Goal: Task Accomplishment & Management: Use online tool/utility

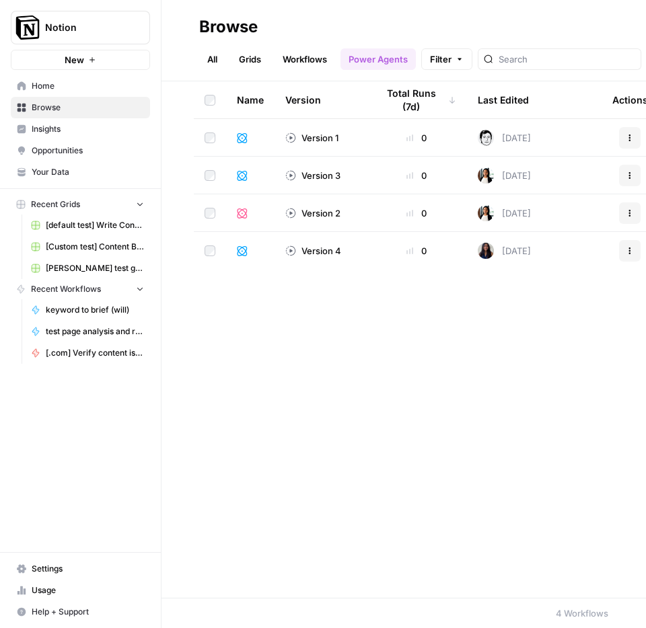
click at [213, 62] on link "All" at bounding box center [212, 59] width 26 height 22
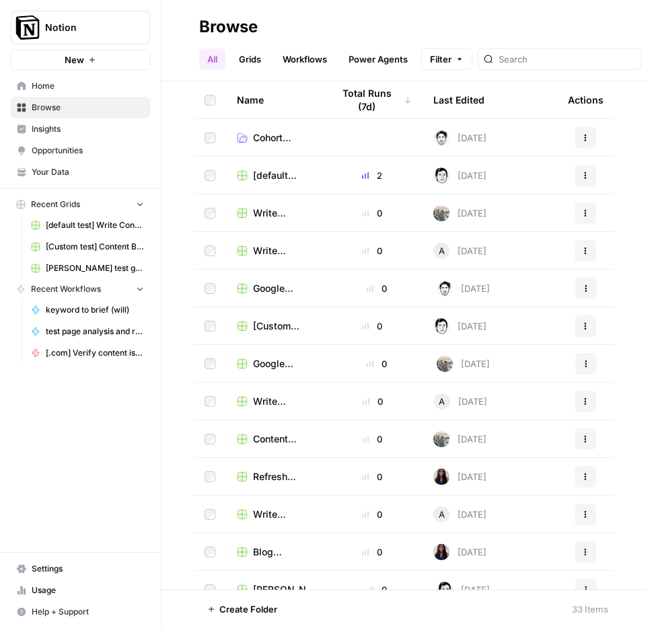
click at [318, 56] on link "Workflows" at bounding box center [304, 59] width 61 height 22
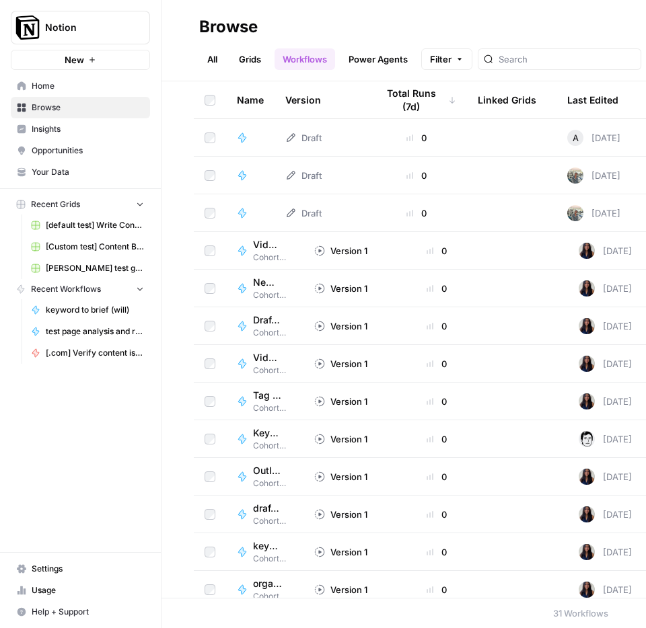
click at [323, 140] on td "Draft" at bounding box center [319, 137] width 91 height 37
click at [238, 136] on icon at bounding box center [242, 138] width 11 height 11
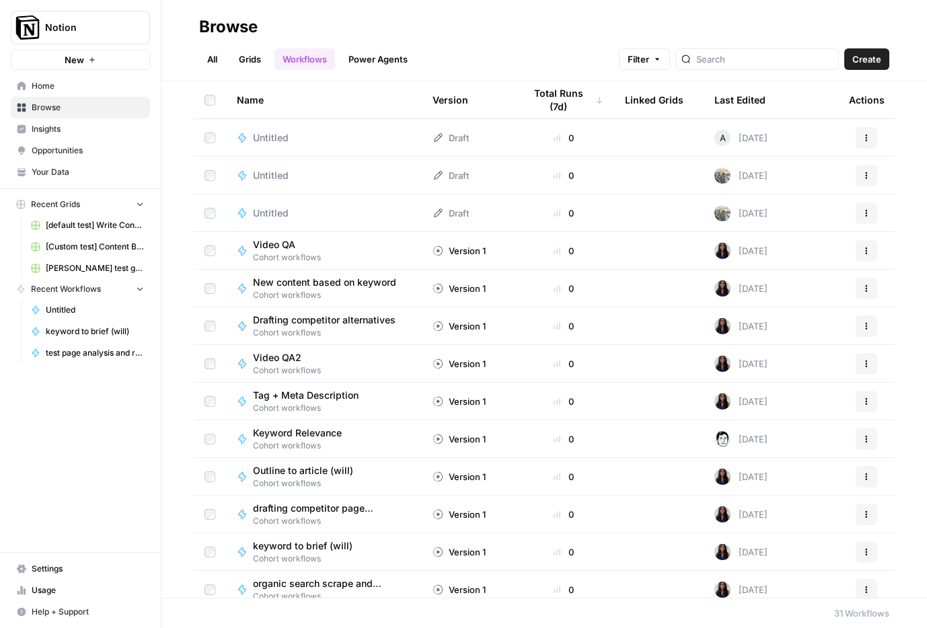
click at [311, 59] on link "Workflows" at bounding box center [304, 59] width 61 height 22
click at [649, 59] on span "Filter" at bounding box center [639, 58] width 22 height 13
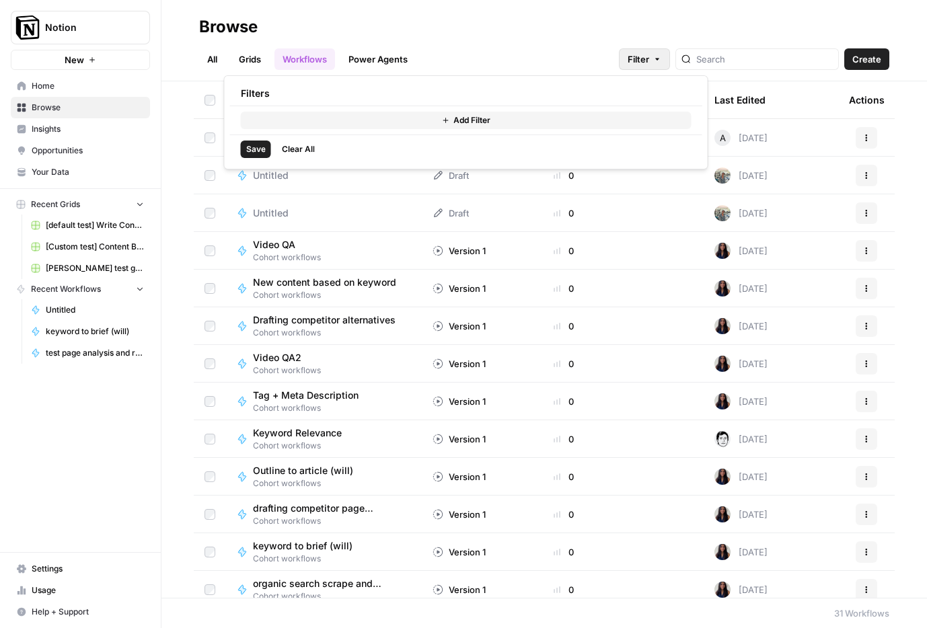
click at [348, 128] on button "Add Filter" at bounding box center [466, 120] width 451 height 17
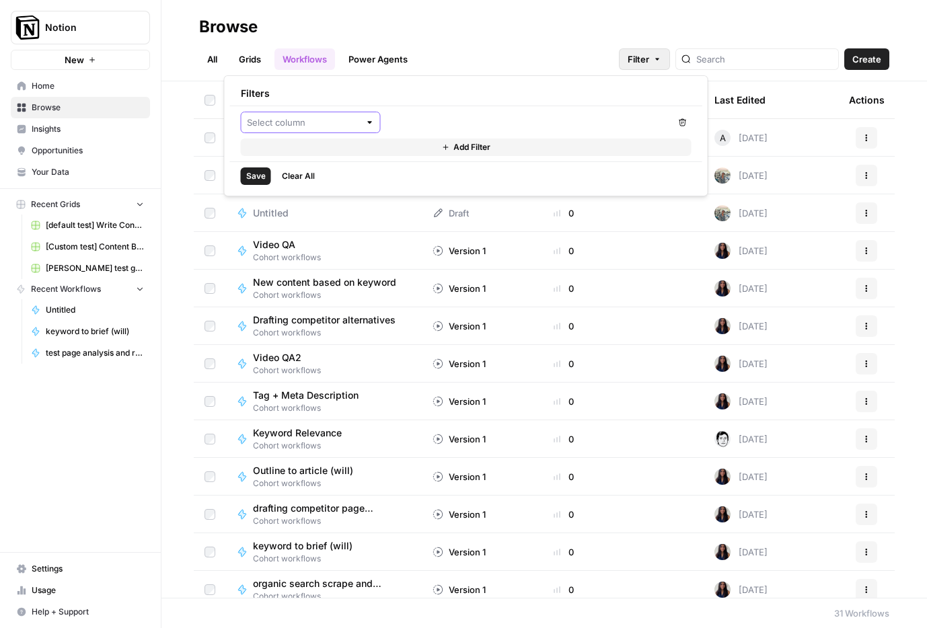
click at [324, 122] on input "text" at bounding box center [303, 122] width 113 height 13
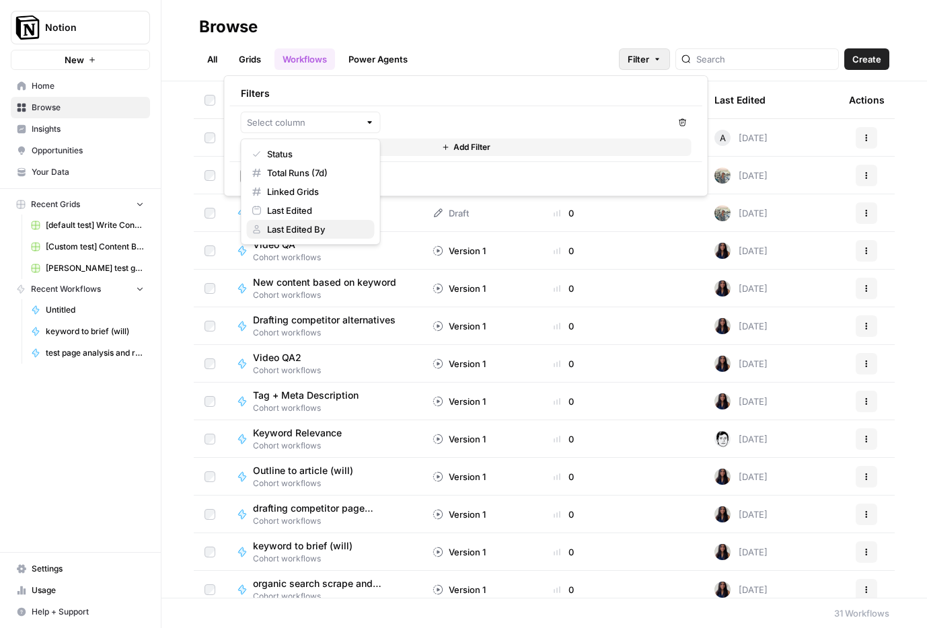
drag, startPoint x: 283, startPoint y: 209, endPoint x: 286, endPoint y: 229, distance: 19.7
click at [286, 229] on div "Status Total Runs (7d) Linked Grids Last Edited Last Edited By" at bounding box center [311, 192] width 140 height 106
click at [286, 229] on span "Last Edited By" at bounding box center [315, 229] width 97 height 13
type input "Last Edited By"
click at [467, 131] on div at bounding box center [528, 123] width 285 height 22
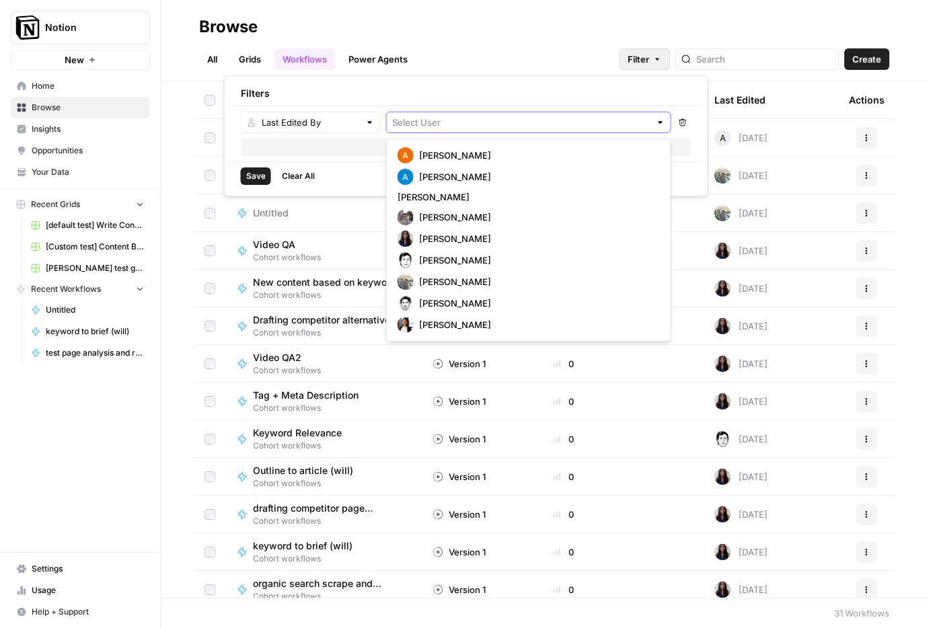
click at [444, 118] on input "text" at bounding box center [521, 122] width 258 height 13
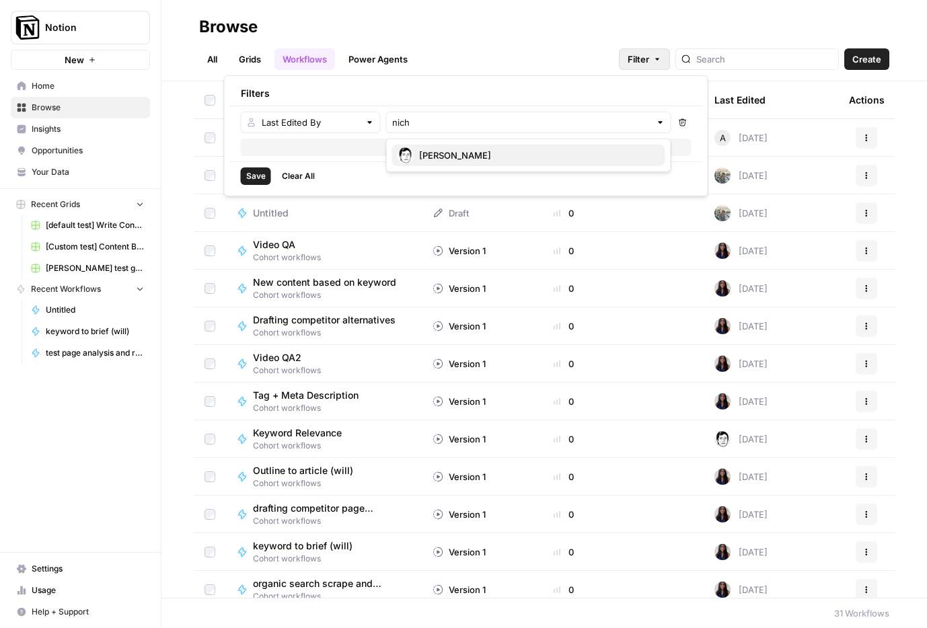
click at [454, 159] on span "Nicholas Lui" at bounding box center [536, 155] width 235 height 13
type input "Nicholas Lui"
click at [484, 101] on div "Filters" at bounding box center [466, 93] width 472 height 24
click at [257, 177] on span "Save" at bounding box center [256, 176] width 20 height 12
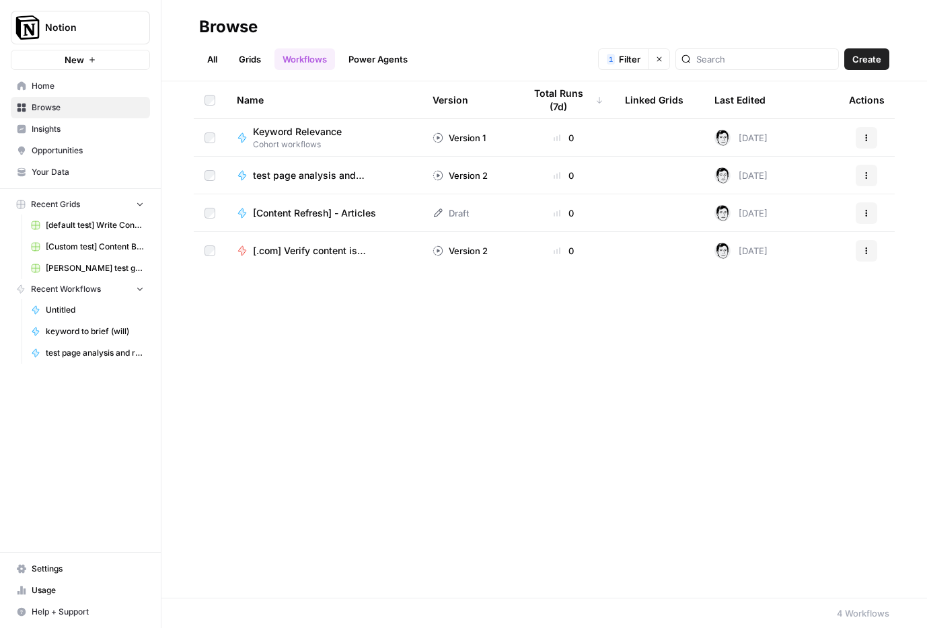
click at [865, 61] on span "Create" at bounding box center [866, 58] width 29 height 13
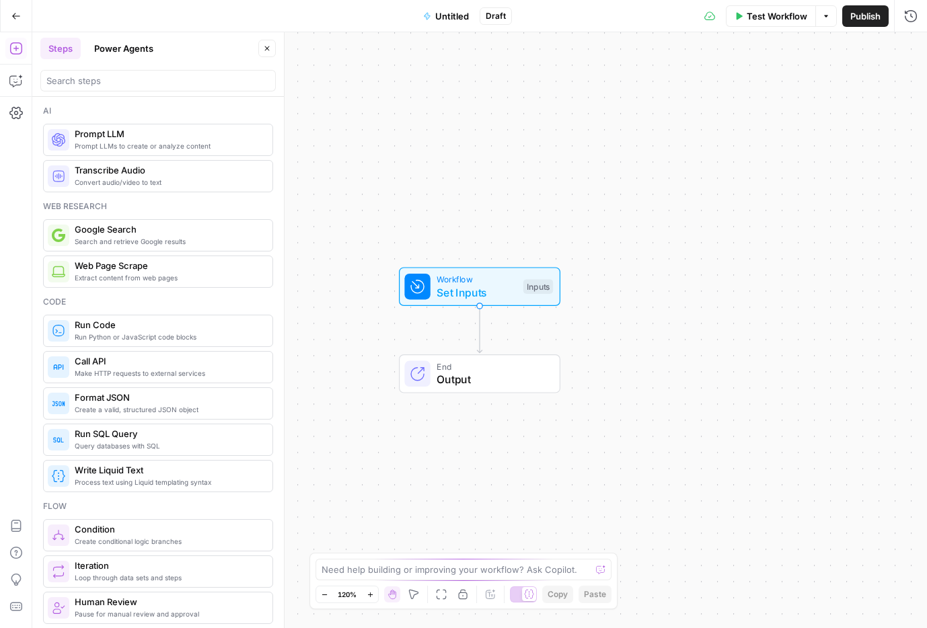
click at [454, 20] on span "Untitled" at bounding box center [452, 15] width 34 height 13
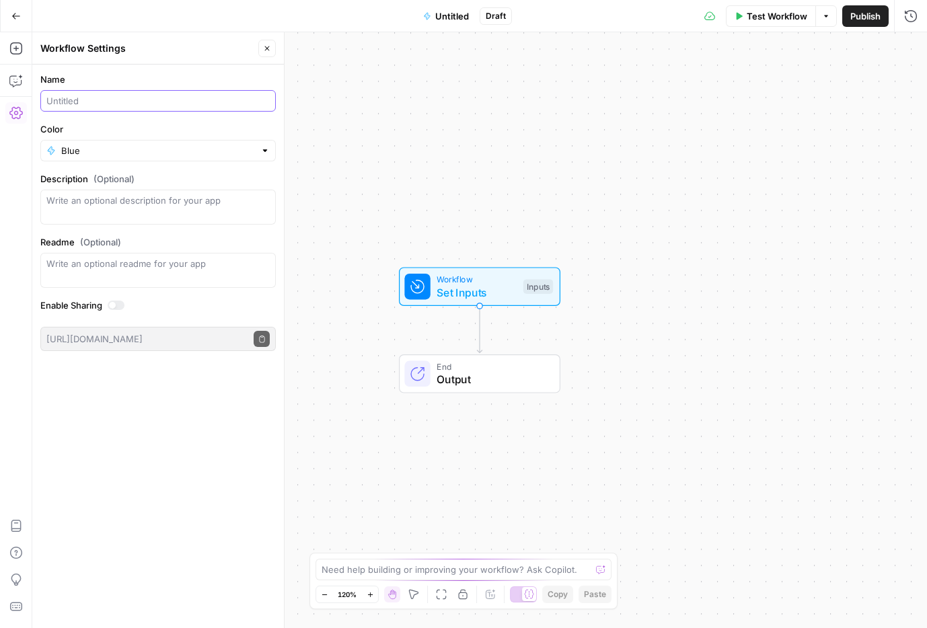
click at [186, 106] on input "Name" at bounding box center [157, 100] width 223 height 13
click at [120, 102] on input "[Custom test]" at bounding box center [157, 100] width 223 height 13
type input "[Custom test] Get query fanout from topic"
click at [377, 156] on div "Workflow Set Inputs Inputs End Output" at bounding box center [479, 330] width 895 height 596
click at [396, 159] on div "Workflow Set Inputs Inputs End Output" at bounding box center [479, 330] width 895 height 596
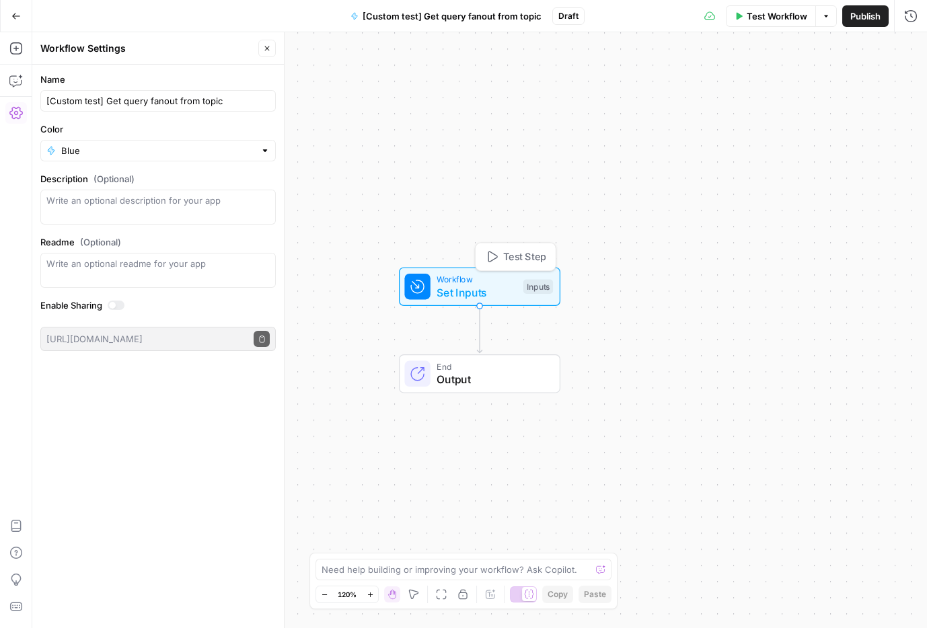
click at [512, 292] on span "Set Inputs" at bounding box center [477, 293] width 80 height 16
click at [745, 100] on button "Add Field" at bounding box center [781, 92] width 224 height 22
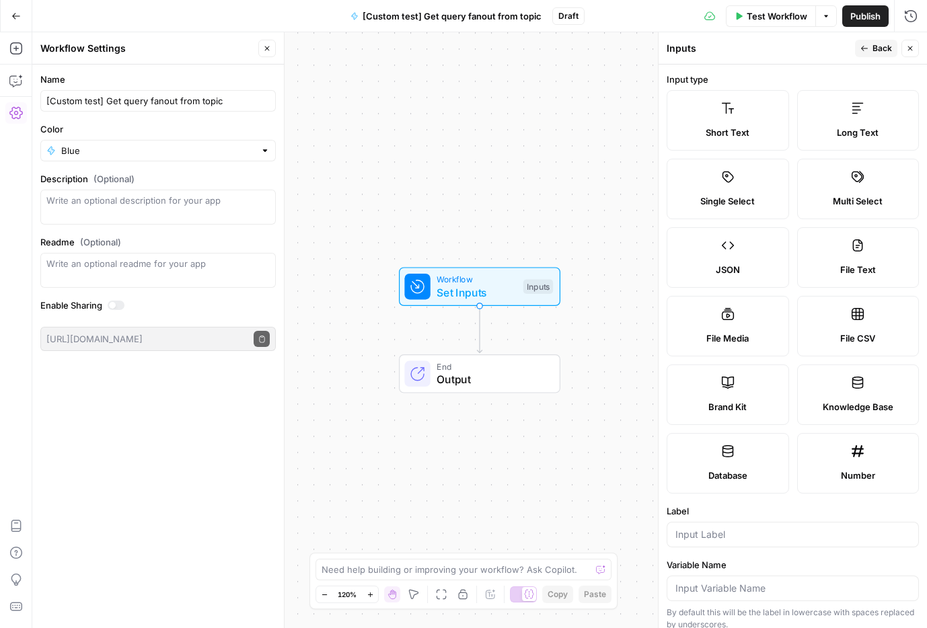
click at [739, 115] on label "Short Text" at bounding box center [728, 120] width 122 height 61
click at [690, 48] on div "Inputs" at bounding box center [759, 48] width 184 height 13
click at [873, 46] on span "Back" at bounding box center [883, 48] width 20 height 12
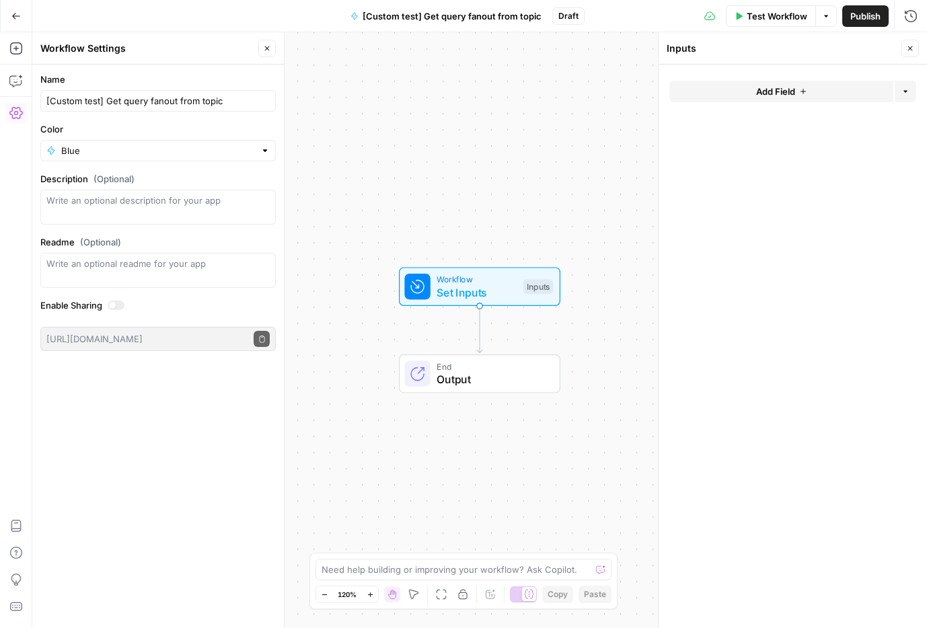
click at [780, 91] on span "Add Field" at bounding box center [775, 91] width 39 height 13
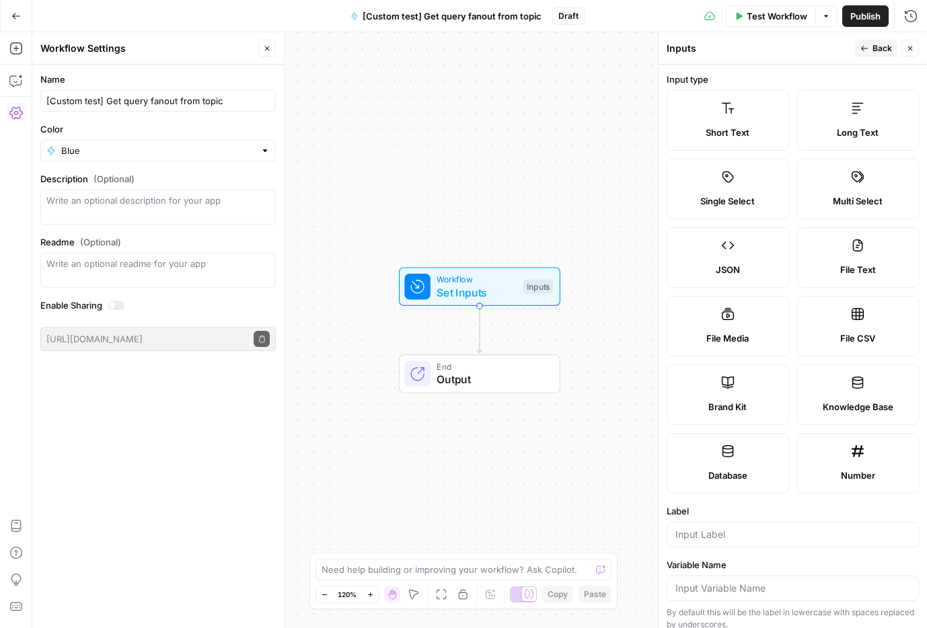
click at [736, 118] on label "Short Text" at bounding box center [728, 120] width 122 height 61
click at [700, 528] on input "Label" at bounding box center [792, 534] width 235 height 13
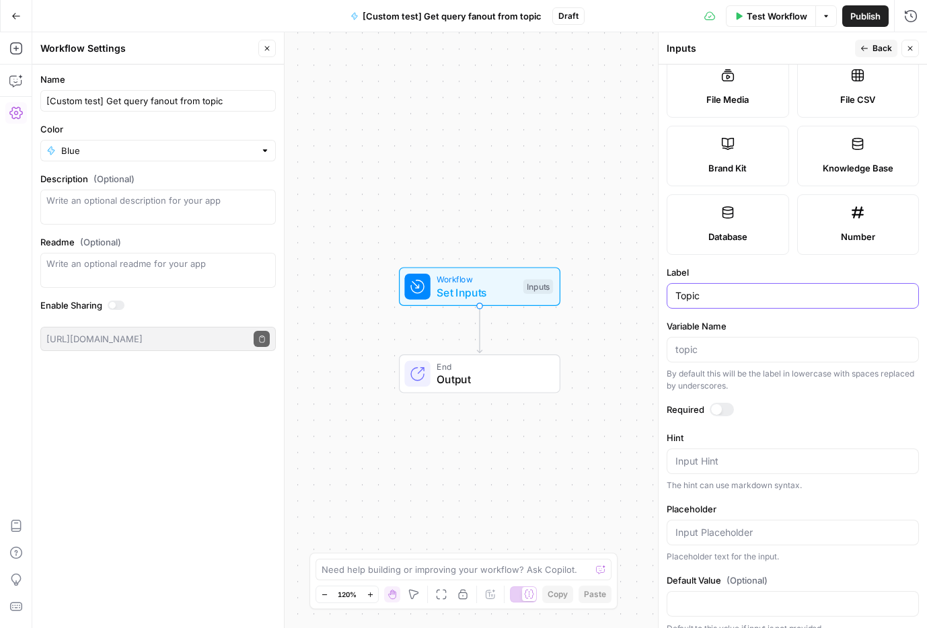
scroll to position [254, 0]
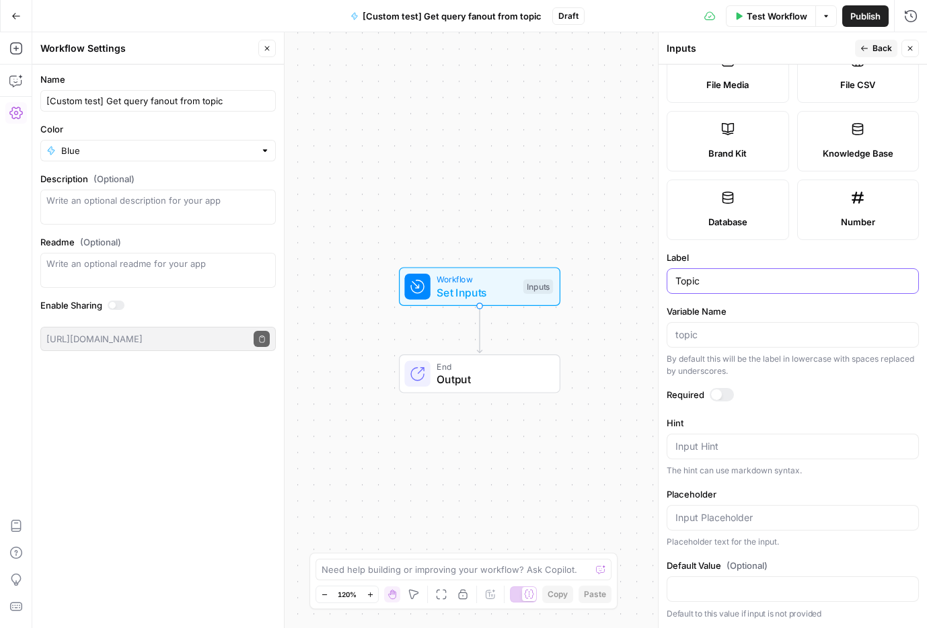
type input "Topic"
click at [910, 47] on icon "button" at bounding box center [910, 48] width 8 height 8
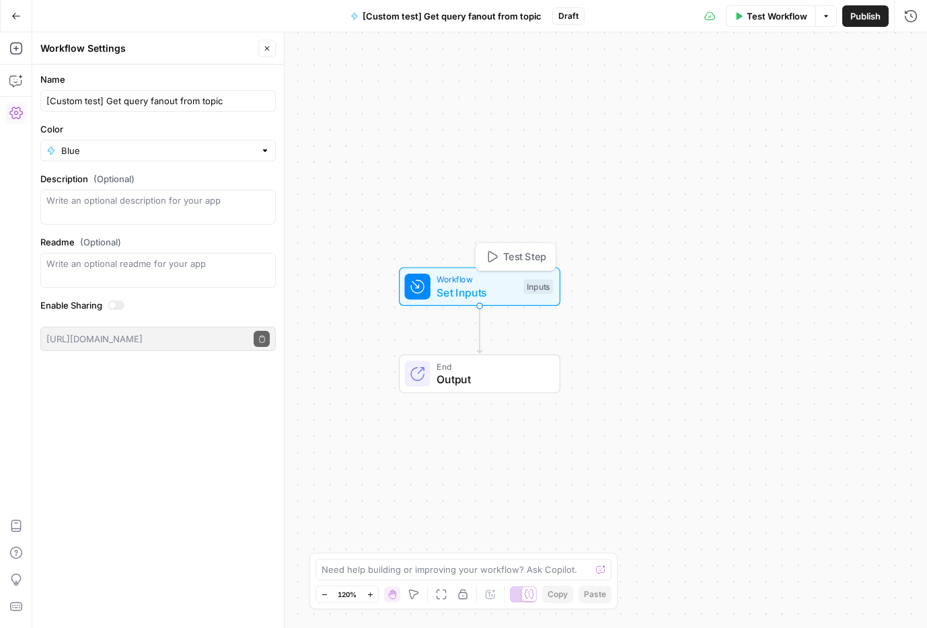
click at [514, 277] on span "Workflow" at bounding box center [477, 279] width 80 height 13
click at [608, 148] on div "Workflow Set Inputs Inputs End Output" at bounding box center [479, 330] width 895 height 596
click at [402, 218] on div "Workflow Set Inputs Inputs End Output" at bounding box center [479, 330] width 895 height 596
click at [26, 44] on button "Add Steps" at bounding box center [16, 49] width 22 height 22
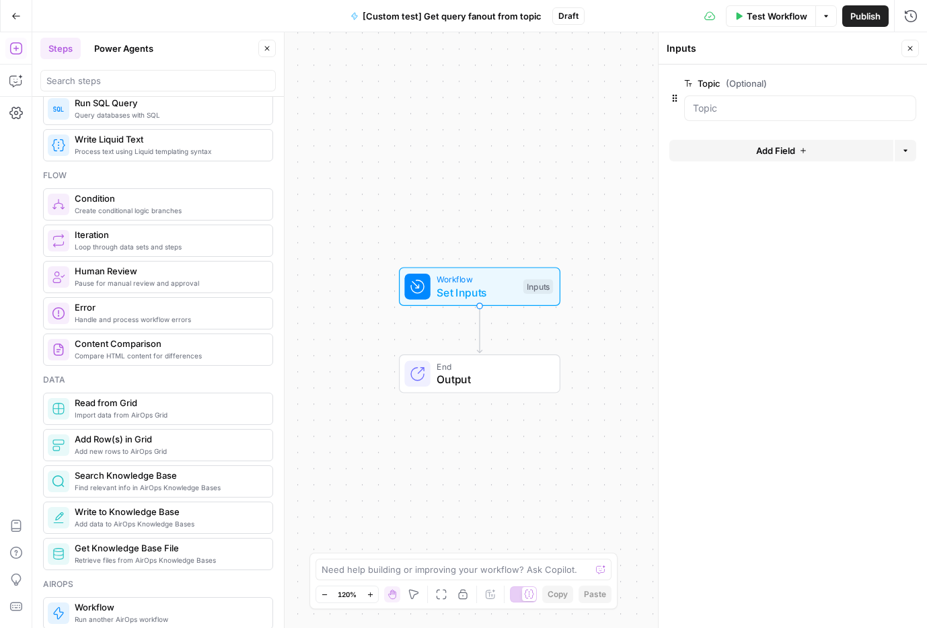
scroll to position [0, 0]
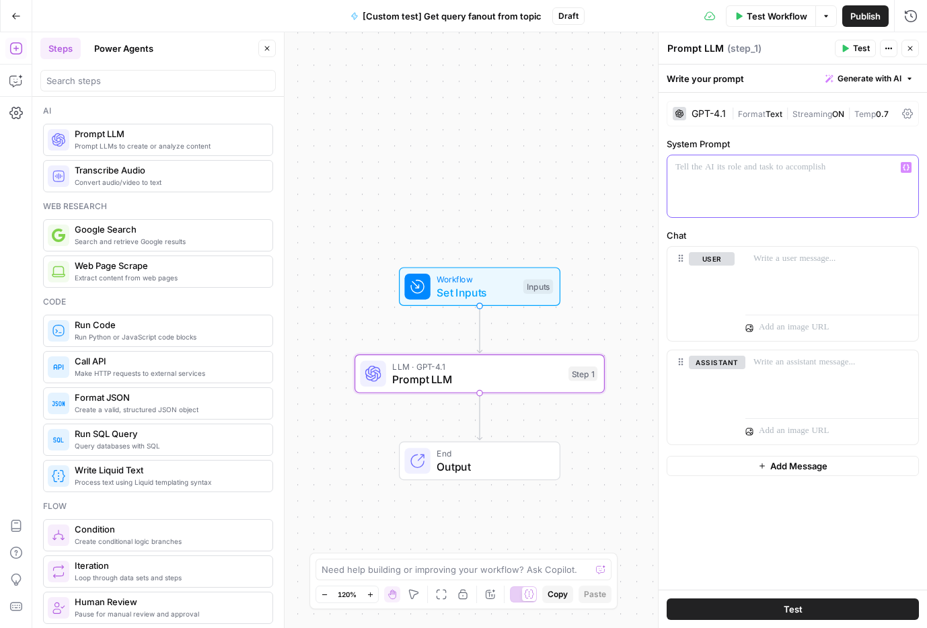
click at [720, 172] on p at bounding box center [792, 167] width 235 height 13
click at [700, 194] on div at bounding box center [792, 186] width 251 height 62
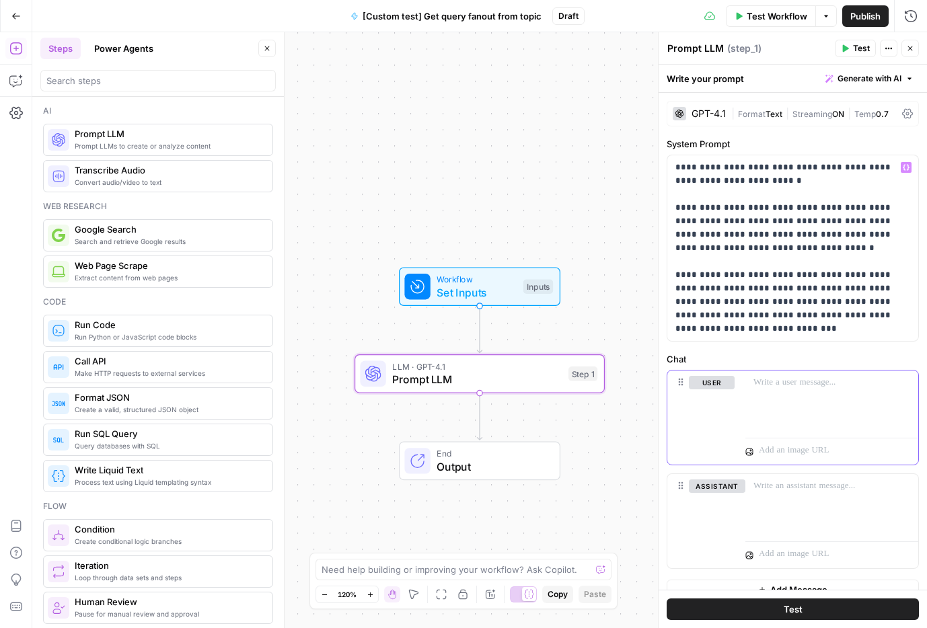
click at [784, 398] on div at bounding box center [831, 402] width 173 height 62
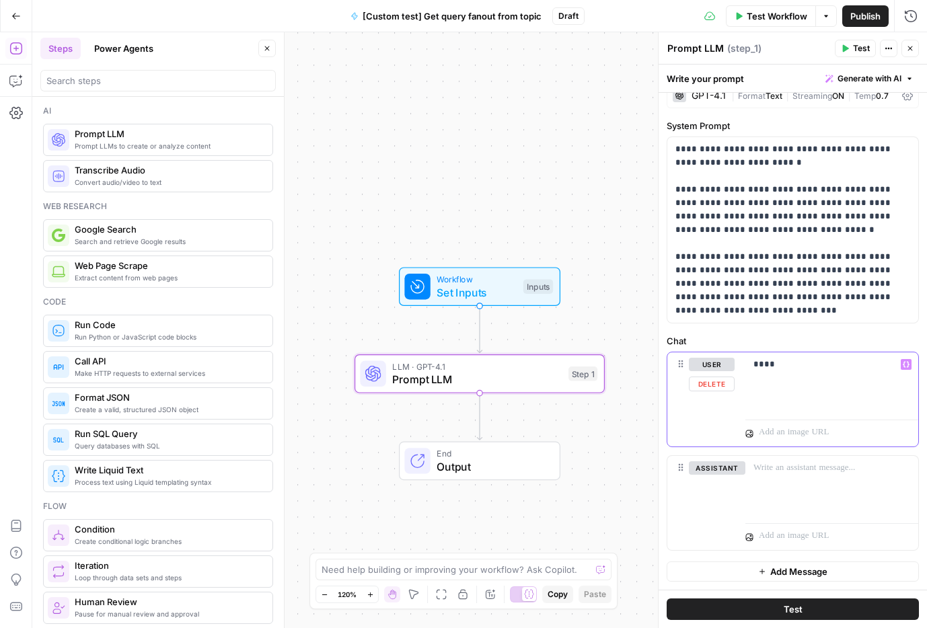
click at [899, 367] on p "****" at bounding box center [832, 364] width 157 height 13
click at [904, 367] on icon "button" at bounding box center [906, 365] width 7 height 6
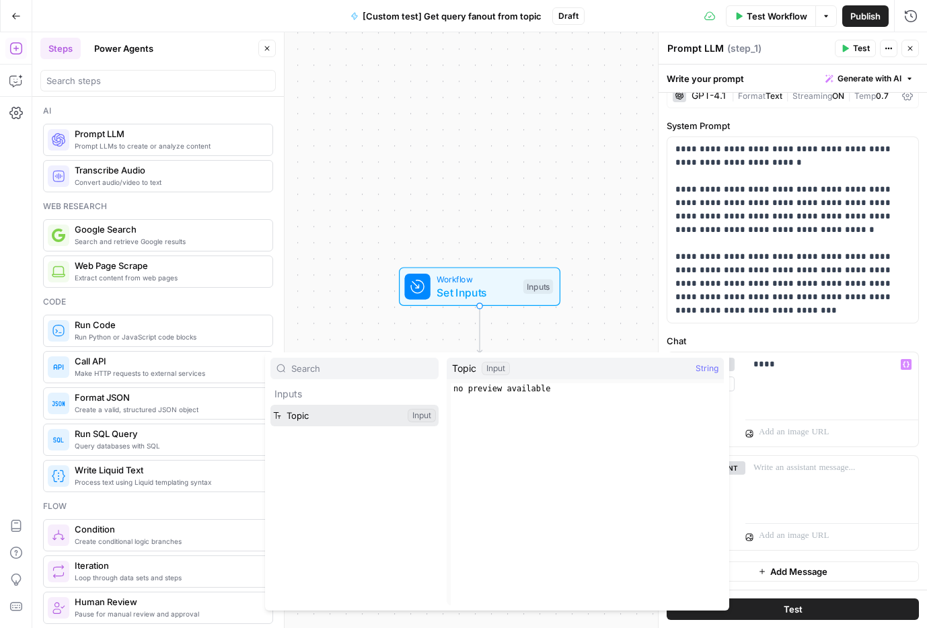
click at [307, 412] on button "Select variable Topic" at bounding box center [354, 416] width 168 height 22
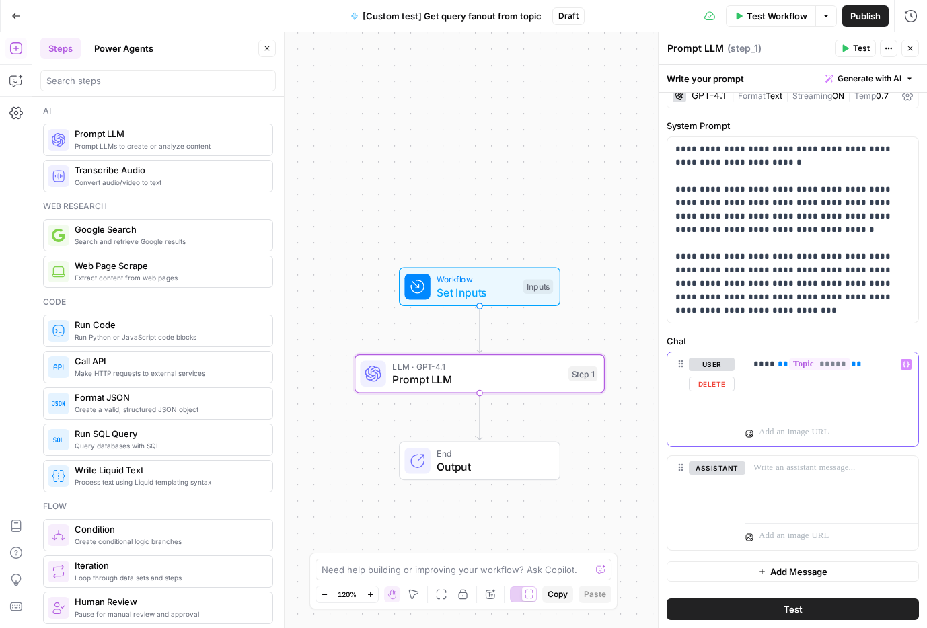
click at [875, 376] on div "**** ** ***** **" at bounding box center [831, 384] width 173 height 62
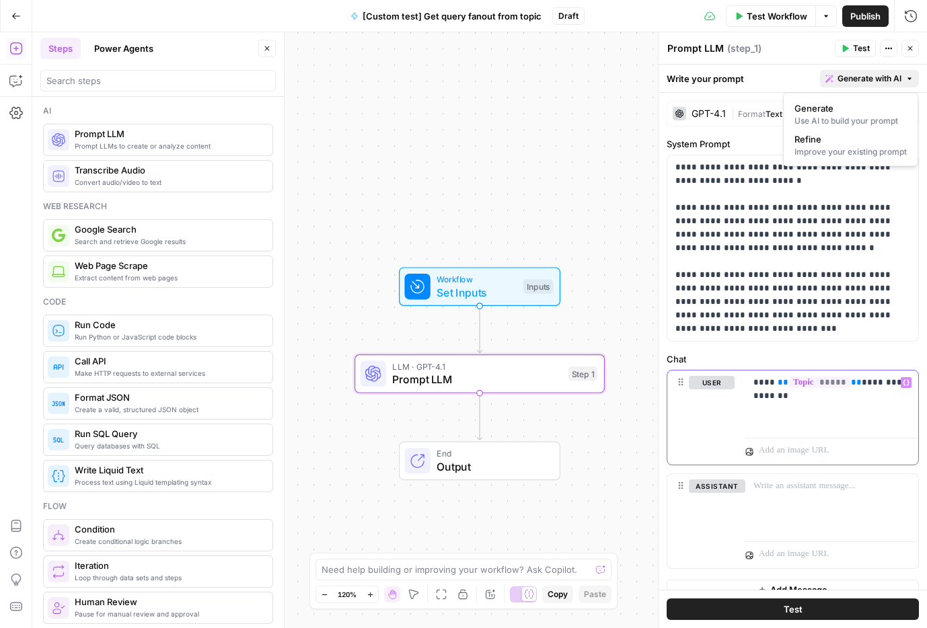
click at [874, 71] on button "Generate with AI" at bounding box center [869, 78] width 99 height 17
click at [852, 120] on div "Use AI to build your prompt" at bounding box center [851, 121] width 112 height 12
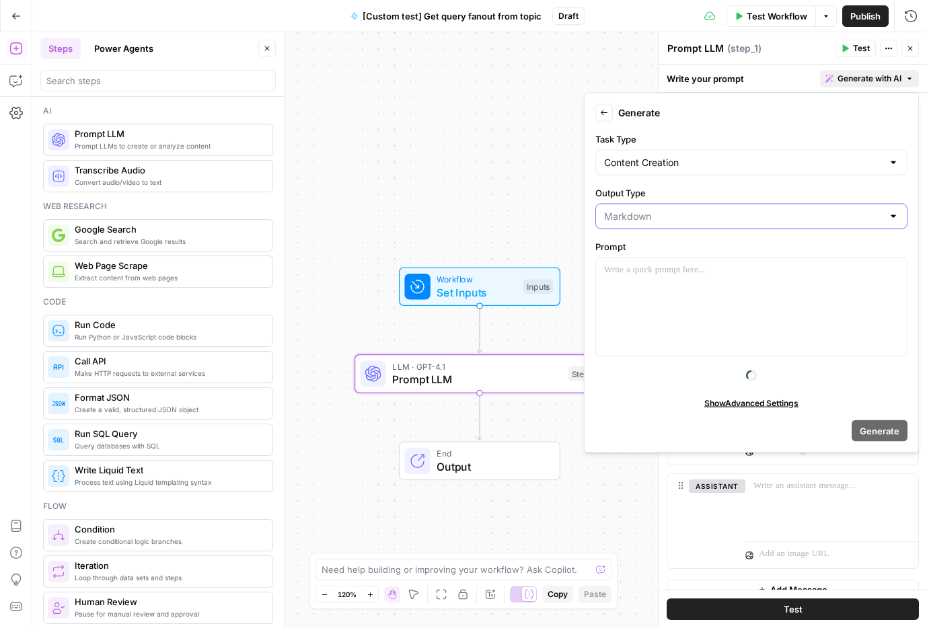
click at [674, 220] on input "Output Type" at bounding box center [743, 216] width 279 height 13
type input "Markdown"
click at [673, 166] on input "Task Type" at bounding box center [743, 162] width 279 height 13
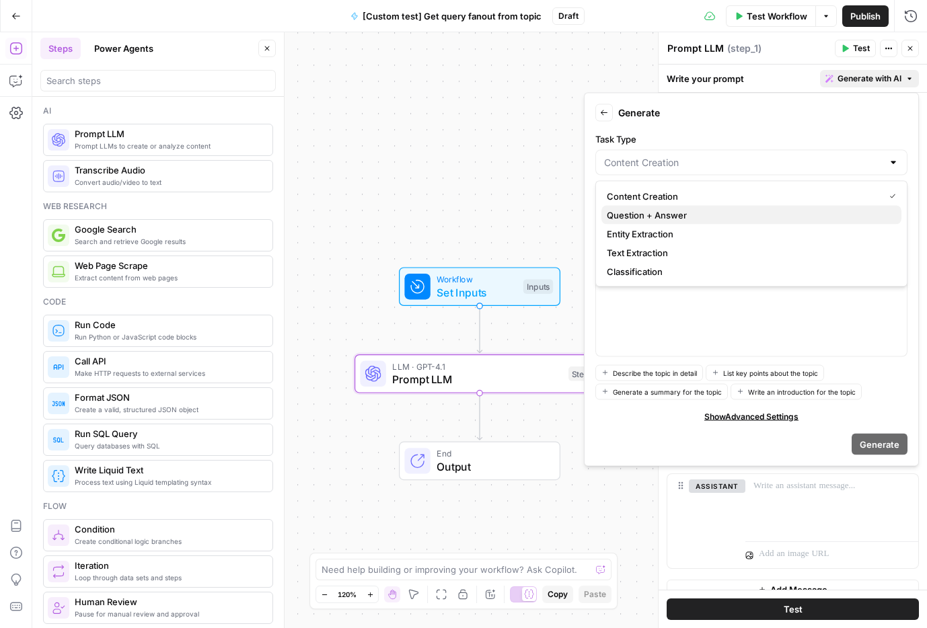
click at [644, 215] on span "Question + Answer" at bounding box center [749, 215] width 284 height 13
type input "Question + Answer"
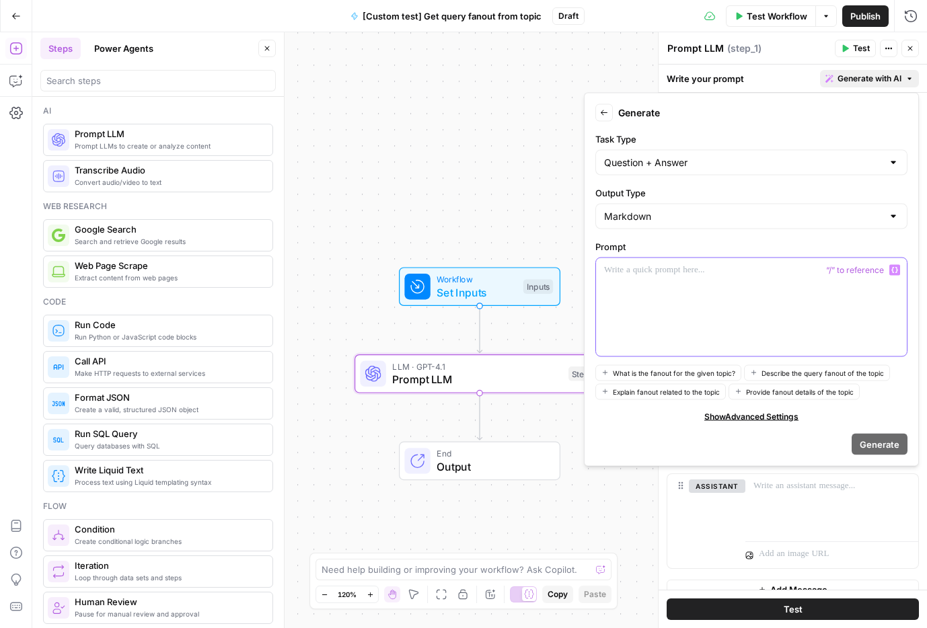
click at [669, 318] on div at bounding box center [751, 307] width 311 height 98
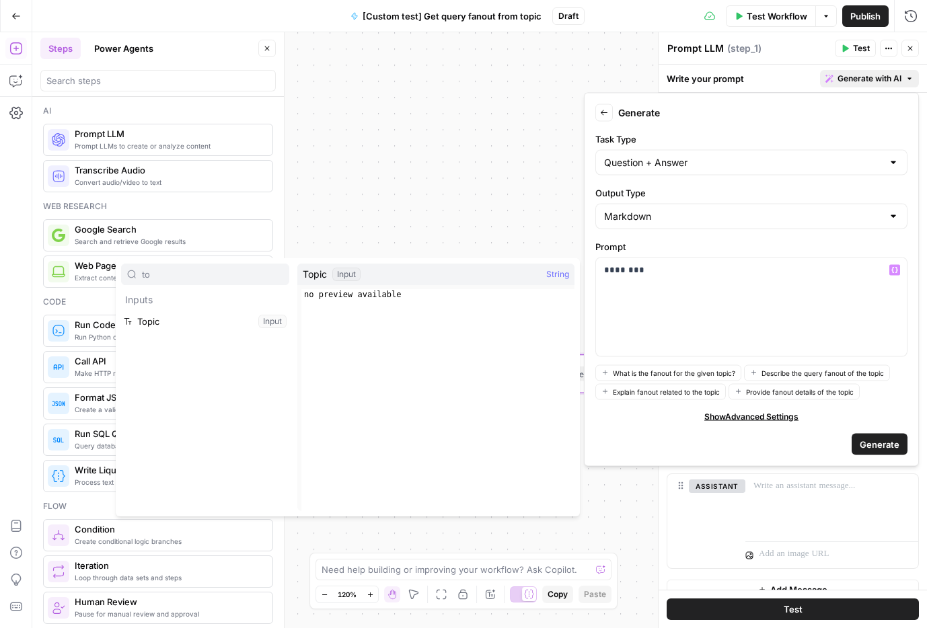
type input "to"
click at [121, 311] on button "Select variable Topic" at bounding box center [205, 322] width 168 height 22
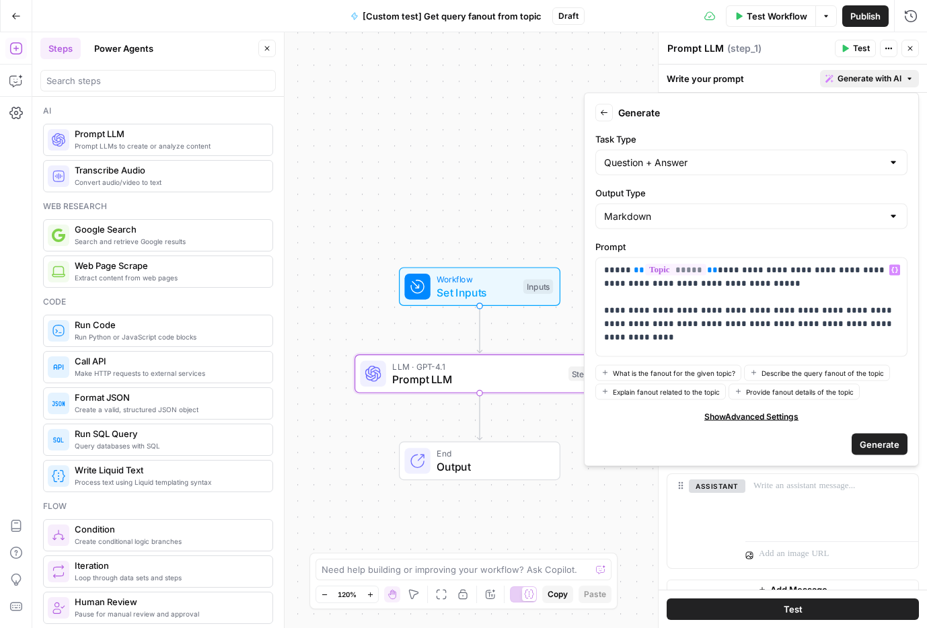
click at [767, 415] on span "Show Advanced Settings" at bounding box center [751, 416] width 94 height 12
click at [761, 318] on p "**********" at bounding box center [751, 297] width 295 height 67
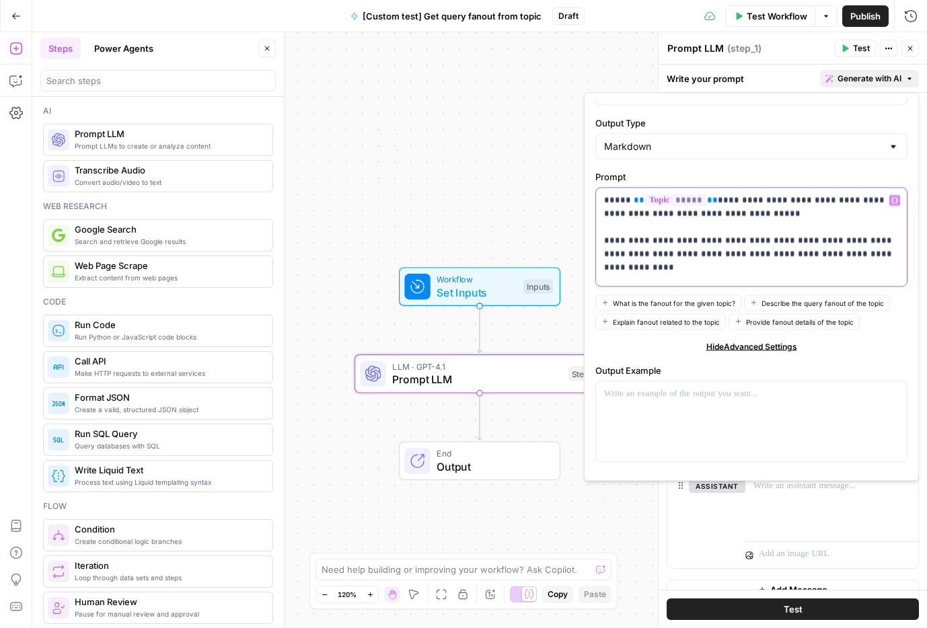
scroll to position [148, 0]
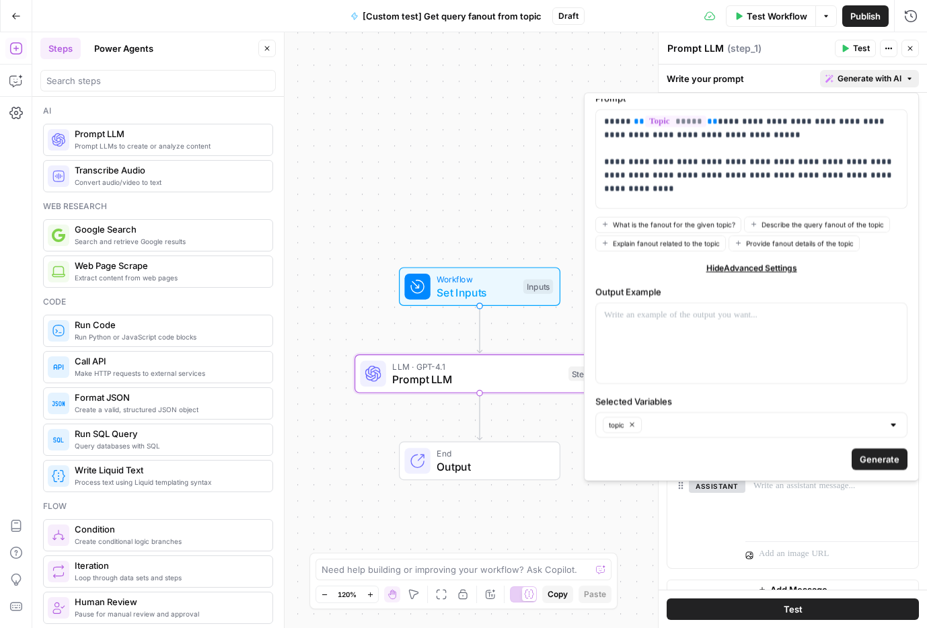
click at [868, 455] on span "Generate" at bounding box center [880, 459] width 40 height 13
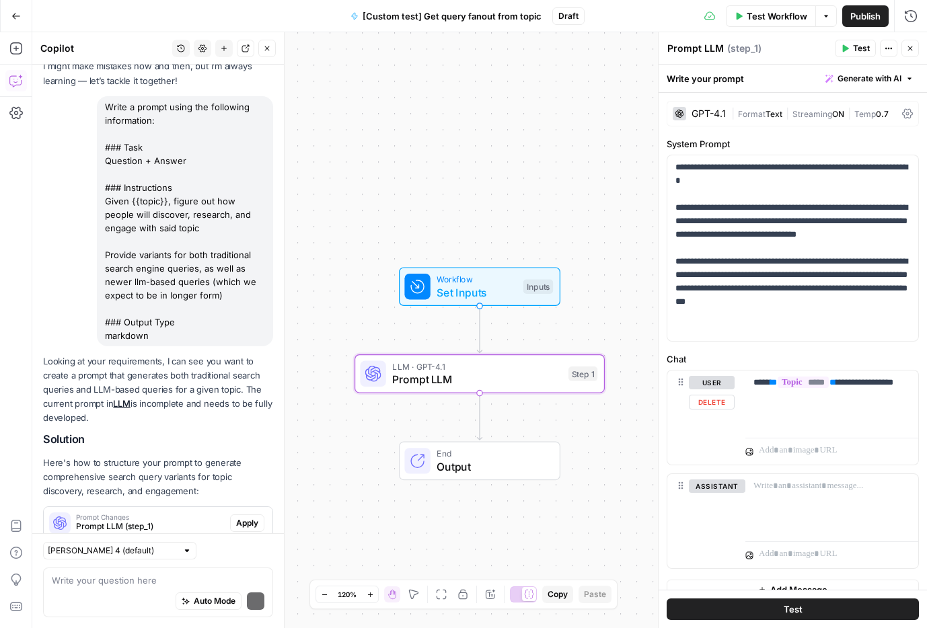
scroll to position [115, 0]
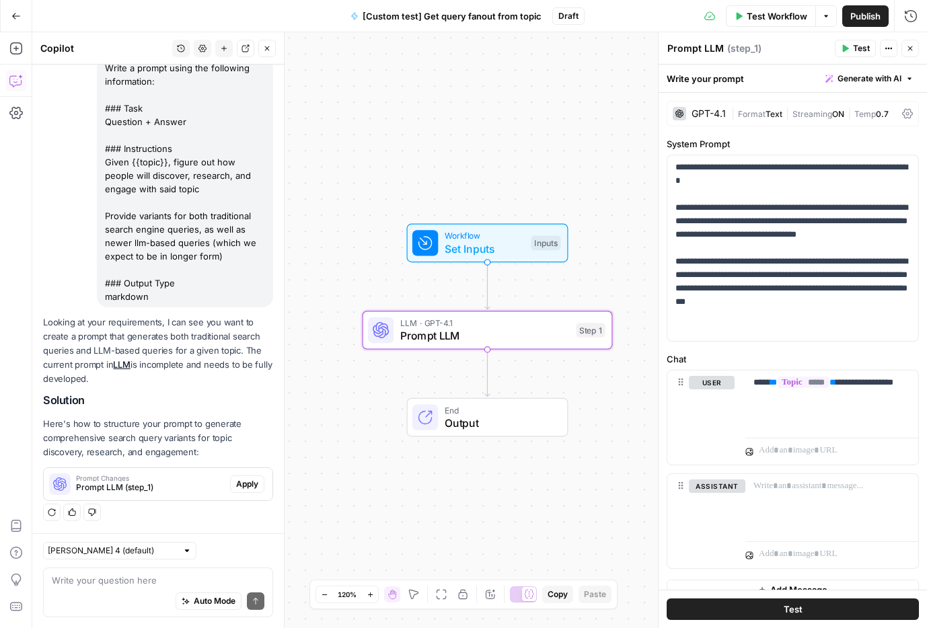
click at [241, 486] on span "Apply" at bounding box center [247, 484] width 22 height 12
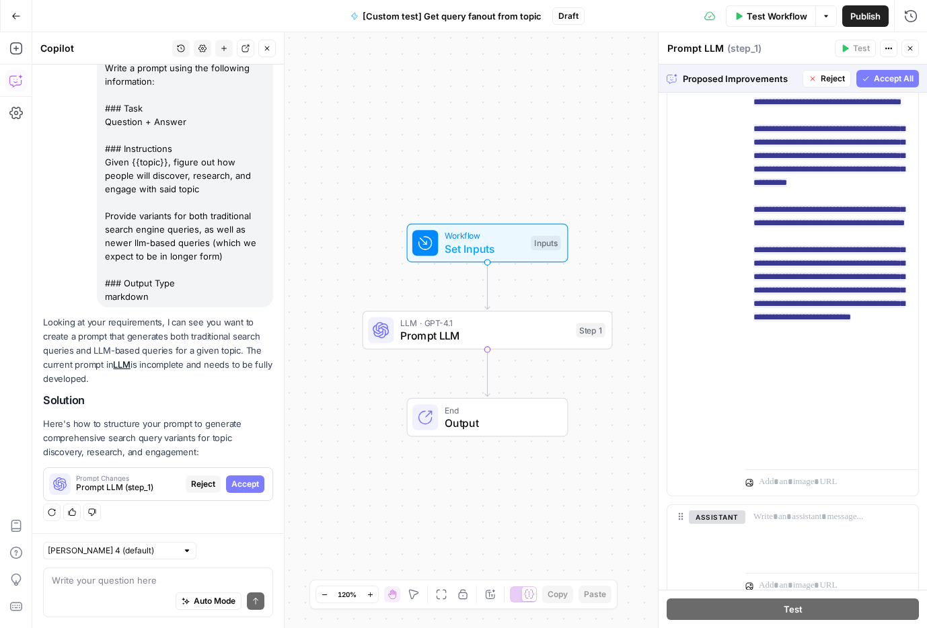
scroll to position [607, 0]
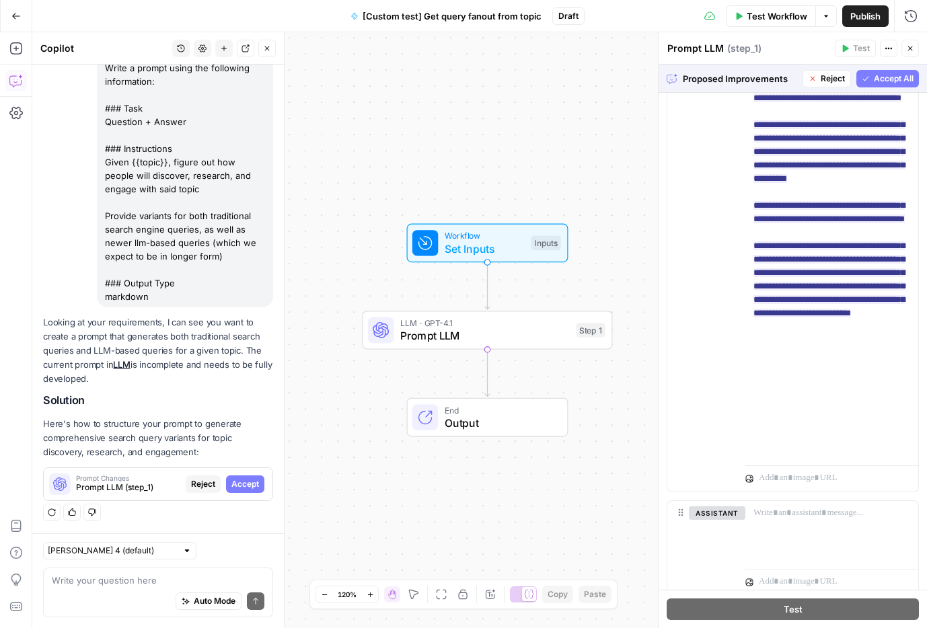
click at [884, 79] on span "Accept All" at bounding box center [894, 79] width 40 height 12
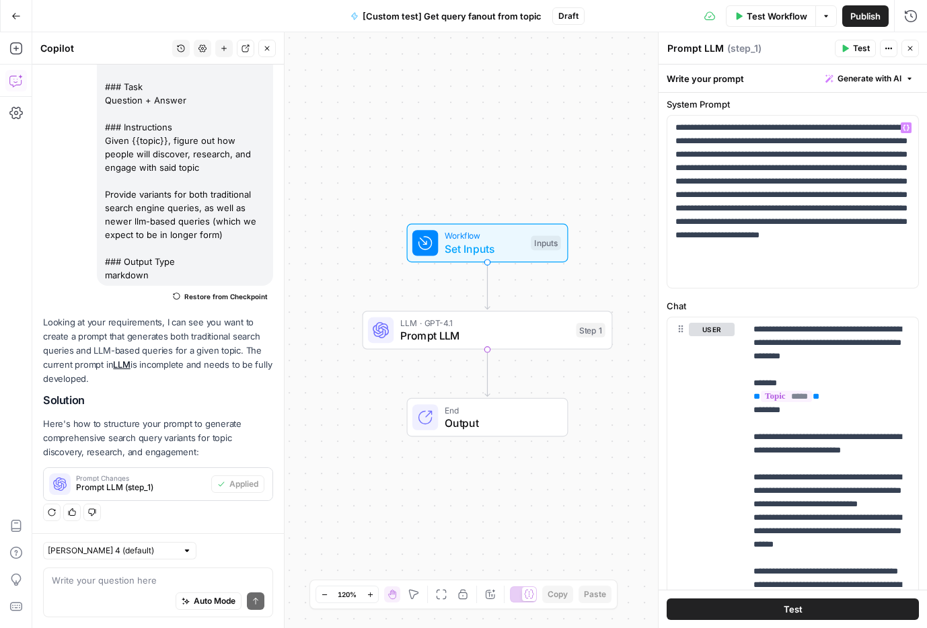
scroll to position [95, 0]
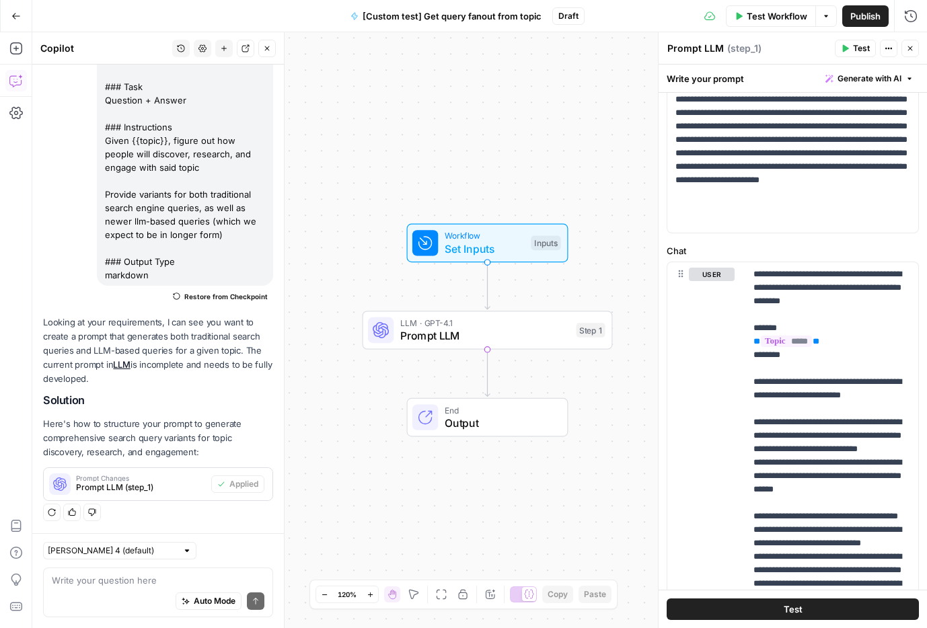
click at [844, 47] on icon "button" at bounding box center [846, 48] width 6 height 7
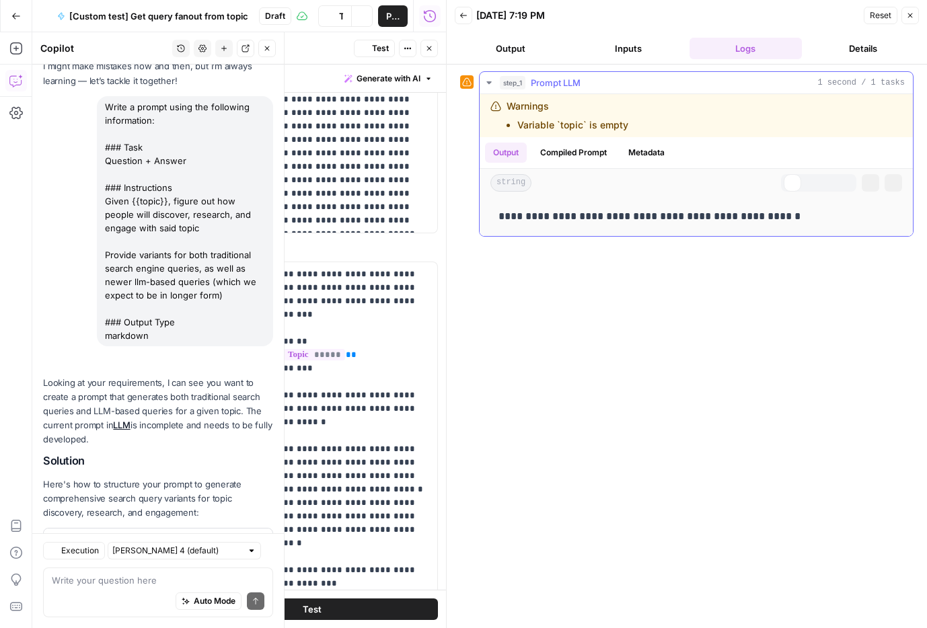
scroll to position [137, 0]
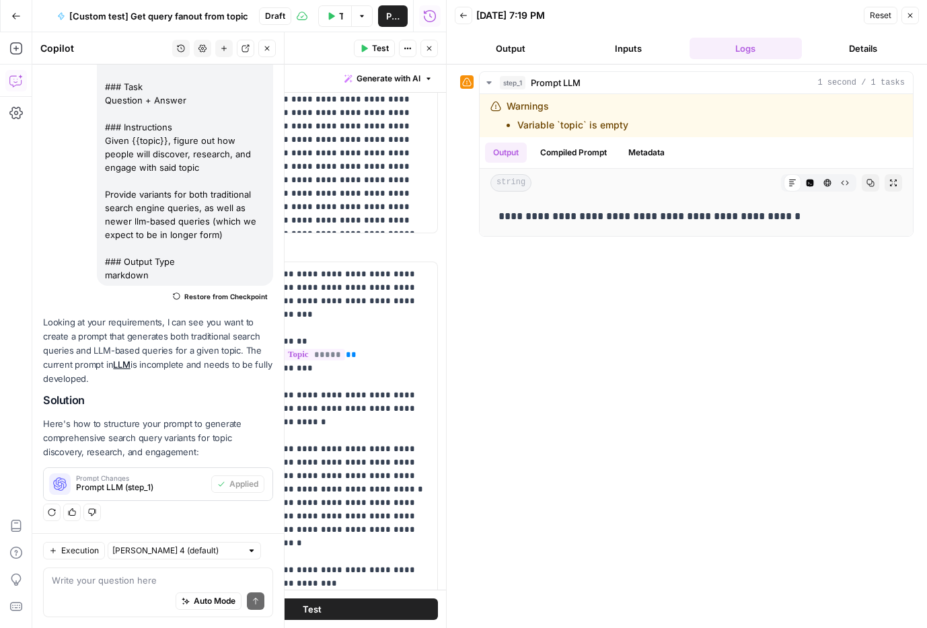
click at [616, 49] on button "Inputs" at bounding box center [629, 49] width 112 height 22
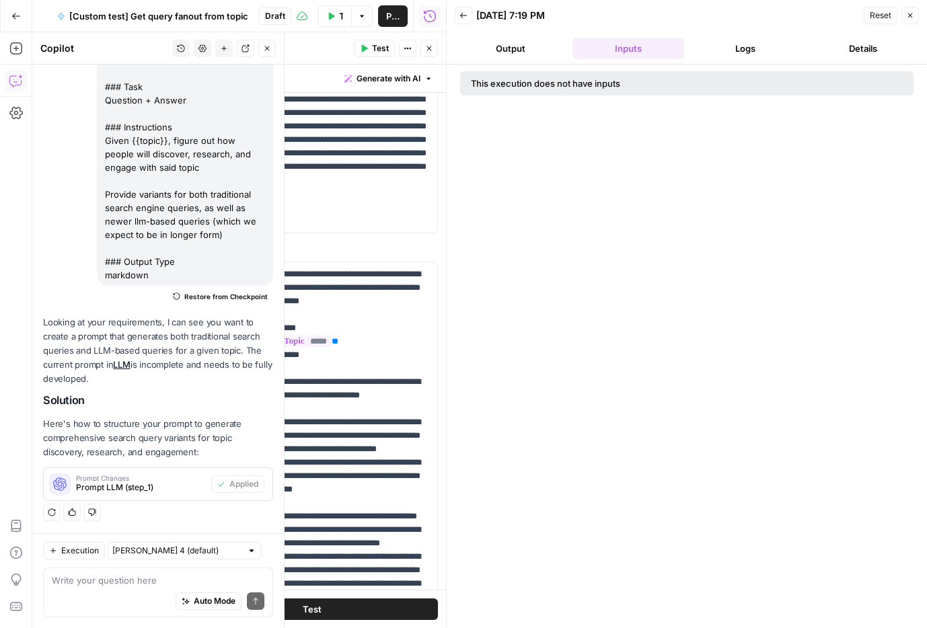
click at [587, 81] on div "This execution does not have inputs" at bounding box center [616, 83] width 291 height 13
click at [505, 55] on button "Output" at bounding box center [511, 49] width 112 height 22
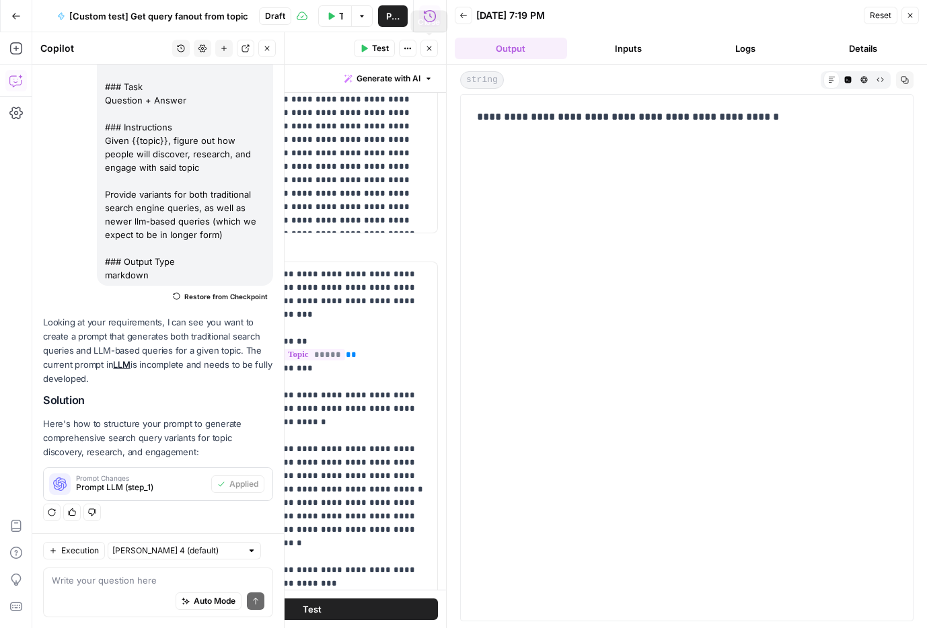
click at [434, 50] on button "Close" at bounding box center [428, 48] width 17 height 17
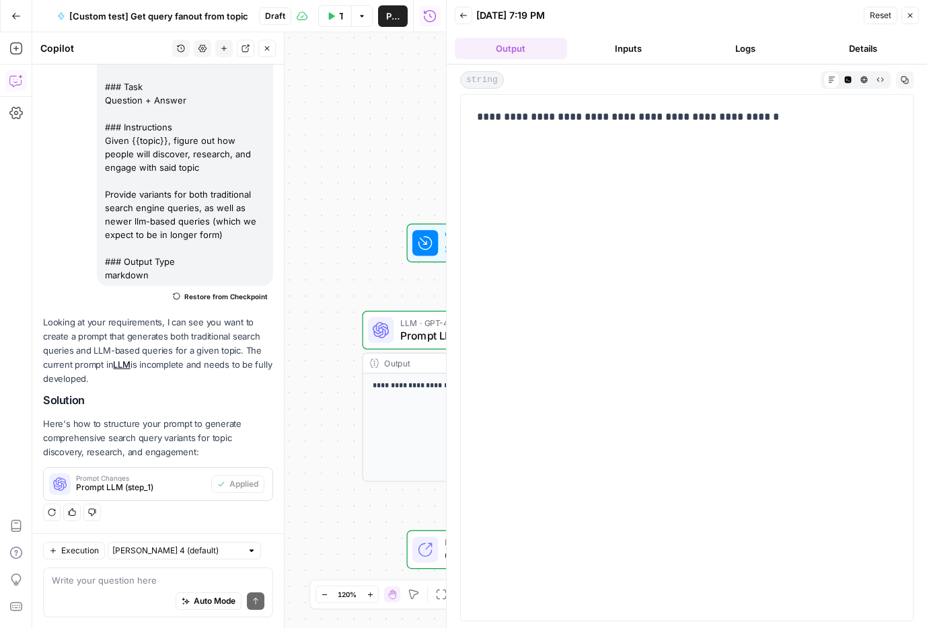
click at [389, 205] on div "**********" at bounding box center [239, 330] width 414 height 596
click at [430, 248] on icon at bounding box center [425, 242] width 16 height 16
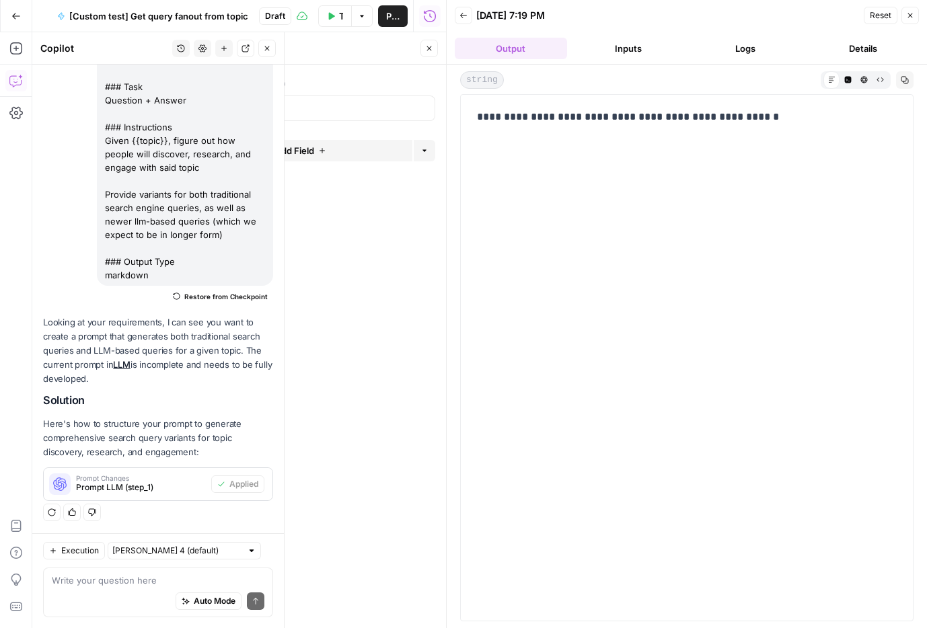
click at [433, 44] on button "Close" at bounding box center [428, 48] width 17 height 17
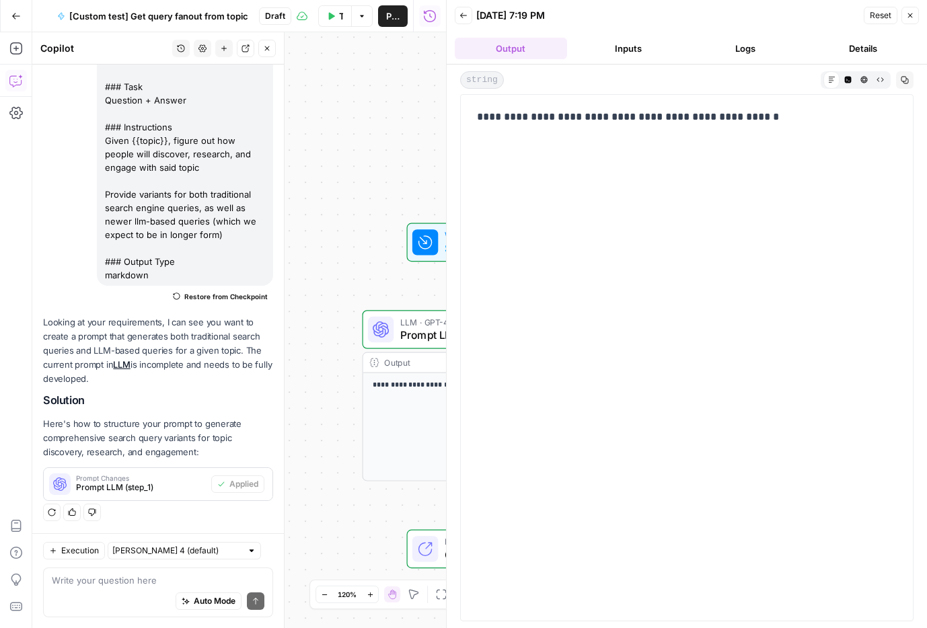
click at [903, 13] on button "Close" at bounding box center [910, 15] width 17 height 17
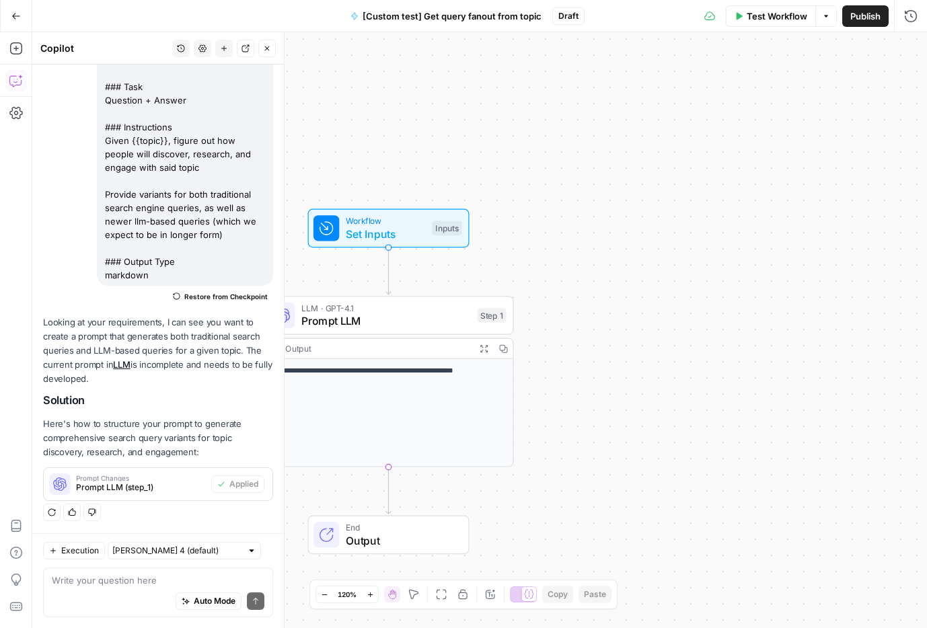
click at [634, 128] on div "**********" at bounding box center [479, 330] width 895 height 596
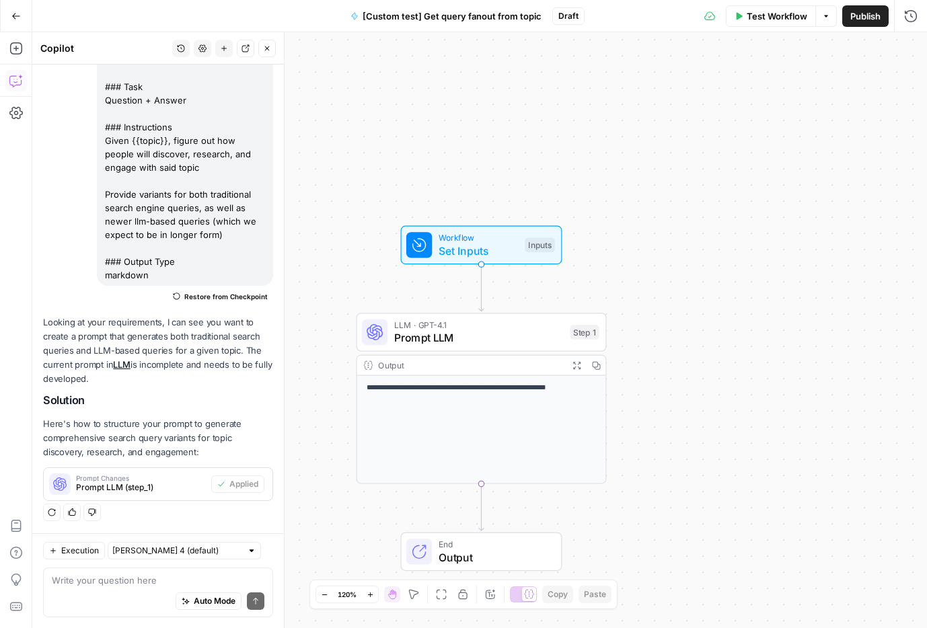
click at [774, 17] on span "Test Workflow" at bounding box center [777, 15] width 61 height 13
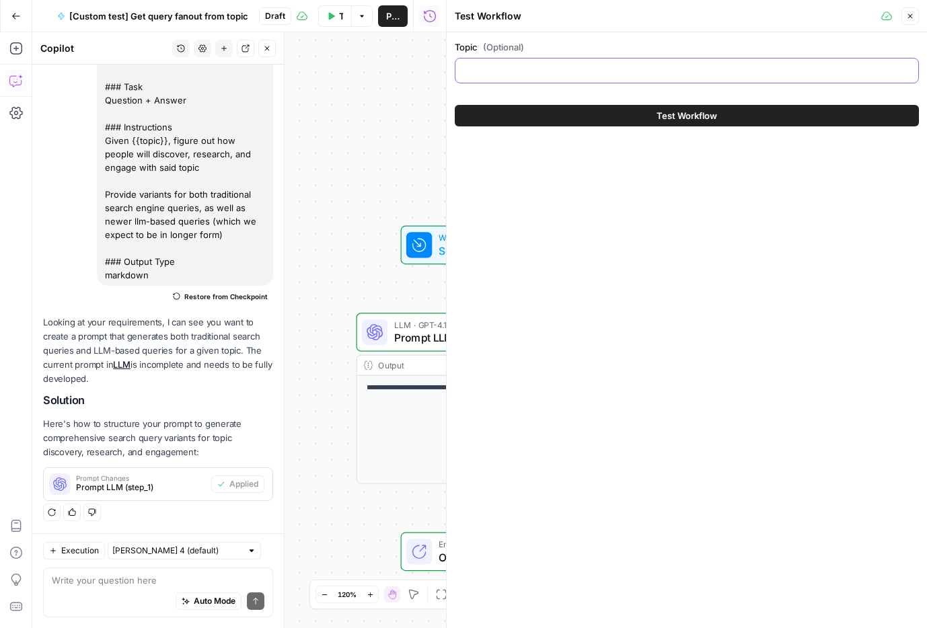
click at [638, 70] on input "Topic (Optional)" at bounding box center [687, 70] width 447 height 13
type input "project management"
click at [670, 118] on span "Test Workflow" at bounding box center [687, 115] width 61 height 13
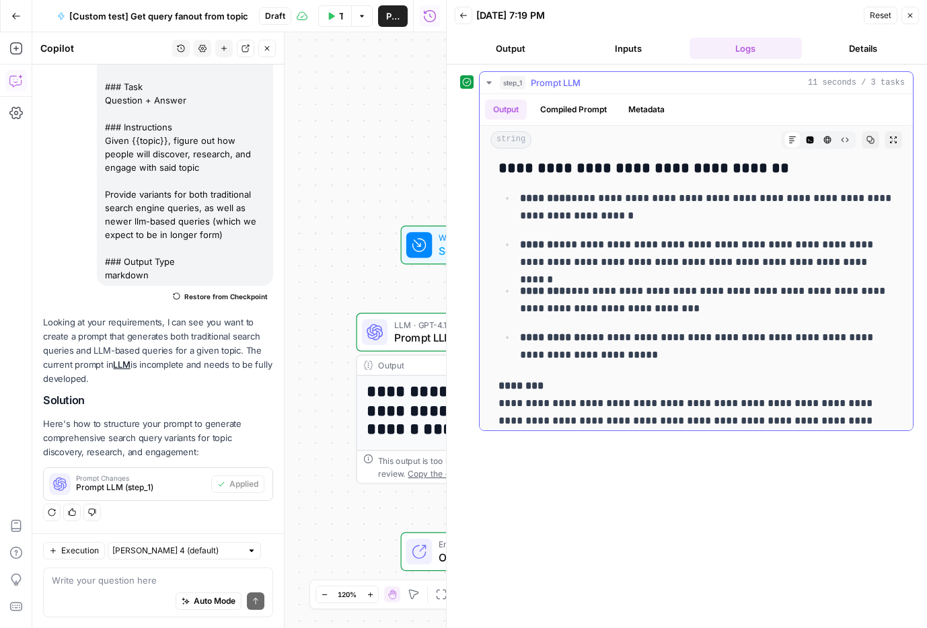
scroll to position [2229, 0]
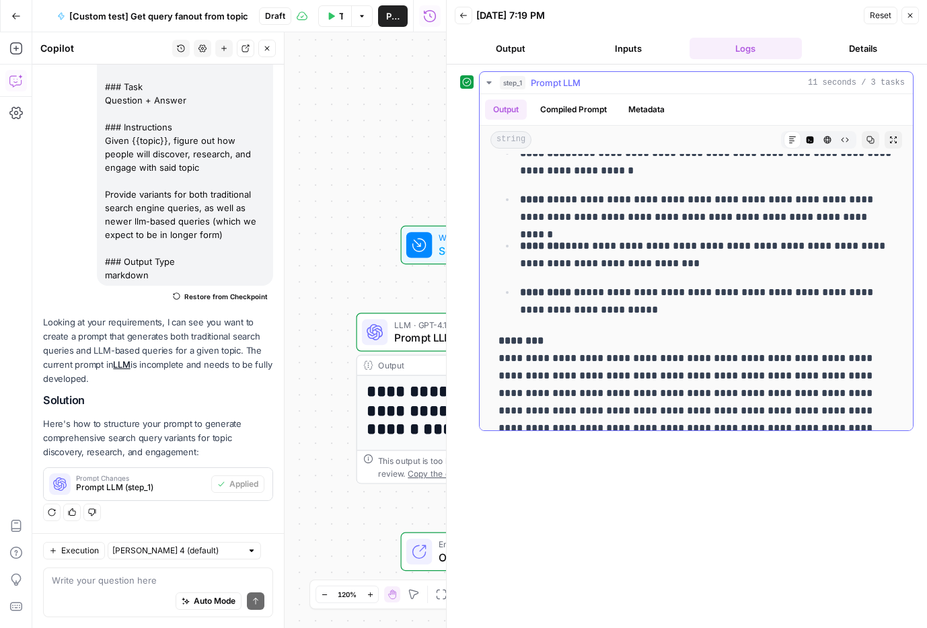
click at [578, 100] on button "Compiled Prompt" at bounding box center [573, 110] width 83 height 20
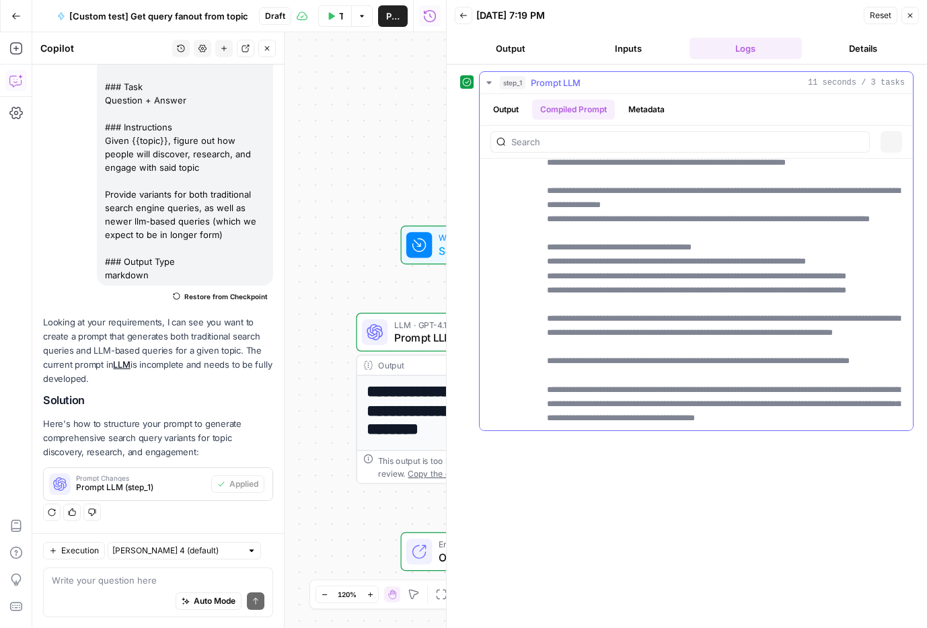
scroll to position [0, 0]
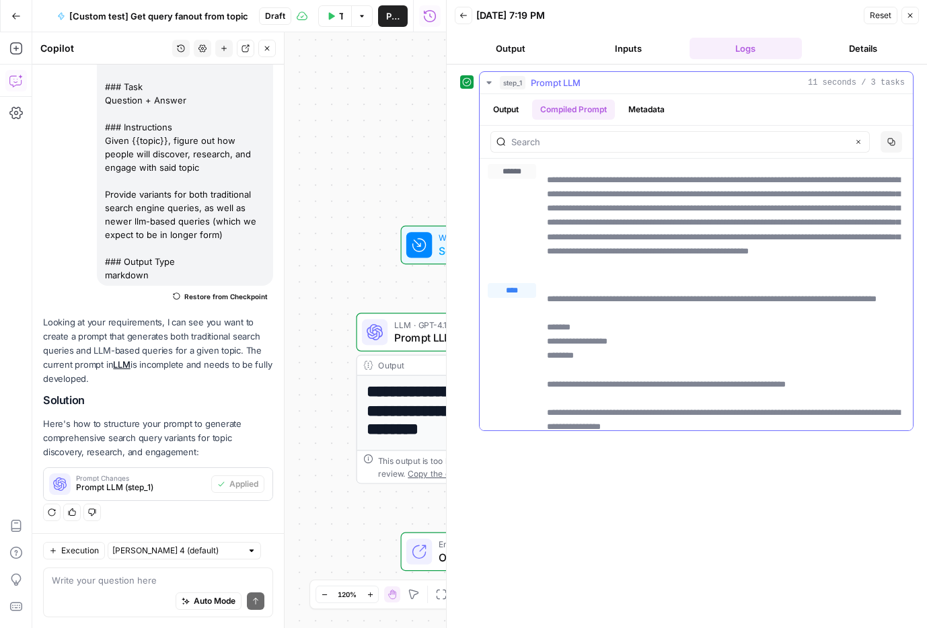
click at [565, 215] on p "**********" at bounding box center [726, 223] width 358 height 100
click at [465, 20] on button "Back" at bounding box center [463, 15] width 17 height 17
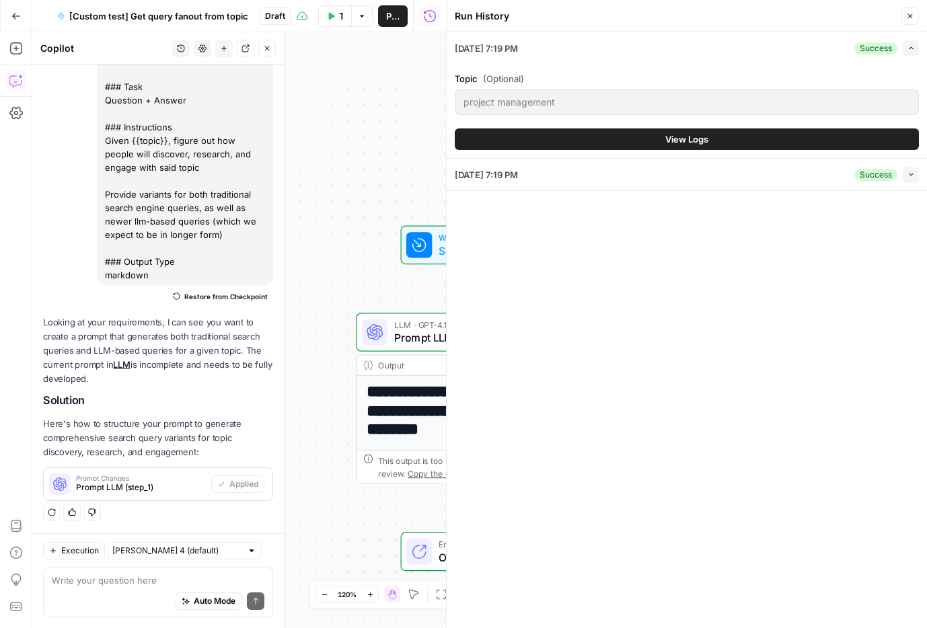
click at [408, 323] on span "LLM · GPT-4.1" at bounding box center [479, 325] width 170 height 13
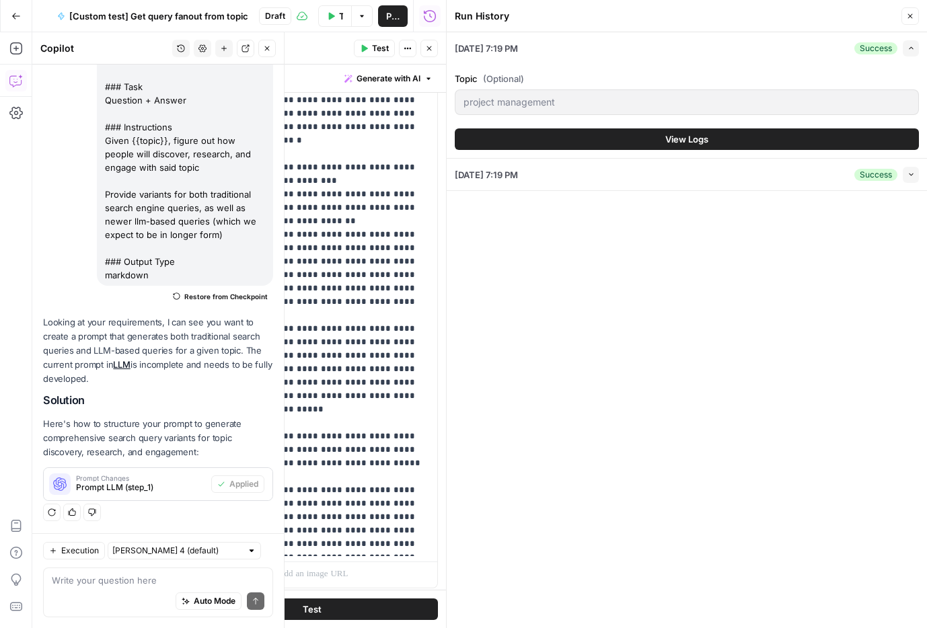
scroll to position [356, 0]
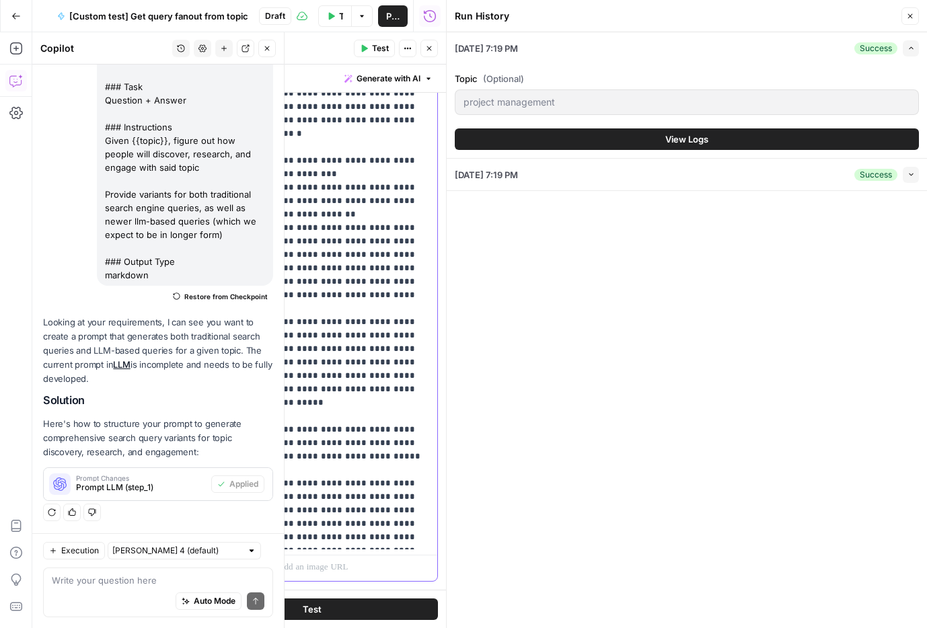
drag, startPoint x: 268, startPoint y: 445, endPoint x: 375, endPoint y: 540, distance: 142.5
click at [375, 540] on div "**********" at bounding box center [350, 275] width 173 height 548
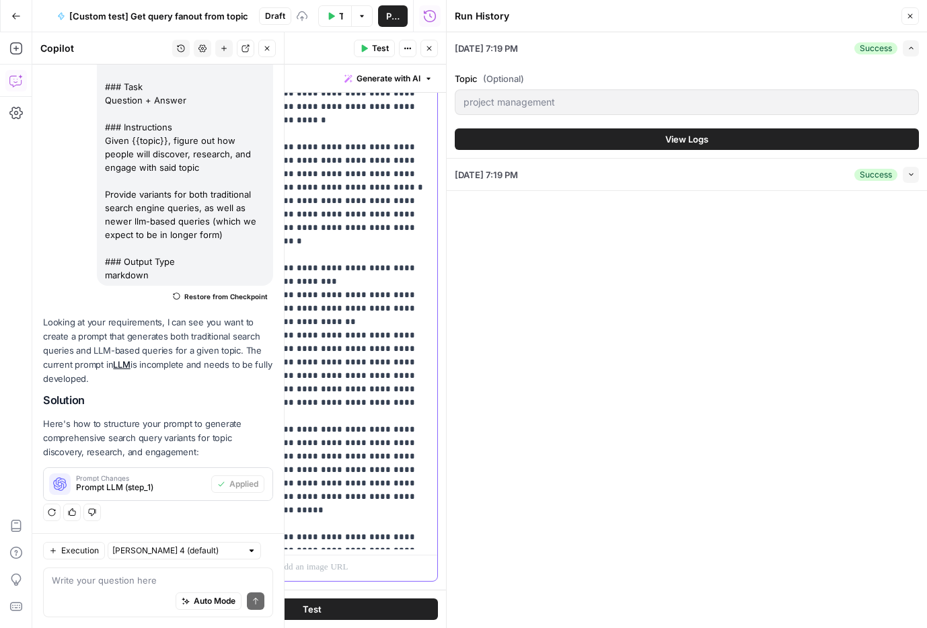
scroll to position [28, 0]
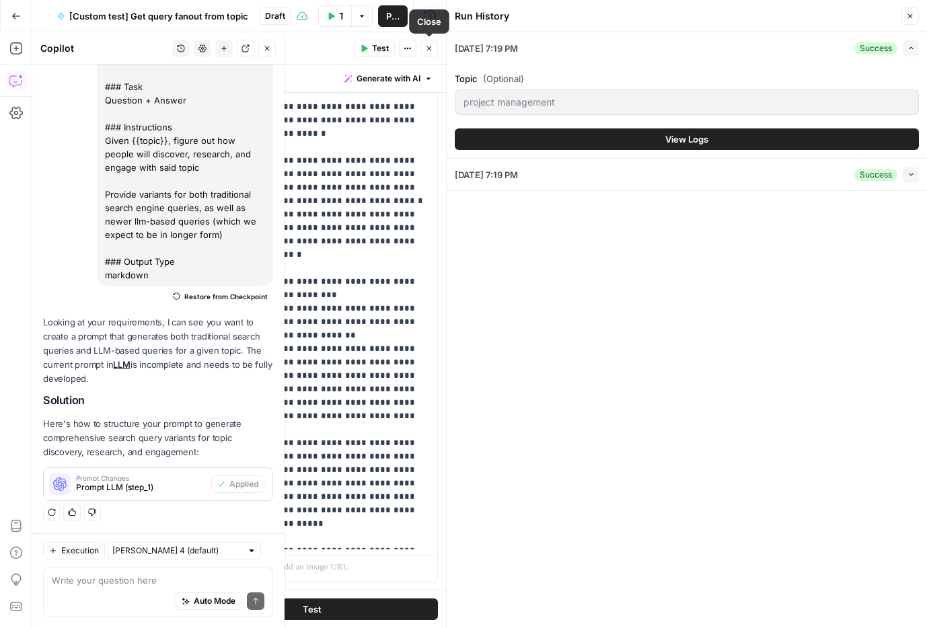
click at [429, 44] on icon "button" at bounding box center [429, 48] width 8 height 8
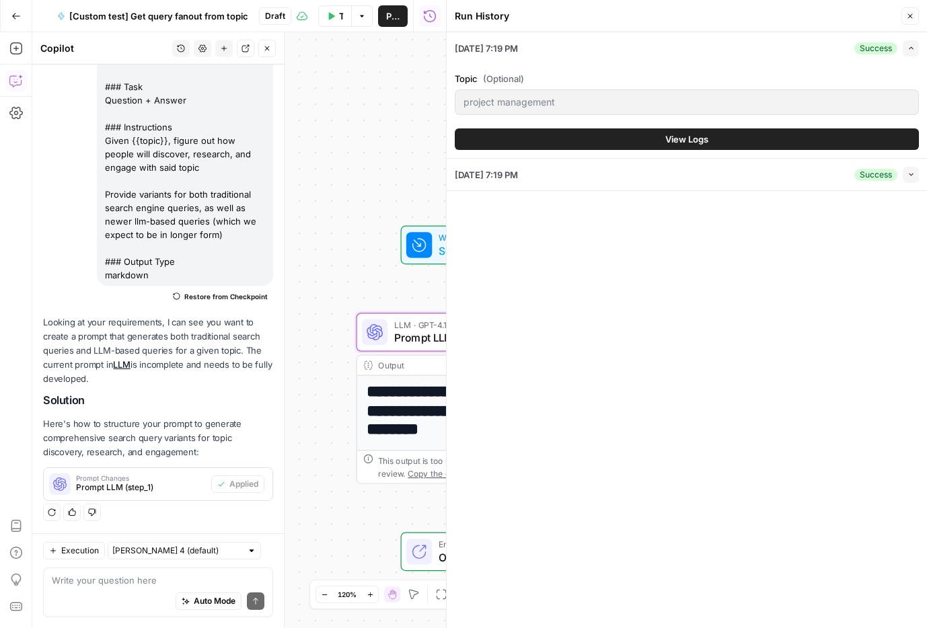
click at [834, 61] on div "09/10/25 at 7:19 PM Success Expand" at bounding box center [687, 48] width 464 height 32
click at [913, 13] on icon "button" at bounding box center [910, 16] width 8 height 8
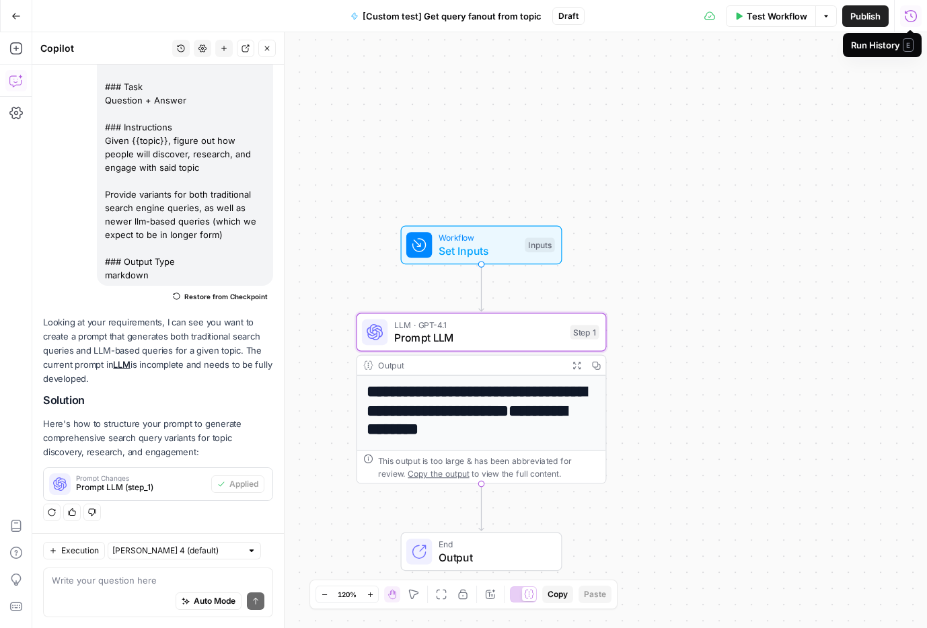
click at [785, 13] on span "Test Workflow" at bounding box center [777, 15] width 61 height 13
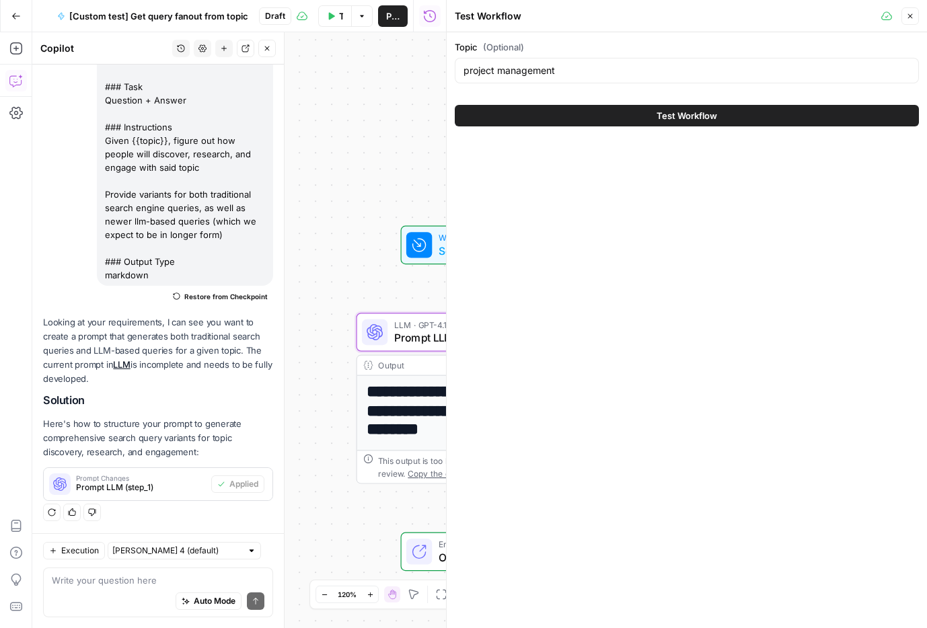
click at [653, 105] on button "Test Workflow" at bounding box center [687, 116] width 464 height 22
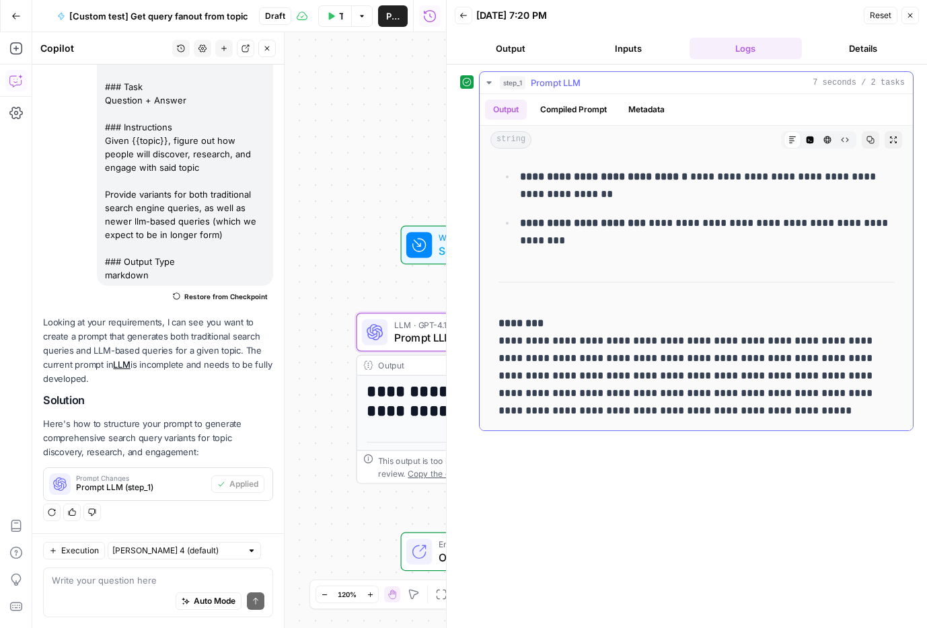
scroll to position [1579, 0]
click at [462, 20] on button "Back" at bounding box center [463, 15] width 17 height 17
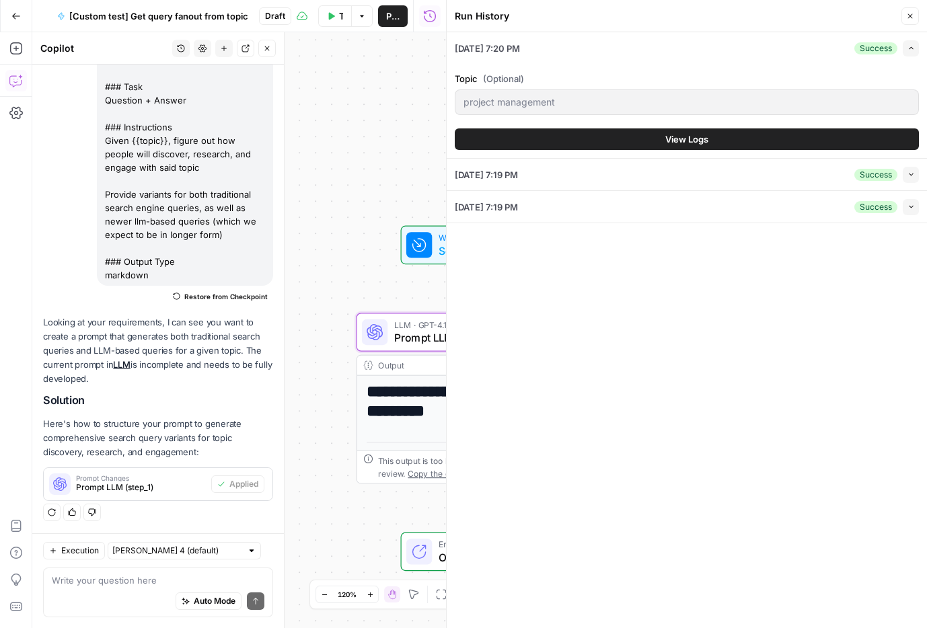
click at [904, 15] on button "Close" at bounding box center [910, 15] width 17 height 17
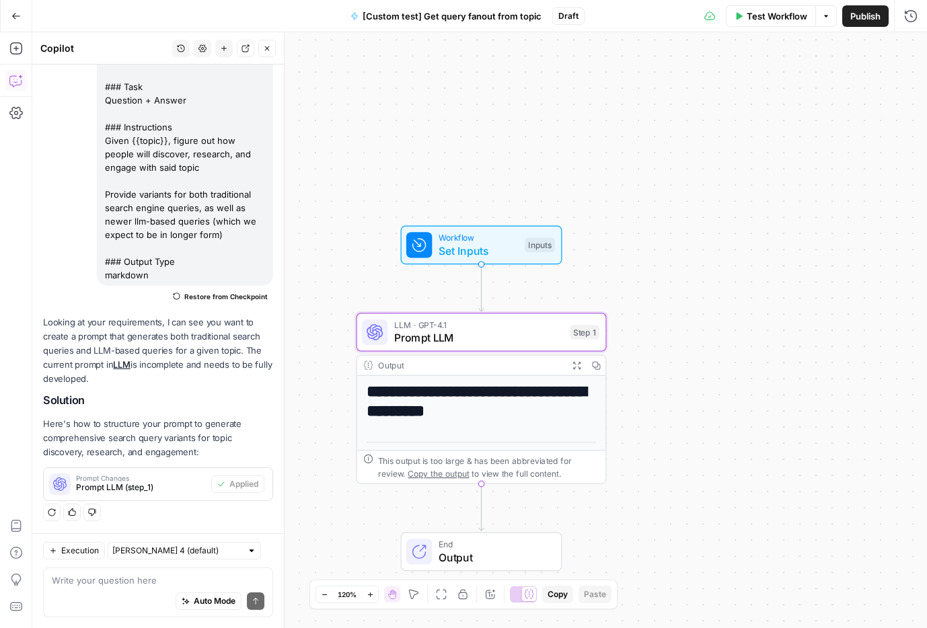
click at [665, 157] on div "**********" at bounding box center [479, 330] width 895 height 596
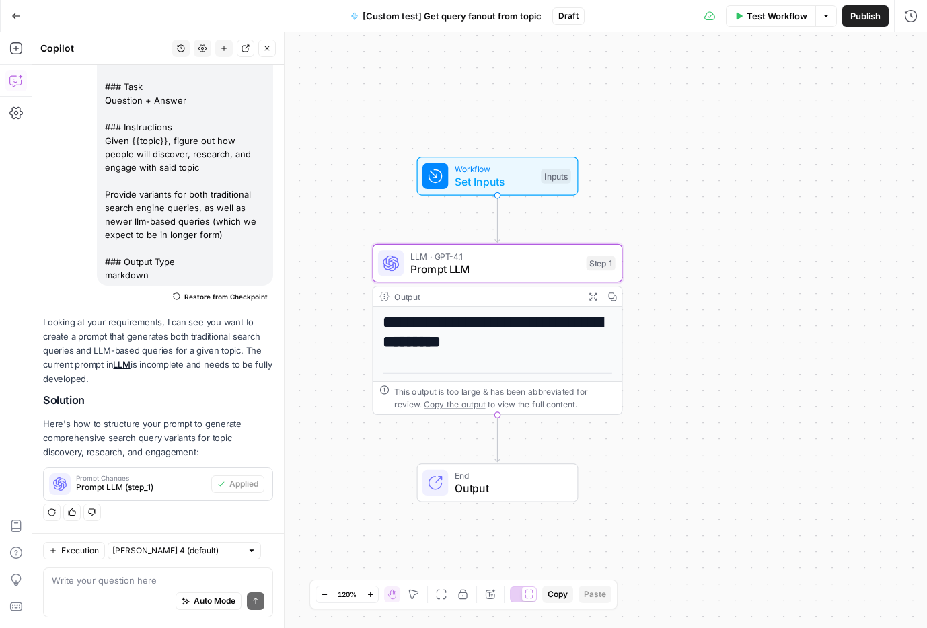
click at [536, 451] on div "**********" at bounding box center [479, 330] width 895 height 596
click at [267, 45] on icon "button" at bounding box center [267, 48] width 8 height 8
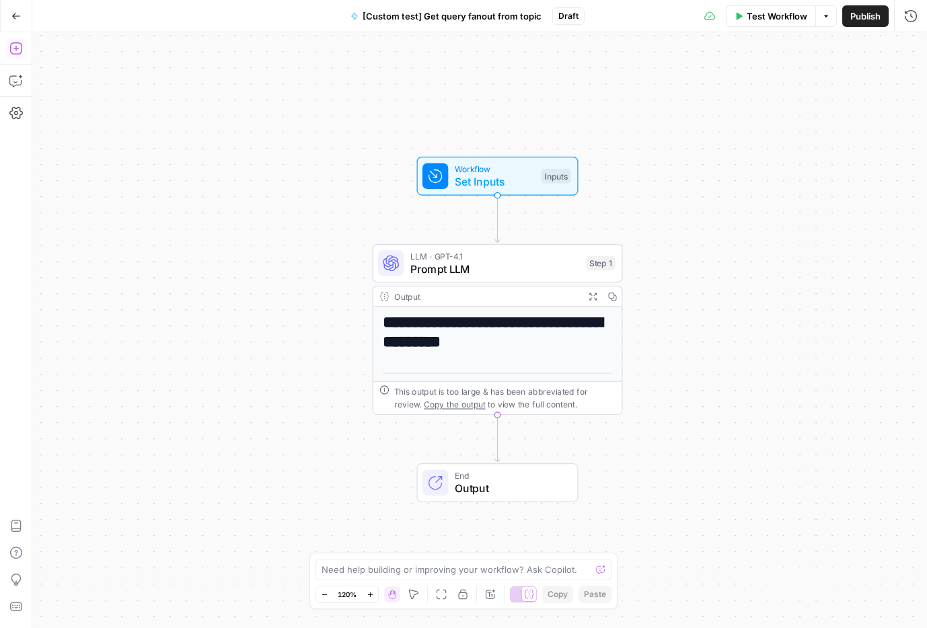
click at [24, 52] on button "Add Steps" at bounding box center [16, 49] width 22 height 22
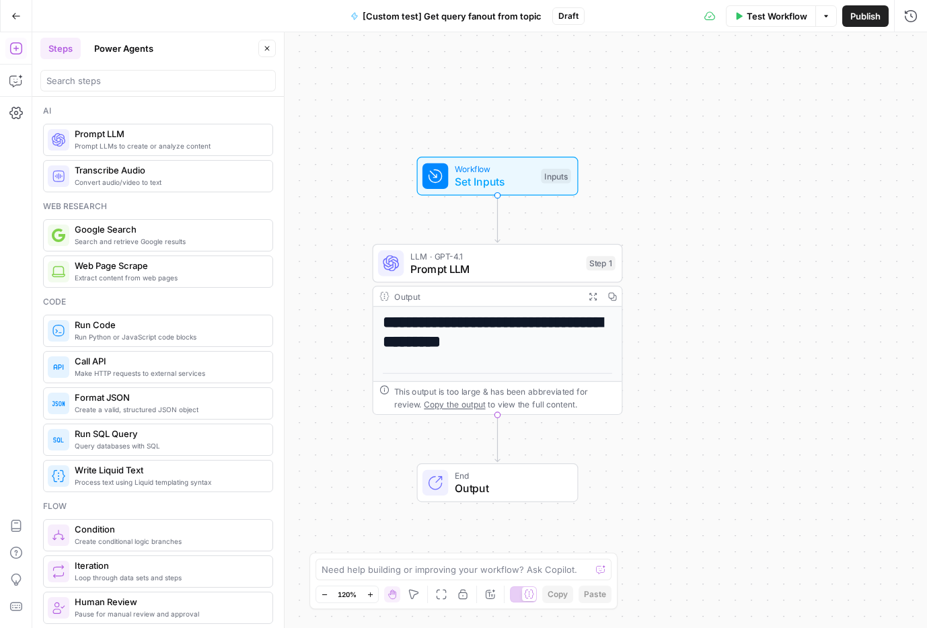
click at [270, 48] on icon "button" at bounding box center [267, 48] width 8 height 8
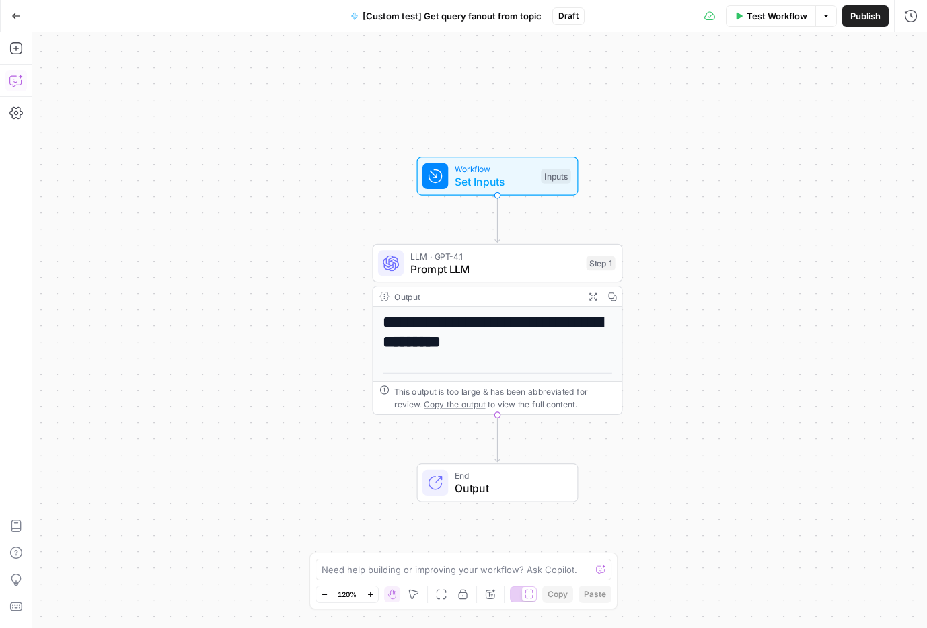
click at [16, 79] on icon "button" at bounding box center [15, 80] width 13 height 13
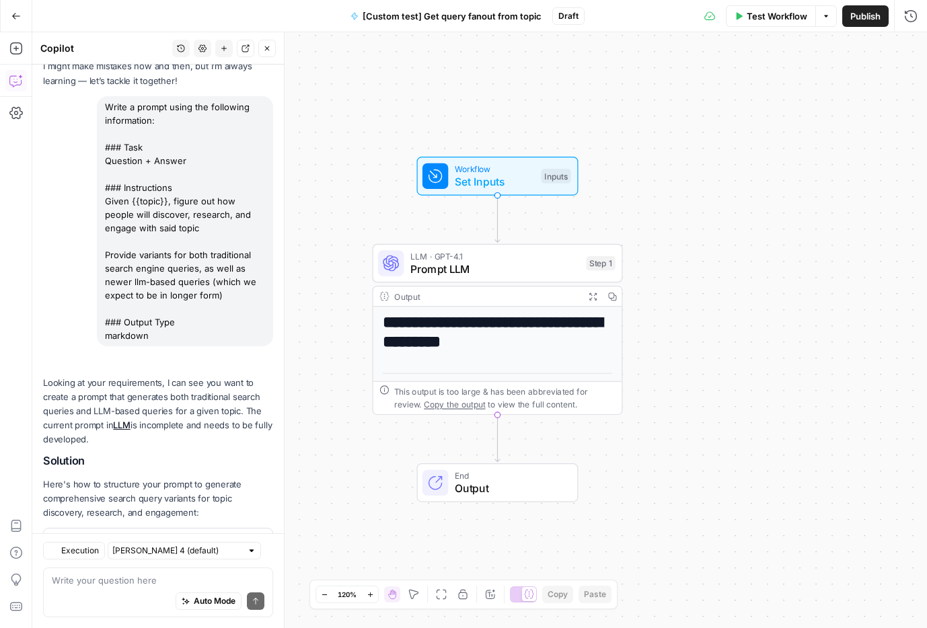
scroll to position [137, 0]
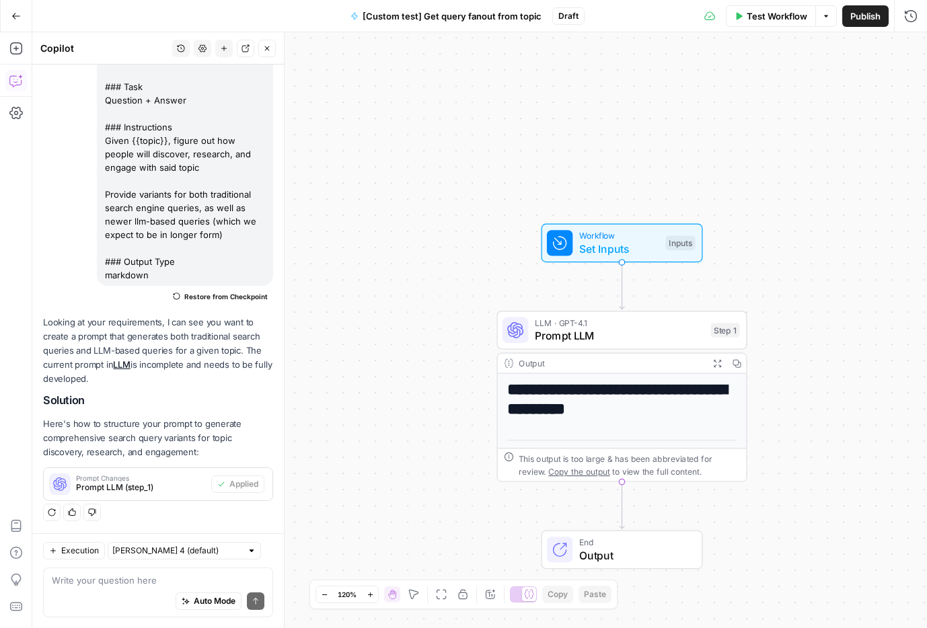
click at [87, 540] on textarea at bounding box center [158, 580] width 213 height 13
type textarea "A"
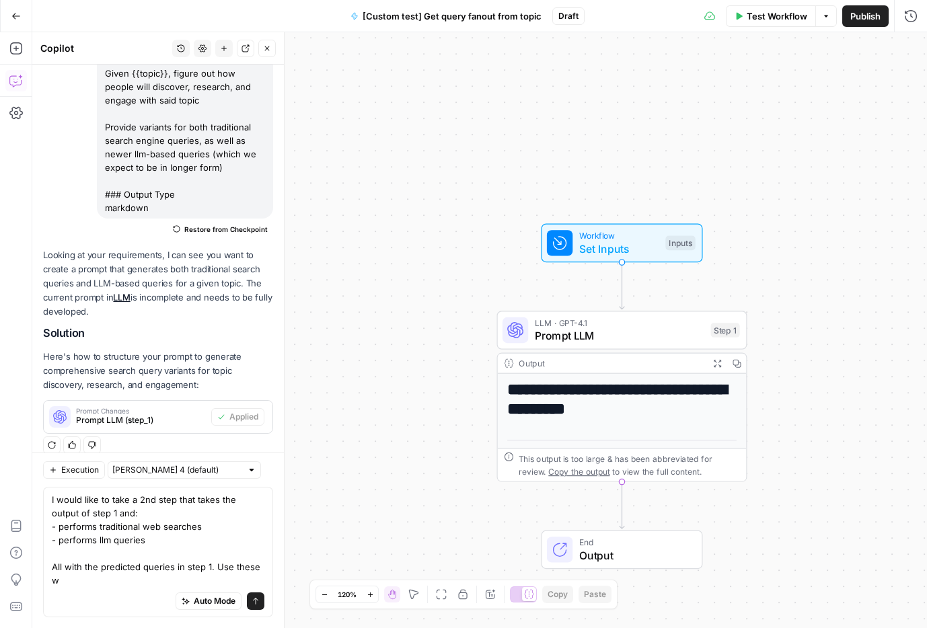
scroll to position [217, 0]
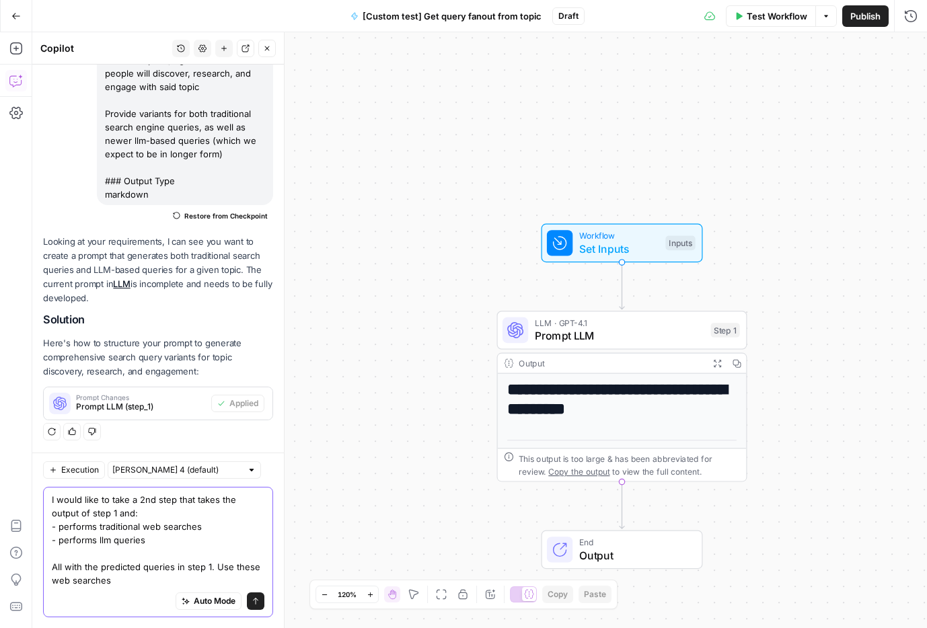
click at [186, 540] on textarea "I would like to take a 2nd step that takes the output of step 1 and: - performs…" at bounding box center [158, 540] width 213 height 94
click at [127, 540] on textarea "I would like to take a 2nd step that takes the output of step 1 and: - performs…" at bounding box center [158, 540] width 213 height 94
drag, startPoint x: 215, startPoint y: 566, endPoint x: 215, endPoint y: 577, distance: 11.4
click at [215, 540] on textarea "I would like to take a 2nd step that takes the output of step 1 and: - performs…" at bounding box center [158, 540] width 213 height 94
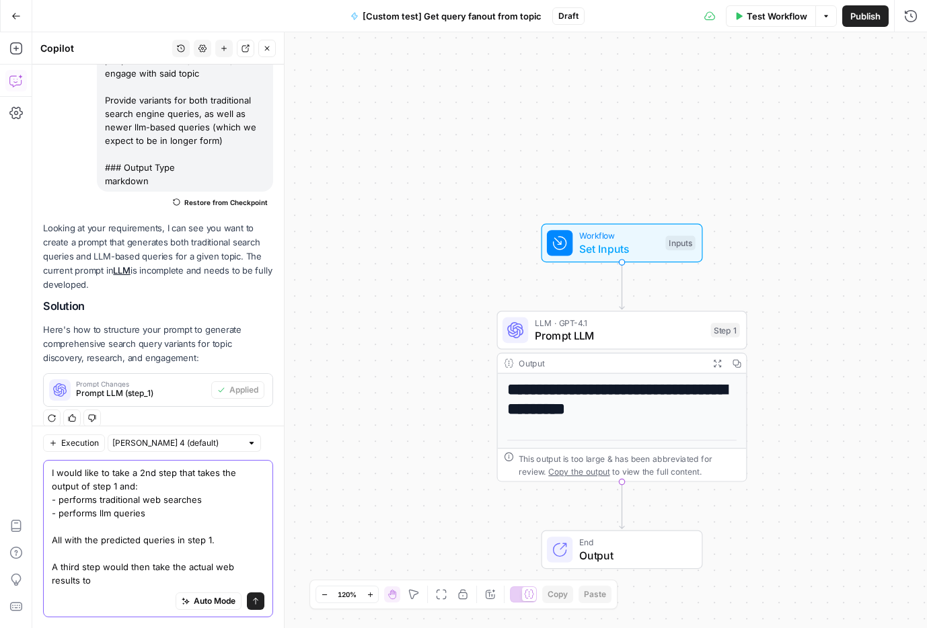
scroll to position [244, 0]
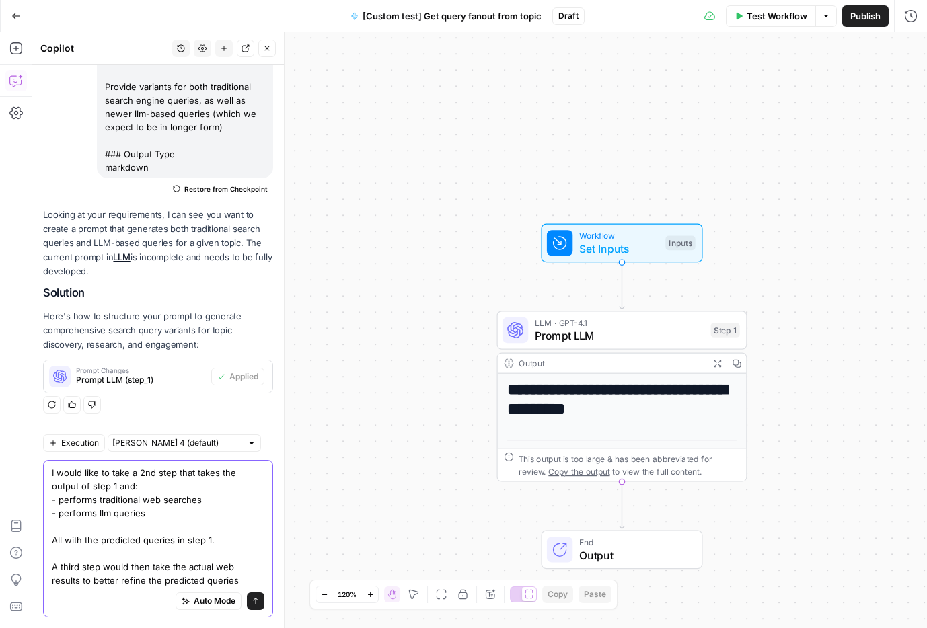
type textarea "I would like to take a 2nd step that takes the output of step 1 and: - performs…"
click at [252, 540] on span "submit" at bounding box center [256, 601] width 8 height 8
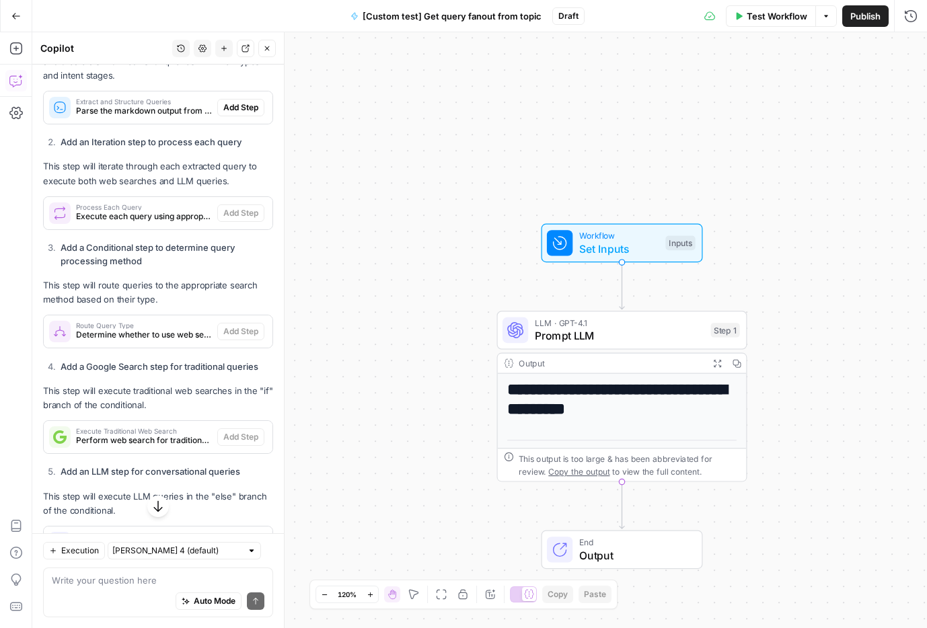
scroll to position [804, 0]
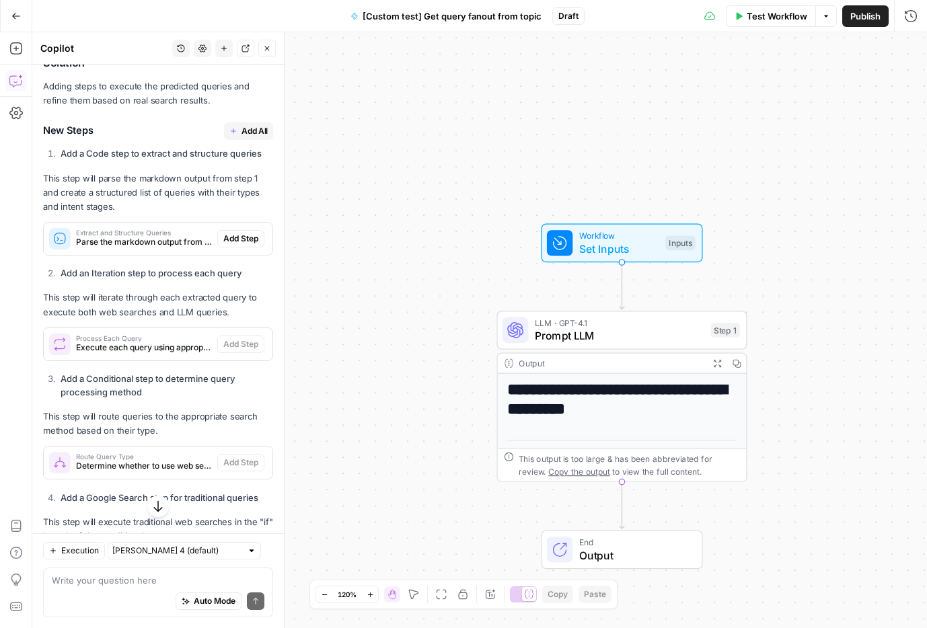
click at [196, 172] on p "This step will parse the markdown output from step 1 and create a structured li…" at bounding box center [158, 193] width 230 height 42
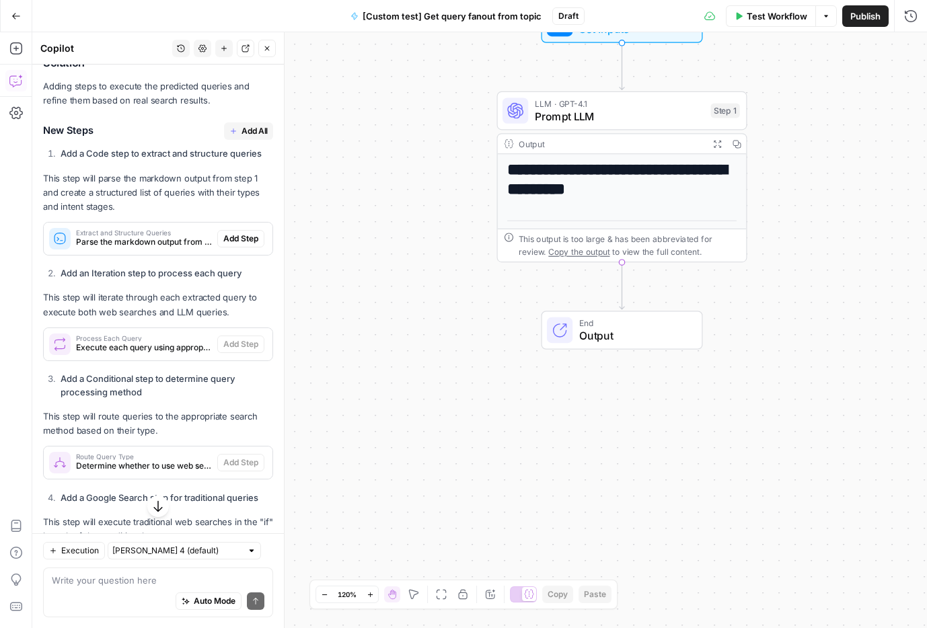
click at [213, 173] on p "This step will parse the markdown output from step 1 and create a structured li…" at bounding box center [158, 193] width 230 height 42
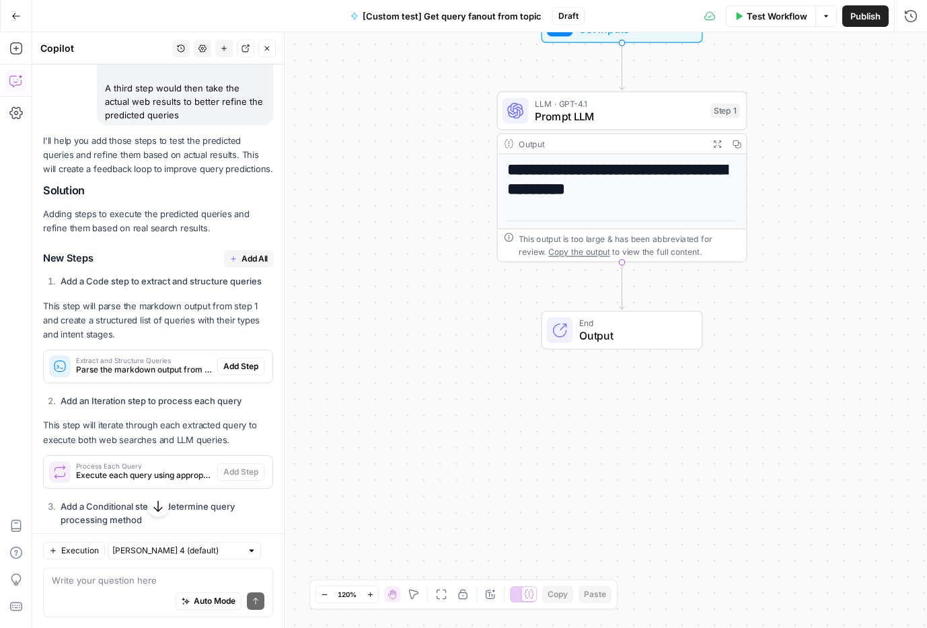
scroll to position [687, 0]
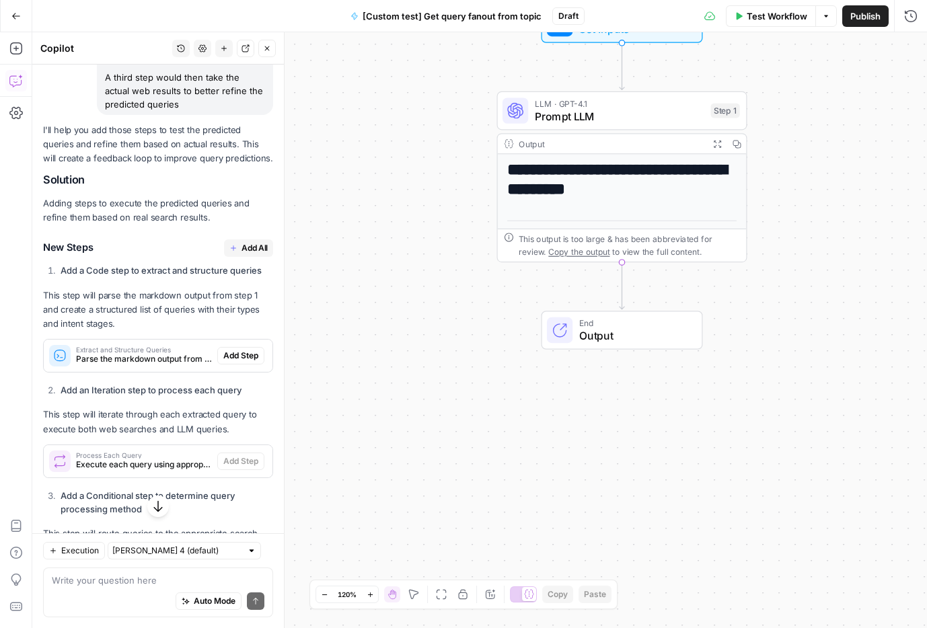
click at [252, 242] on span "Add All" at bounding box center [255, 248] width 26 height 12
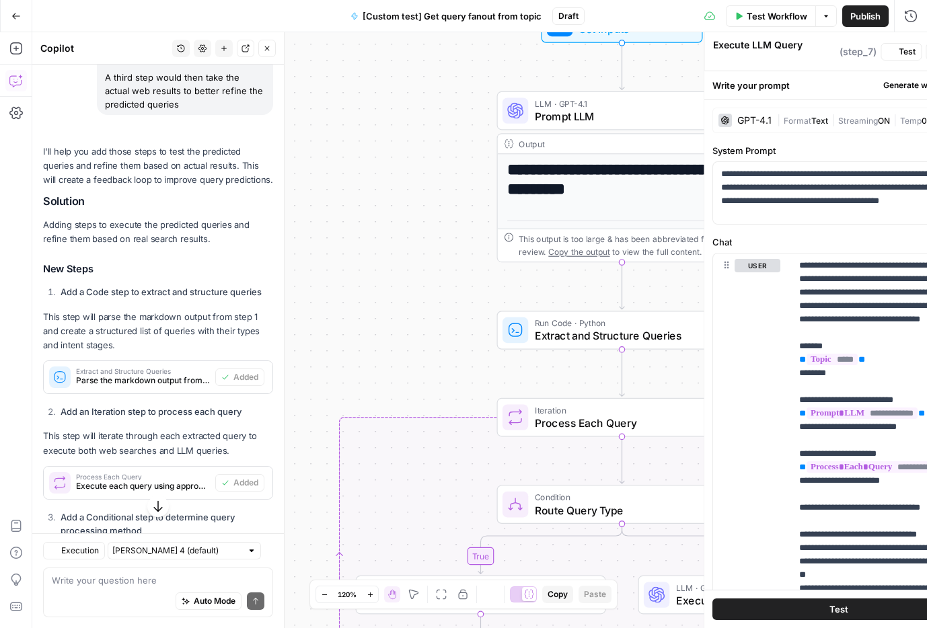
type textarea "Analyze and Refine Query Predictions"
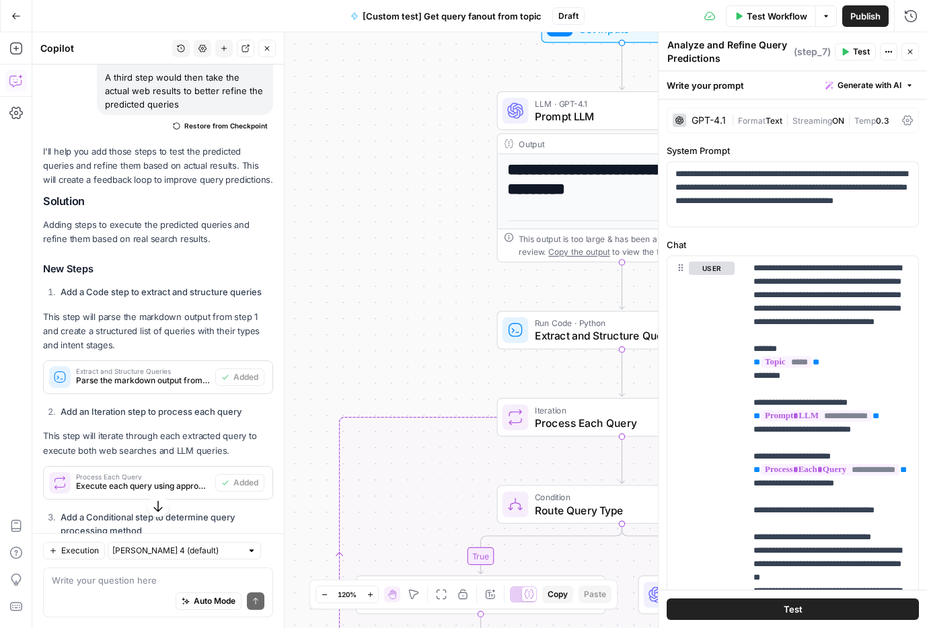
click at [420, 276] on div "**********" at bounding box center [479, 330] width 895 height 596
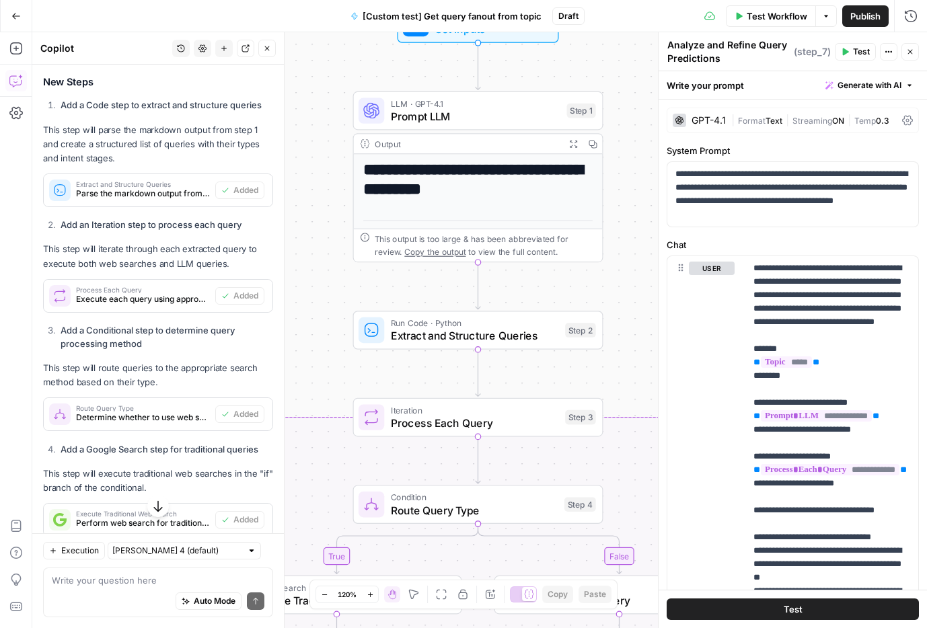
drag, startPoint x: 492, startPoint y: 285, endPoint x: 268, endPoint y: 260, distance: 225.4
click at [268, 260] on body "**********" at bounding box center [463, 314] width 927 height 628
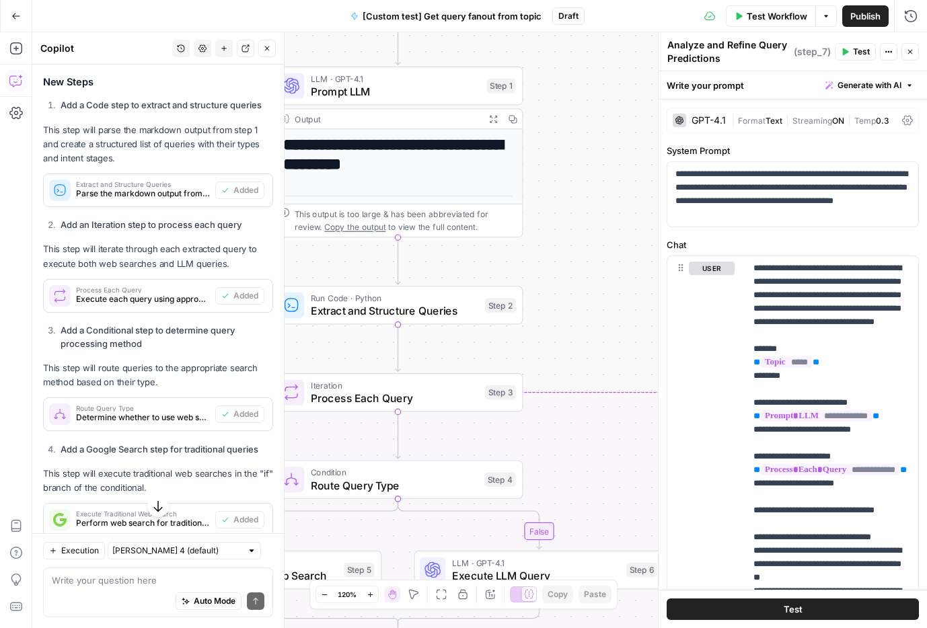
drag, startPoint x: 267, startPoint y: 260, endPoint x: 296, endPoint y: 262, distance: 29.0
click at [297, 262] on body "**********" at bounding box center [463, 314] width 927 height 628
click at [346, 303] on span "Extract and Structure Queries" at bounding box center [395, 311] width 168 height 16
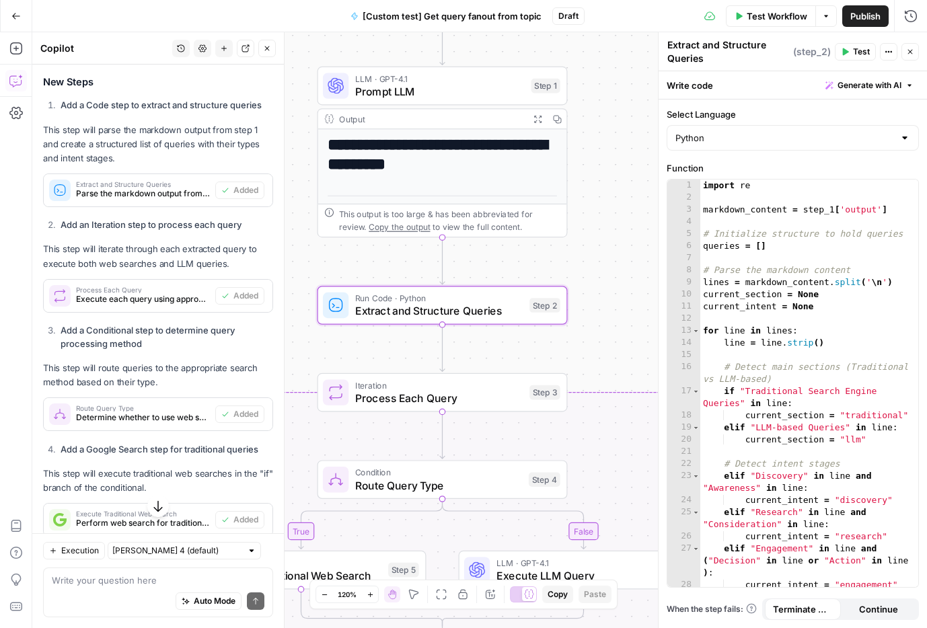
drag, startPoint x: 589, startPoint y: 273, endPoint x: 632, endPoint y: 273, distance: 43.7
click at [633, 273] on div "**********" at bounding box center [479, 330] width 895 height 596
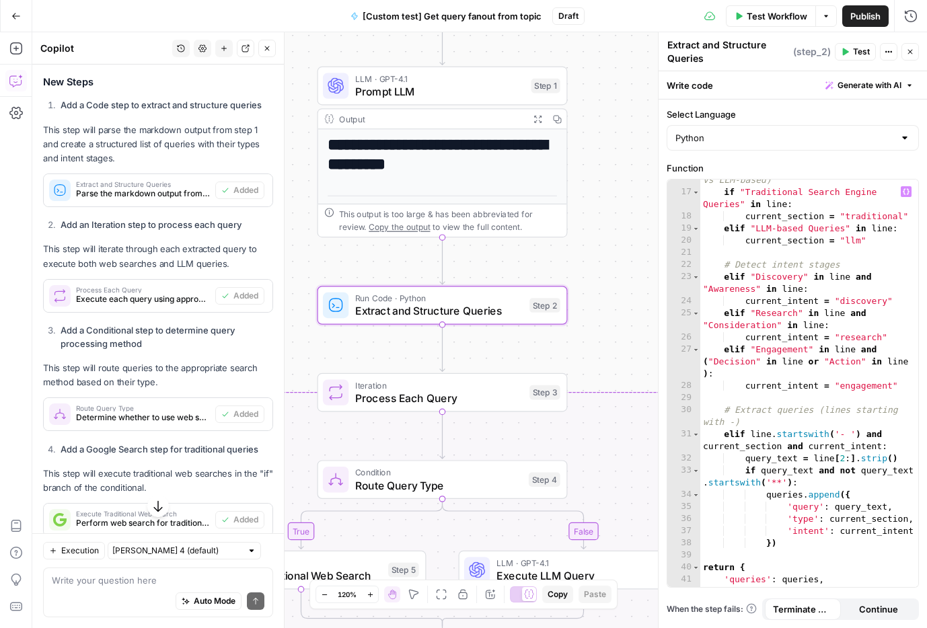
scroll to position [199, 0]
click at [420, 175] on div "**********" at bounding box center [442, 461] width 249 height 665
click at [469, 151] on h1 "**********" at bounding box center [443, 155] width 230 height 38
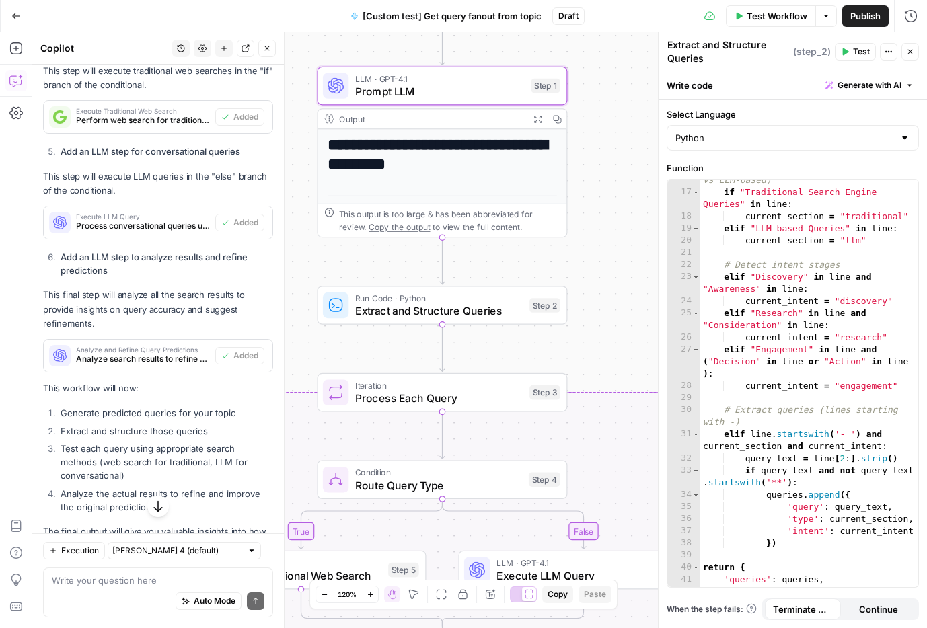
scroll to position [1316, 0]
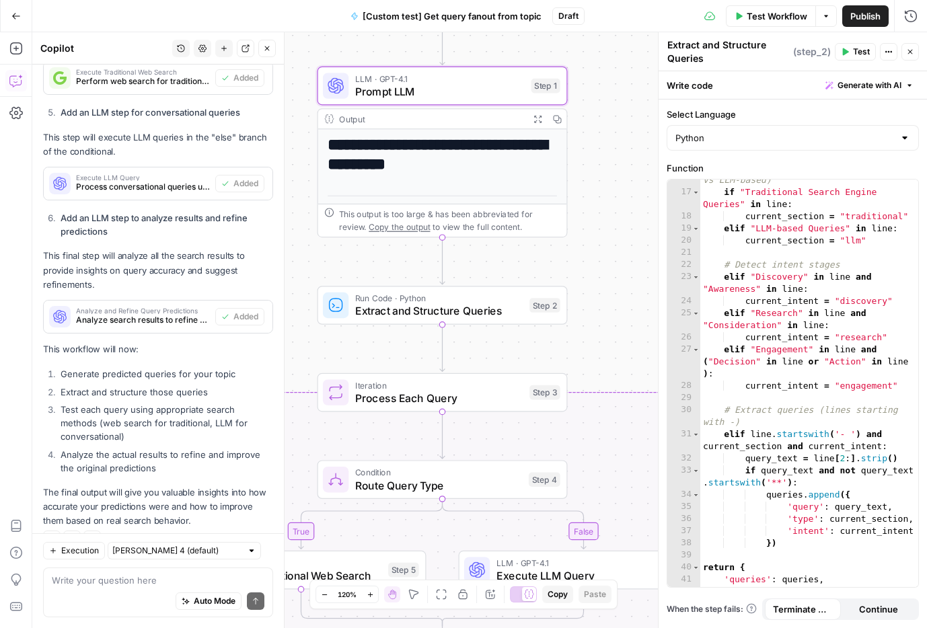
click at [85, 540] on div "Write your question here Auto Mode Send" at bounding box center [158, 593] width 230 height 50
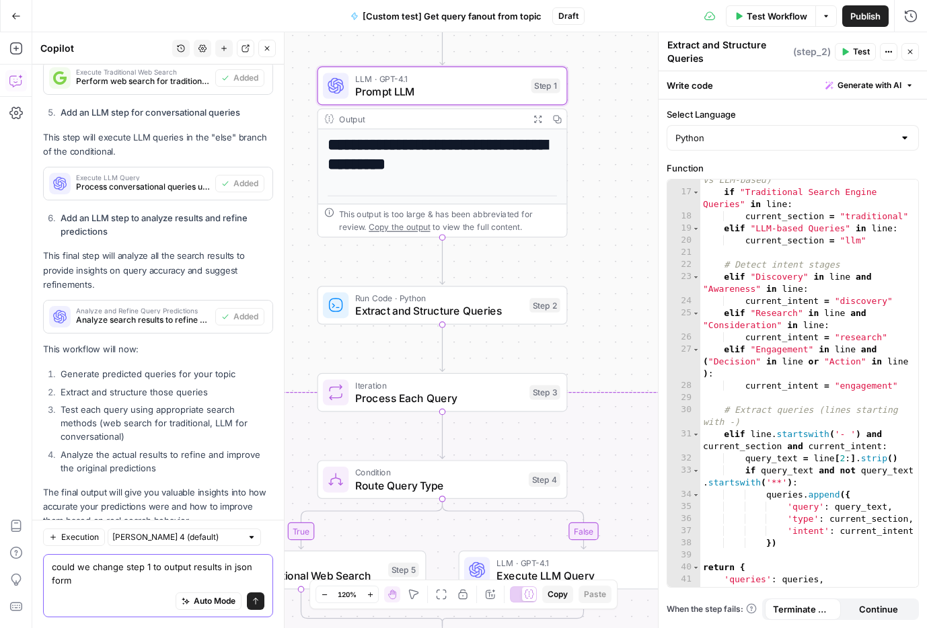
scroll to position [1329, 0]
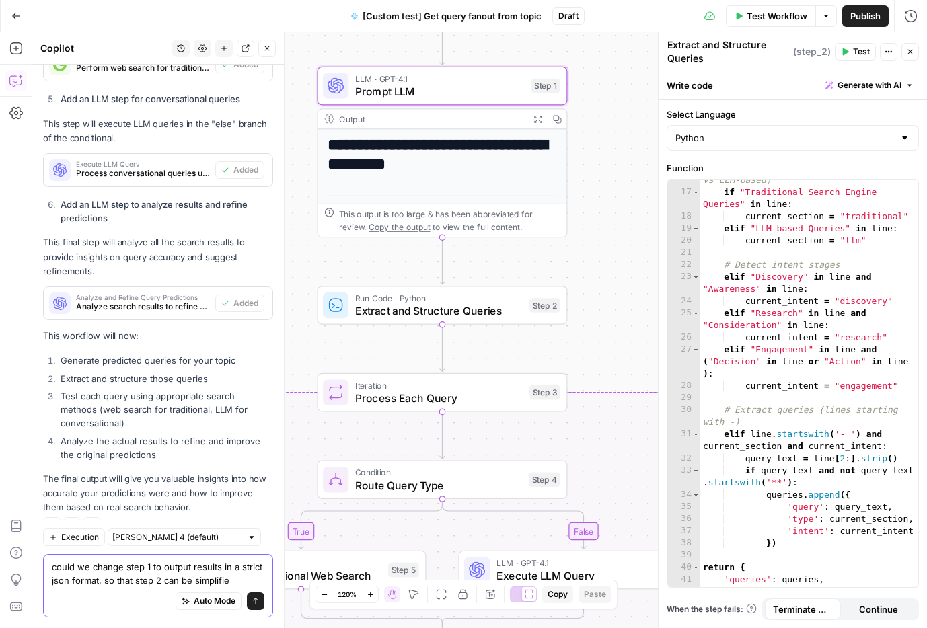
type textarea "could we change step 1 to output results in a strict json format, so that step …"
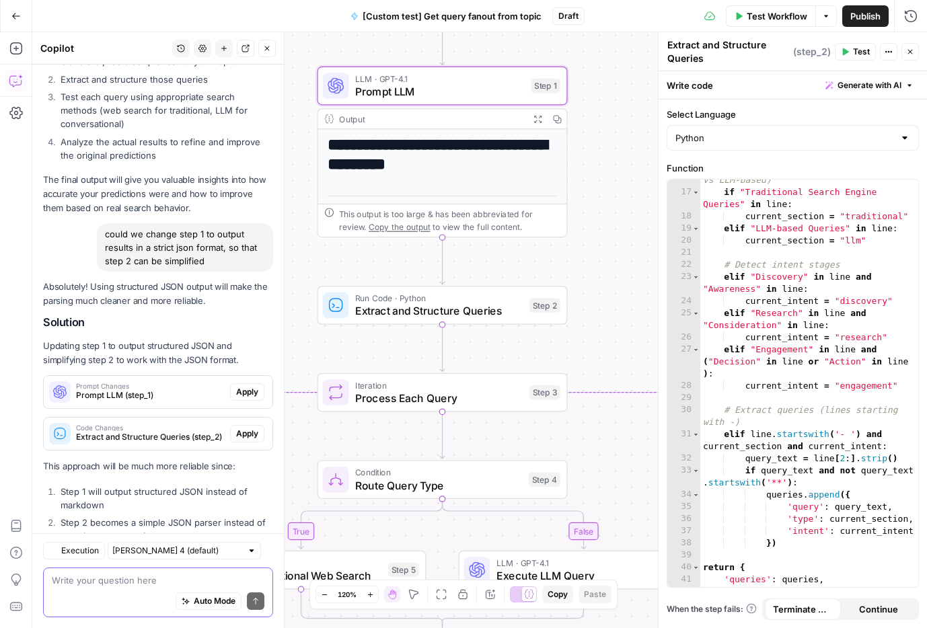
scroll to position [1711, 0]
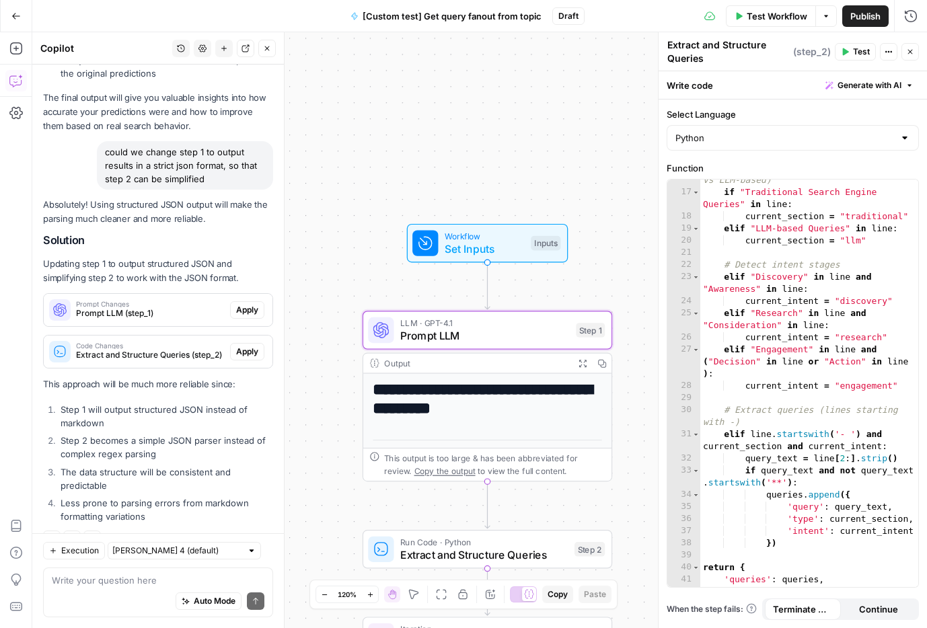
click at [248, 304] on span "Apply" at bounding box center [247, 310] width 22 height 12
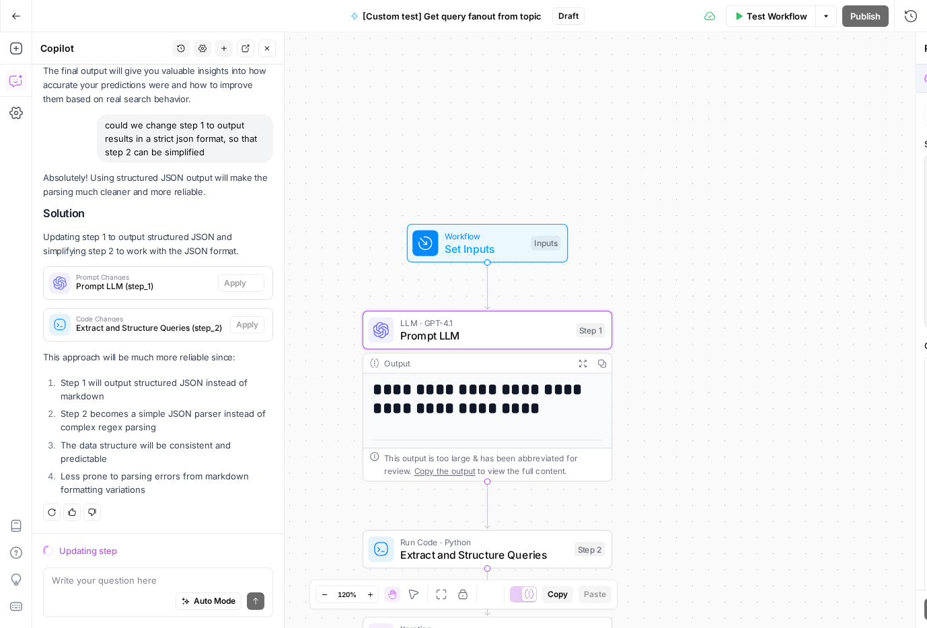
scroll to position [1668, 0]
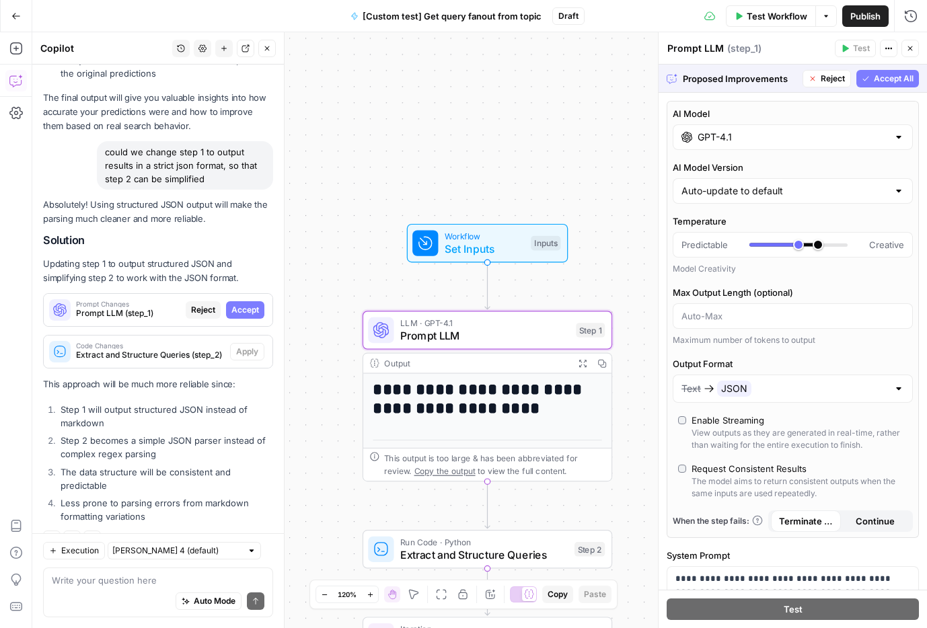
click at [254, 304] on span "Accept" at bounding box center [245, 310] width 28 height 12
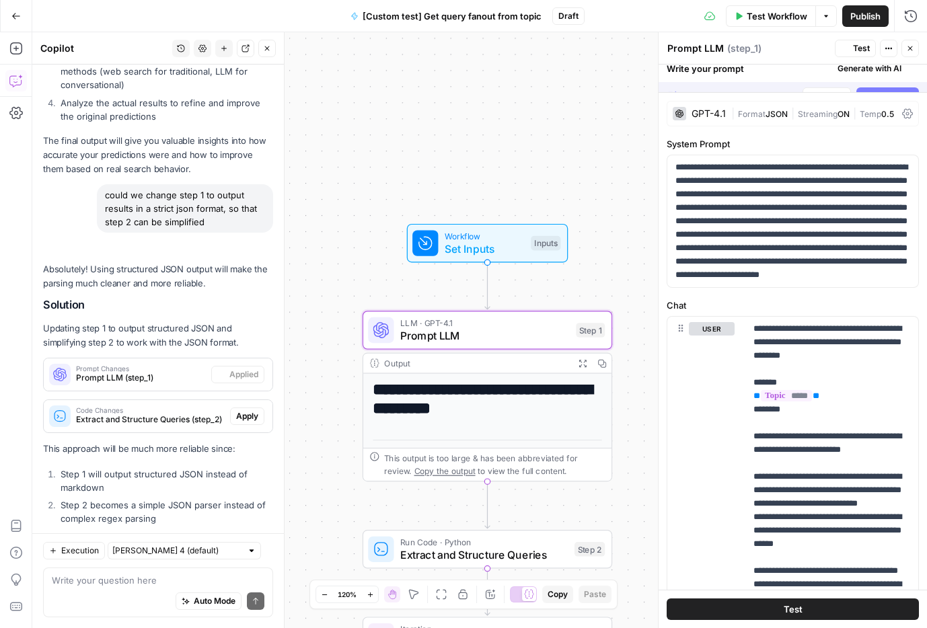
scroll to position [1732, 0]
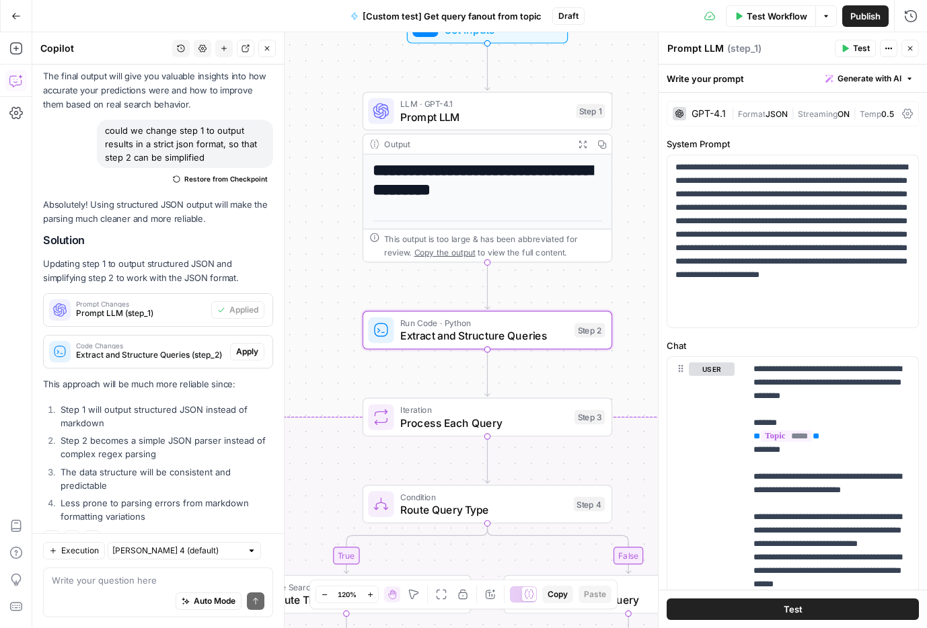
click at [251, 346] on span "Apply" at bounding box center [247, 352] width 22 height 12
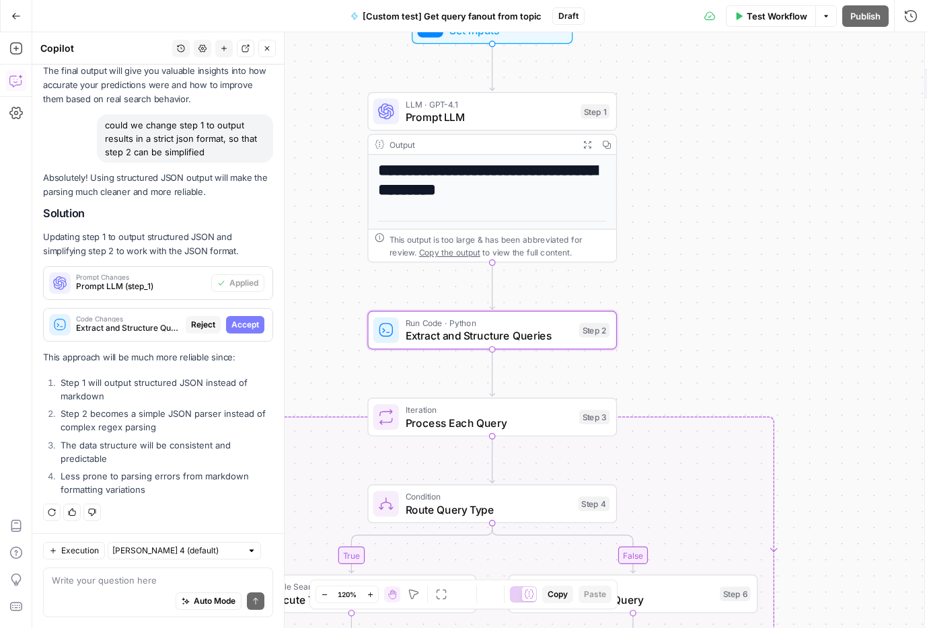
scroll to position [1668, 0]
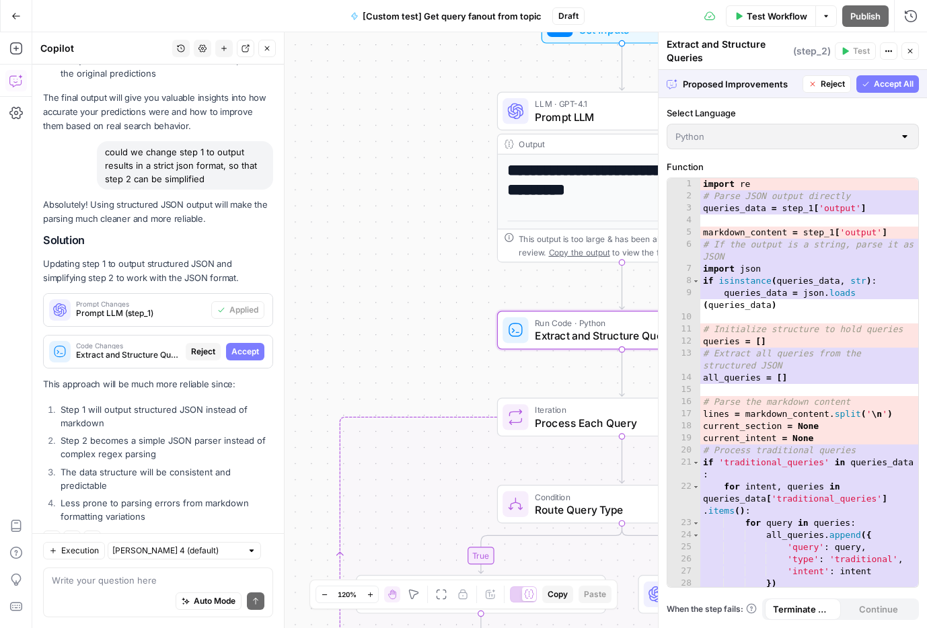
click at [251, 346] on span "Accept" at bounding box center [245, 352] width 28 height 12
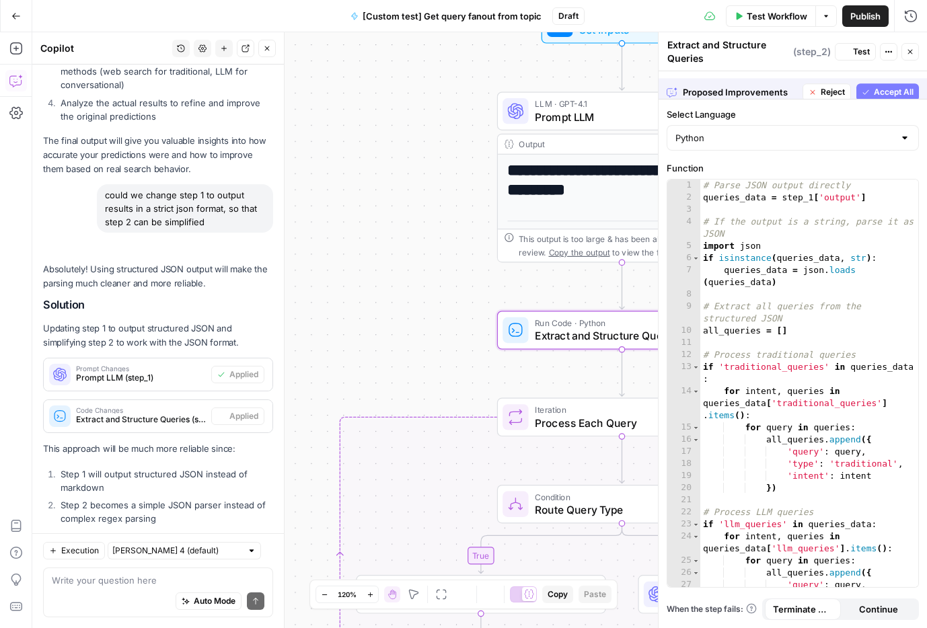
scroll to position [1732, 0]
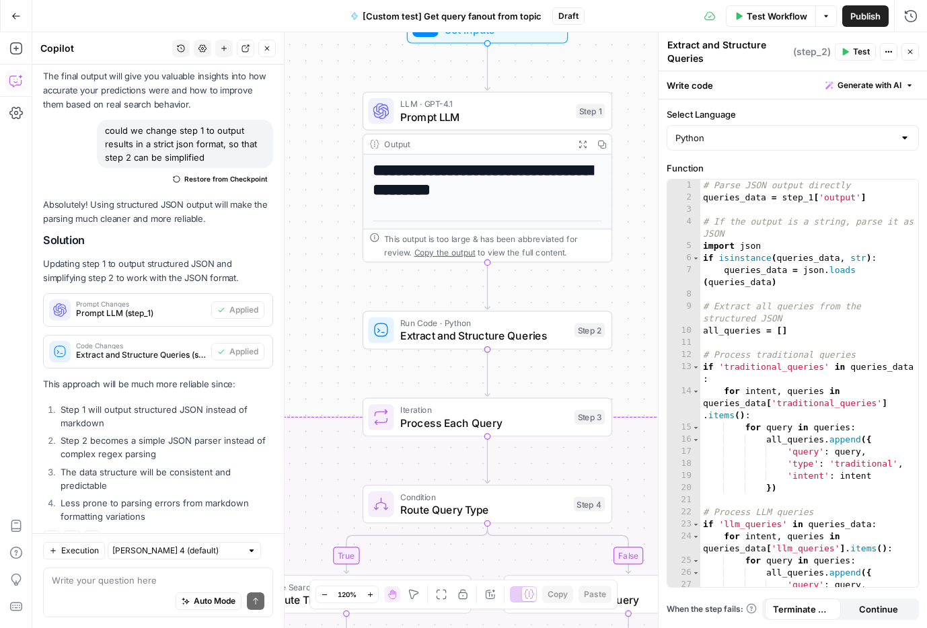
click at [499, 205] on div "**********" at bounding box center [487, 486] width 248 height 663
click at [509, 118] on span "Prompt LLM" at bounding box center [485, 117] width 170 height 16
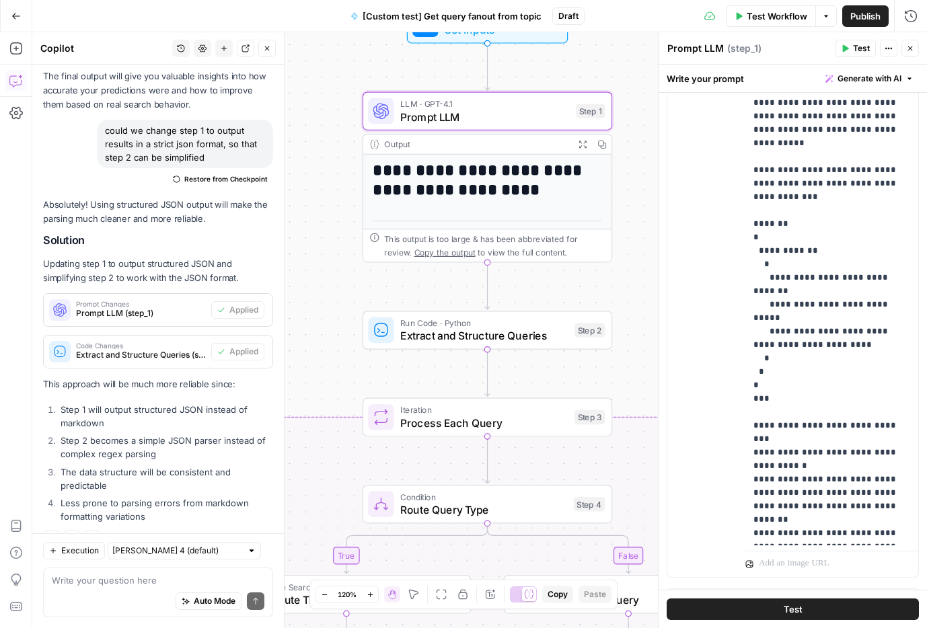
scroll to position [387, 0]
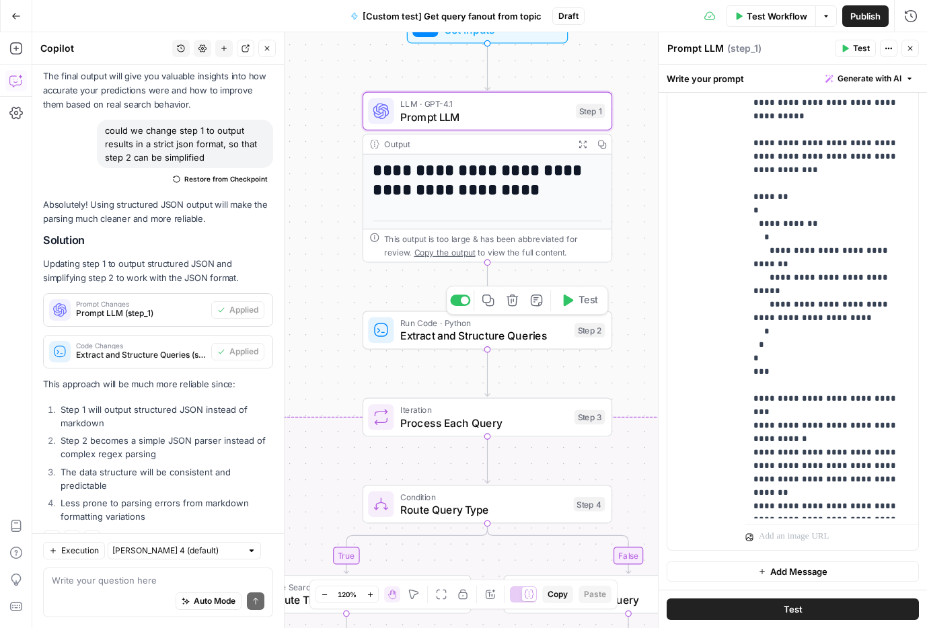
click at [432, 338] on span "Extract and Structure Queries" at bounding box center [484, 336] width 168 height 16
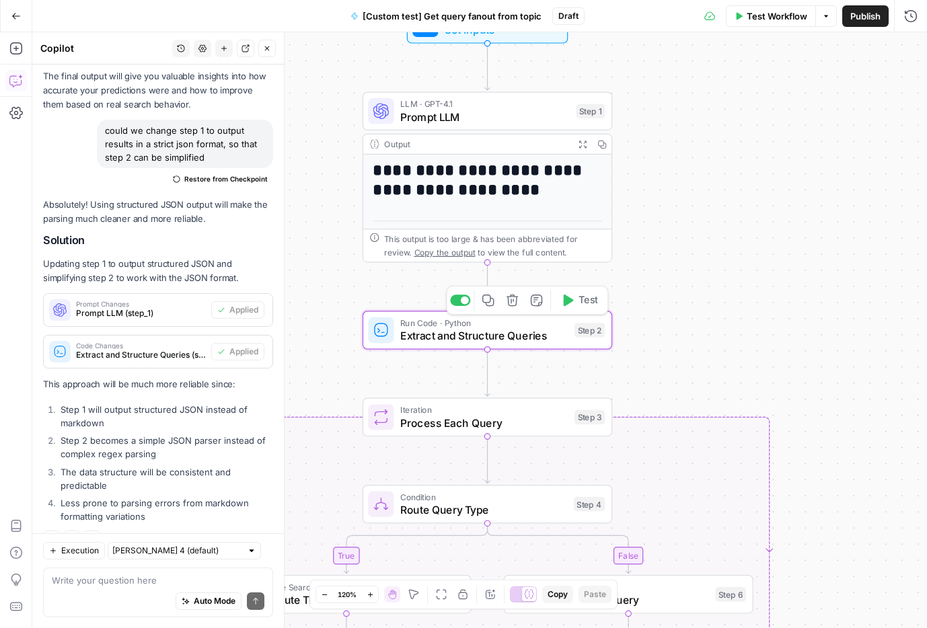
type textarea "Extract and Structure Queries"
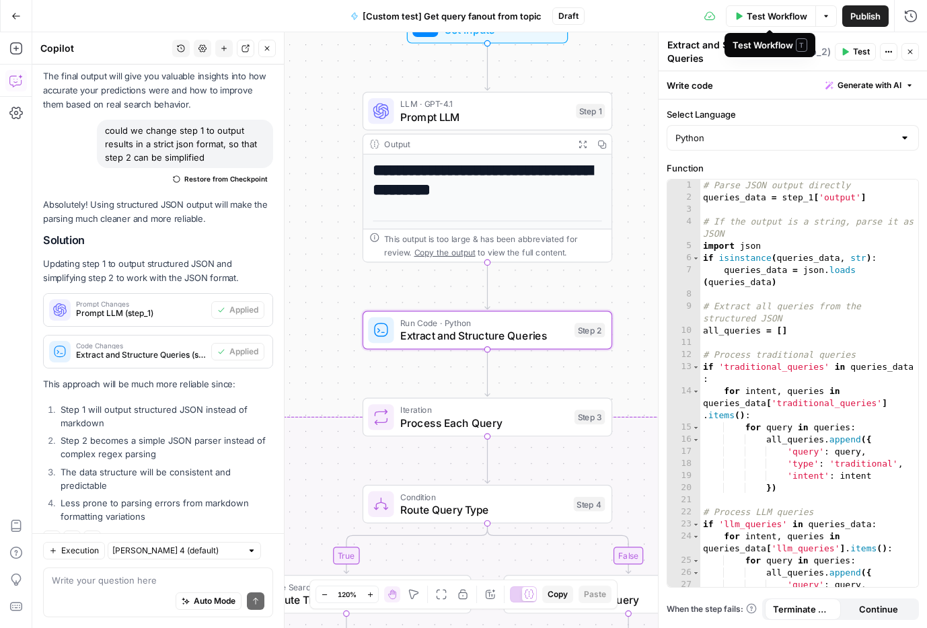
click at [794, 18] on span "Test Workflow" at bounding box center [777, 15] width 61 height 13
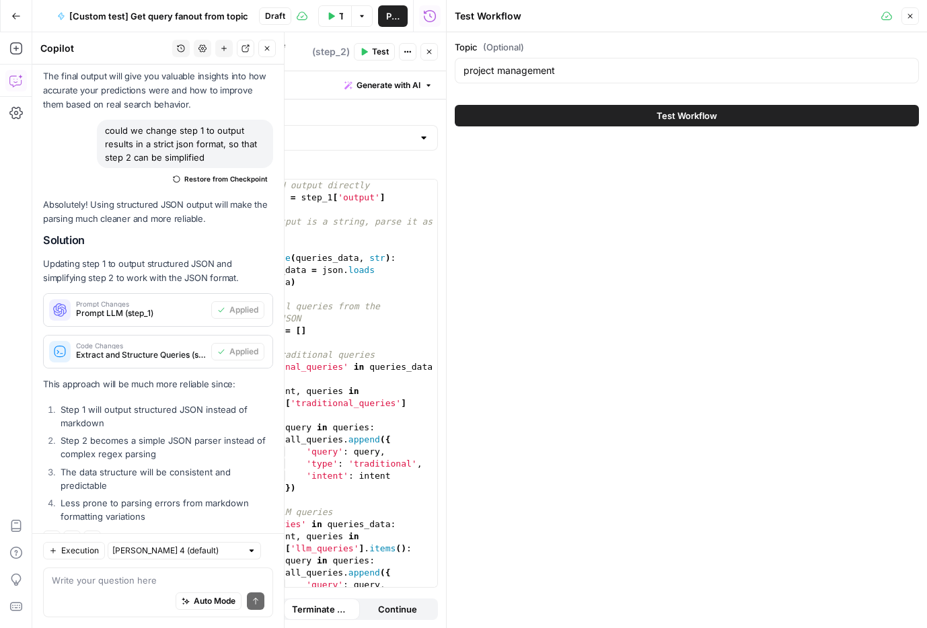
click at [683, 120] on span "Test Workflow" at bounding box center [687, 115] width 61 height 13
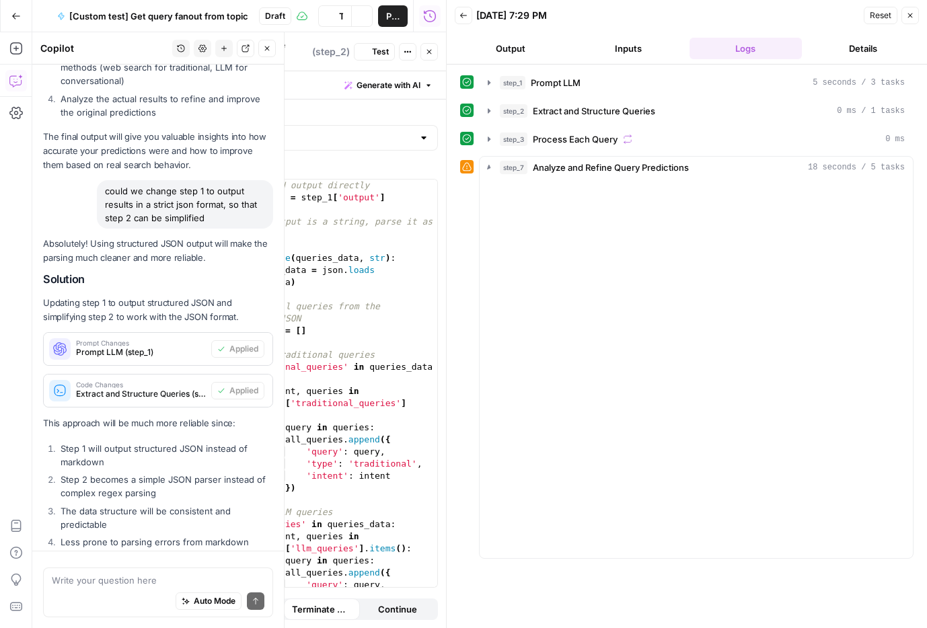
scroll to position [1732, 0]
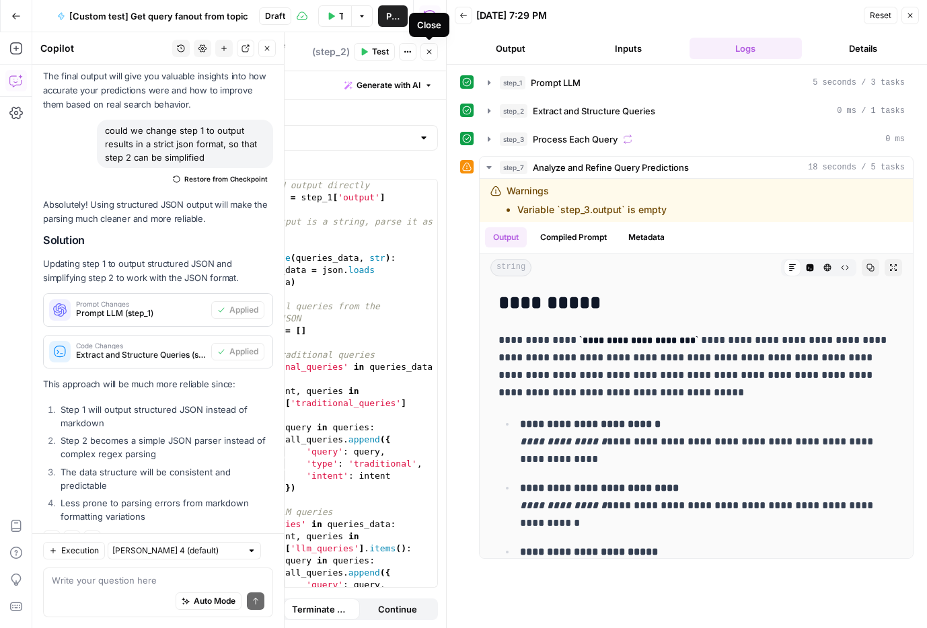
click at [425, 51] on icon "button" at bounding box center [429, 52] width 8 height 8
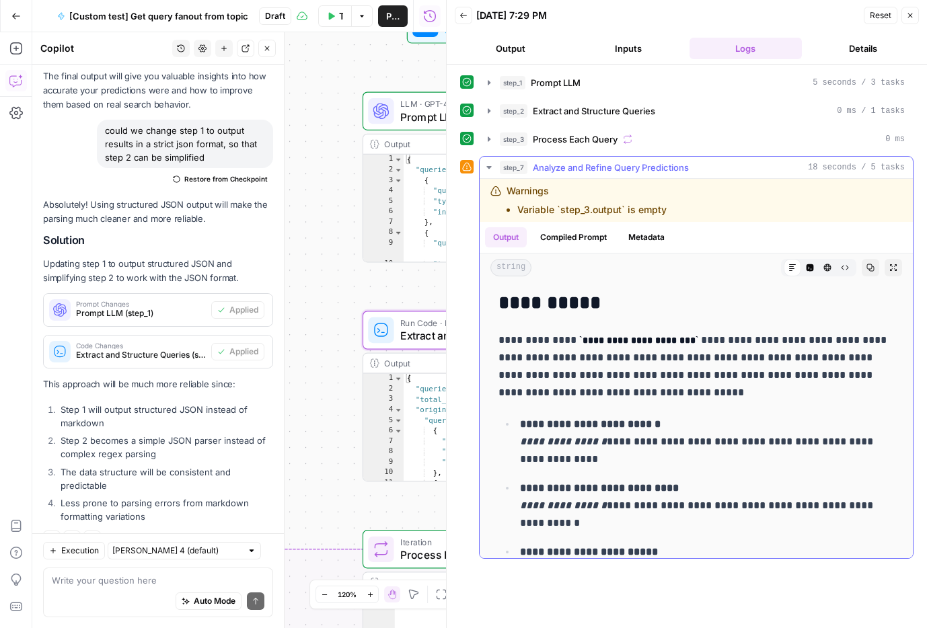
scroll to position [15, 0]
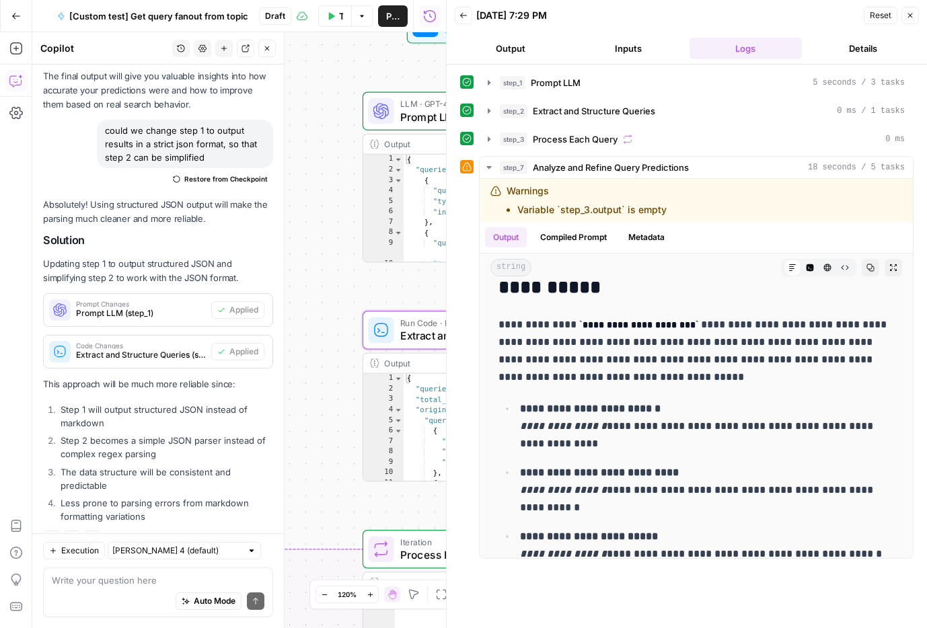
click at [912, 15] on icon "button" at bounding box center [910, 15] width 8 height 8
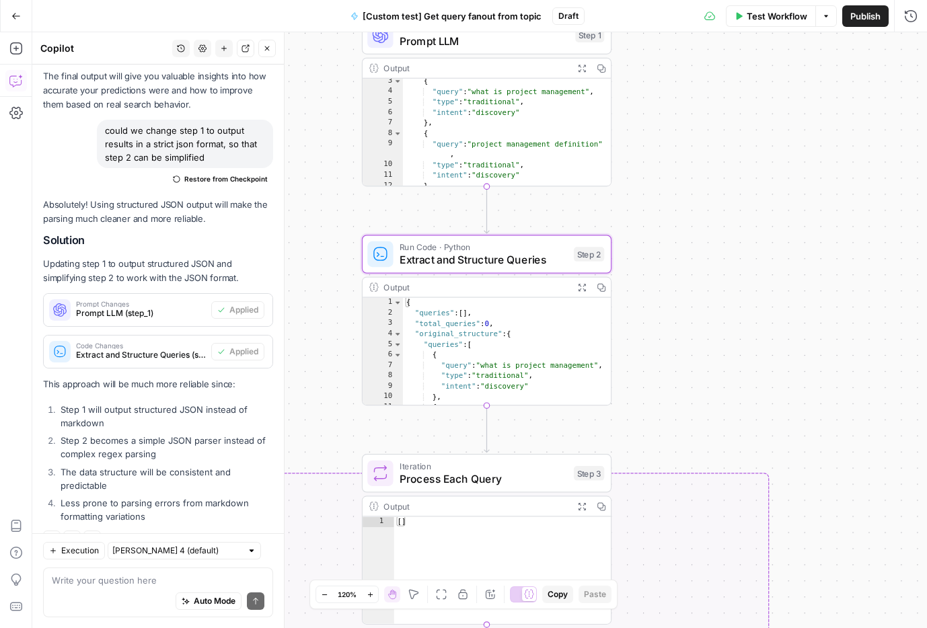
scroll to position [25, 0]
click at [98, 540] on div "Auto Mode Send" at bounding box center [158, 602] width 213 height 30
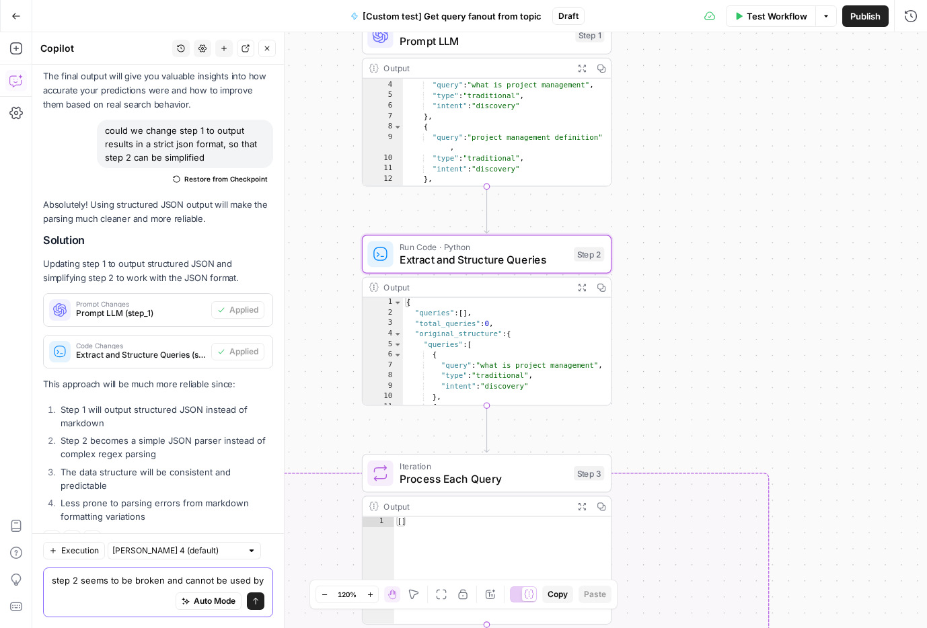
scroll to position [1746, 0]
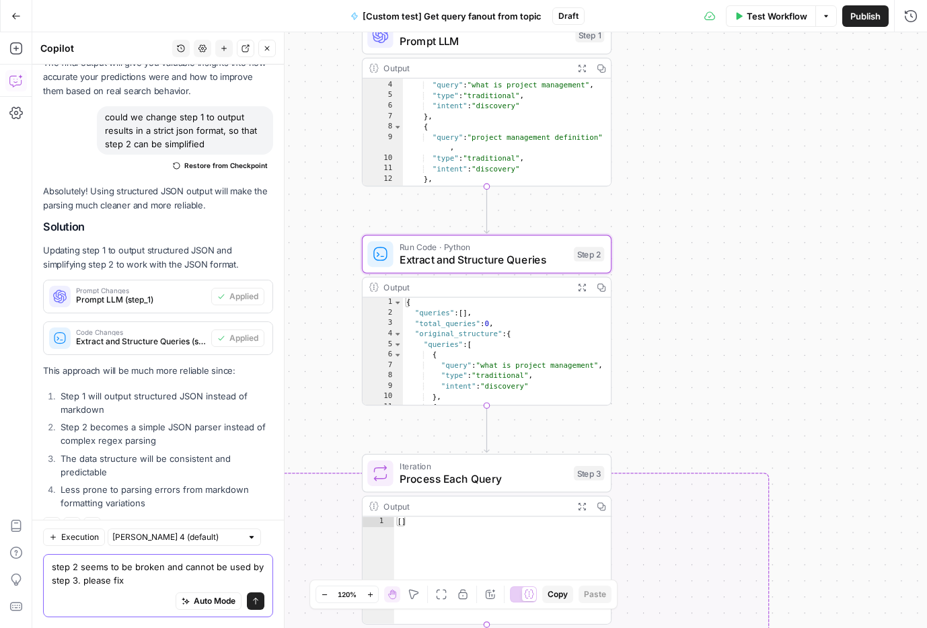
type textarea "step 2 seems to be broken and cannot be used by step 3. please fix"
click at [261, 540] on button "Send" at bounding box center [255, 601] width 17 height 17
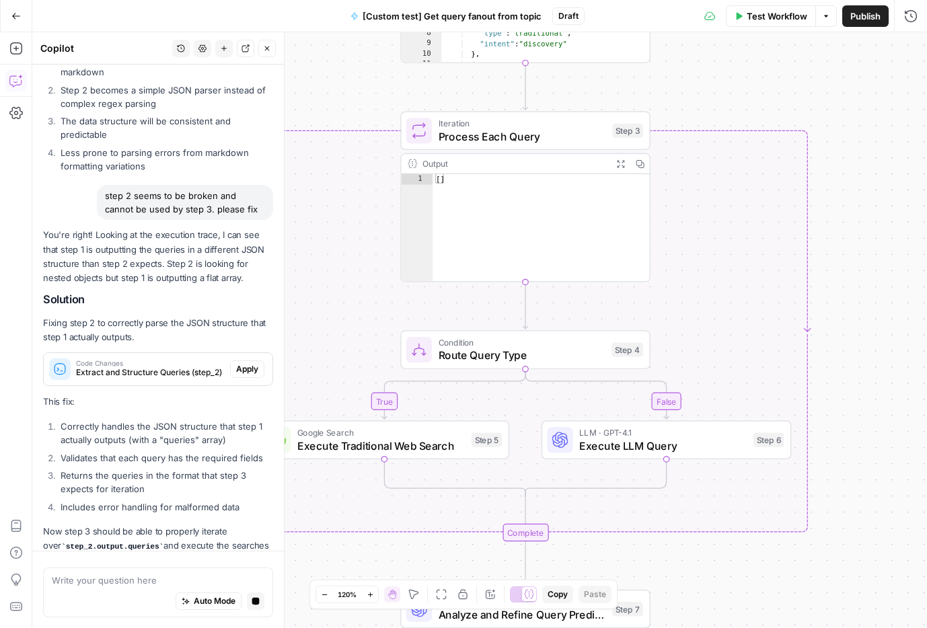
scroll to position [2122, 0]
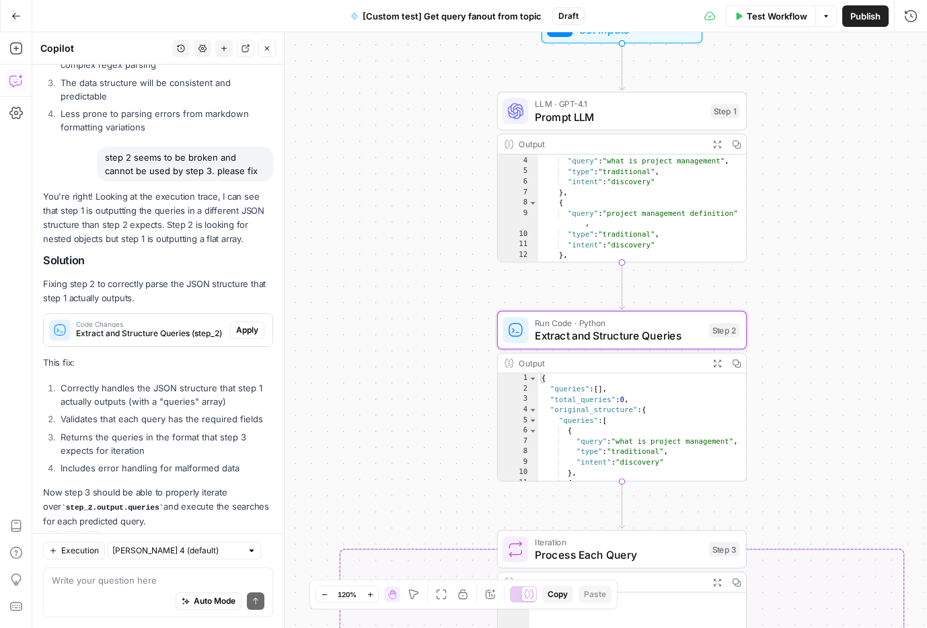
click at [251, 324] on span "Apply" at bounding box center [247, 330] width 22 height 12
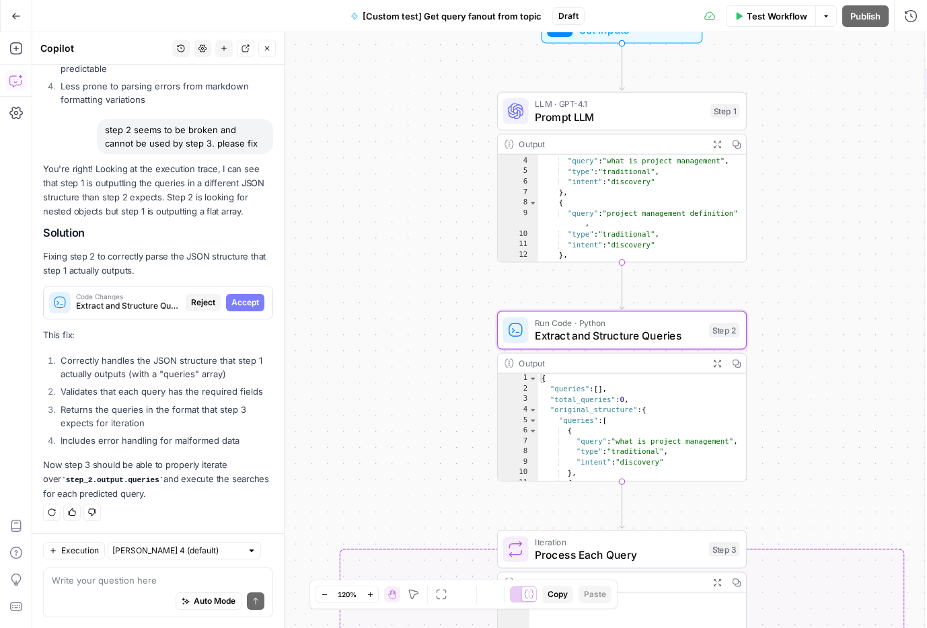
scroll to position [2057, 0]
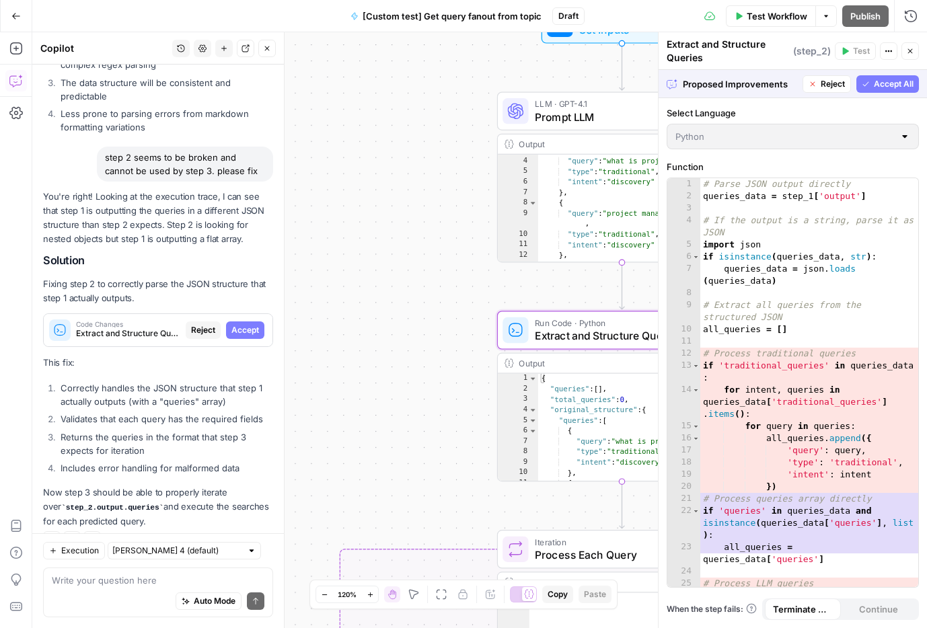
click at [251, 324] on span "Accept" at bounding box center [245, 330] width 28 height 12
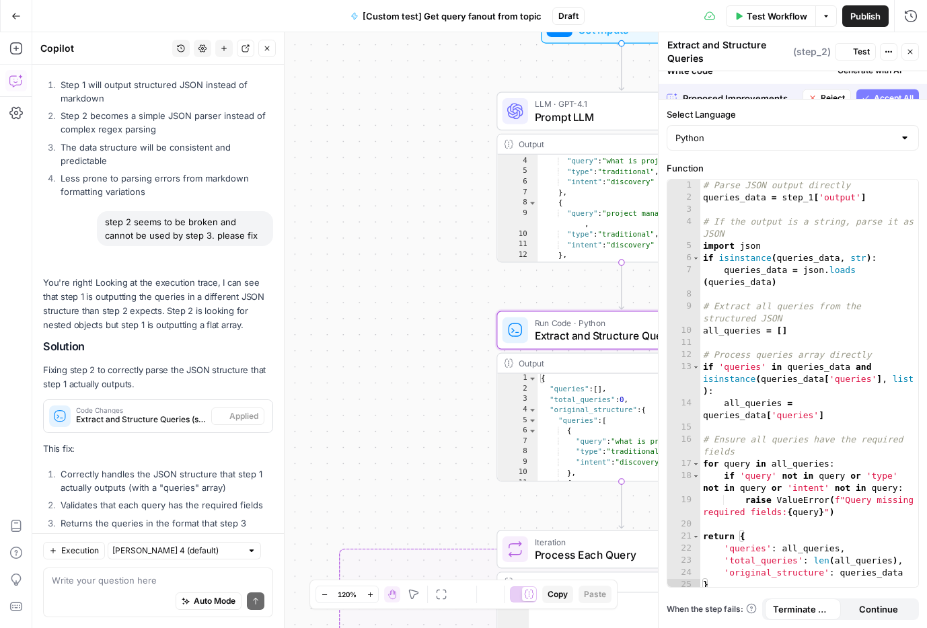
scroll to position [2143, 0]
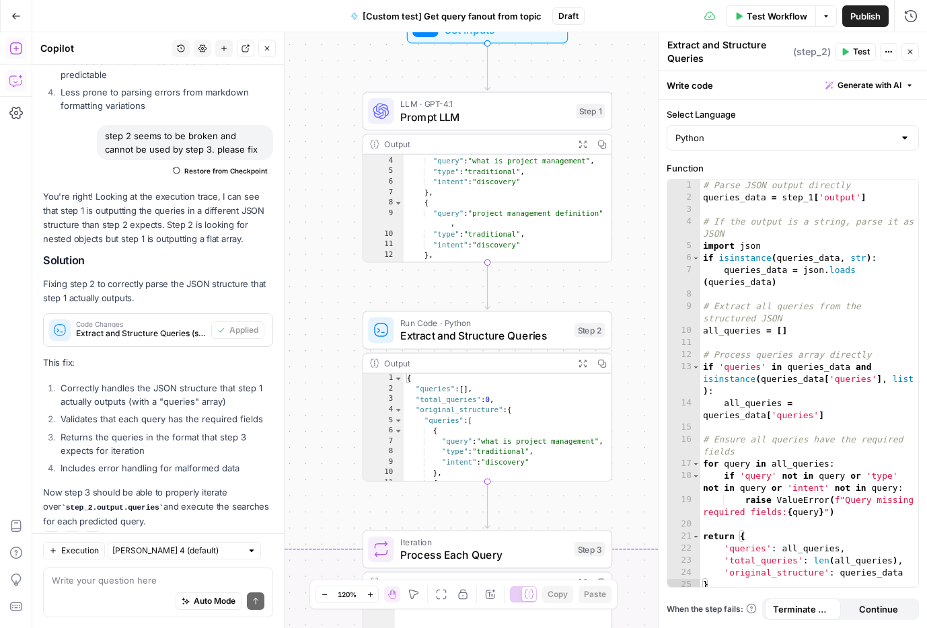
click at [22, 54] on button "Add Steps" at bounding box center [16, 49] width 22 height 22
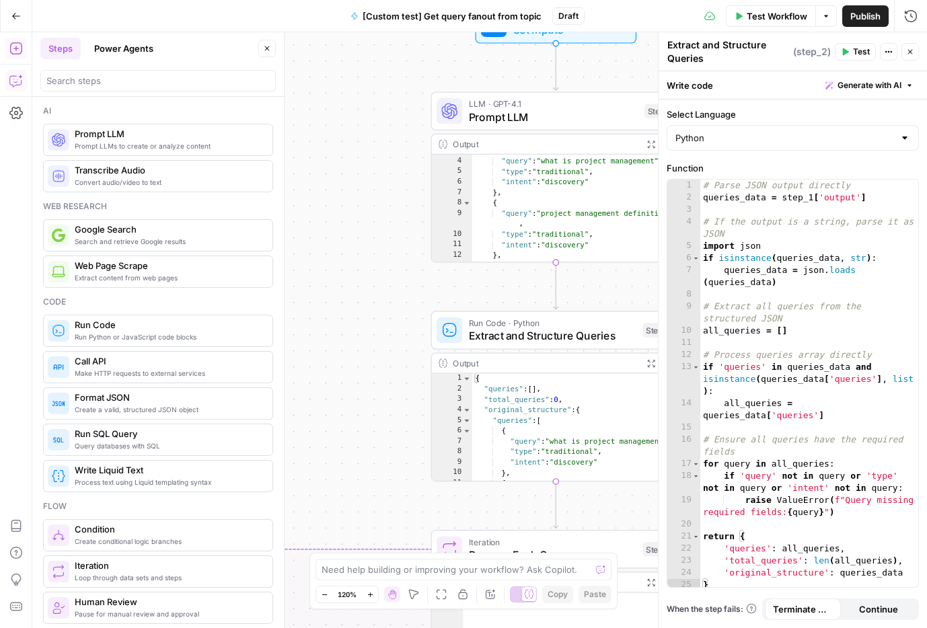
click at [8, 79] on button "Copilot" at bounding box center [16, 81] width 22 height 22
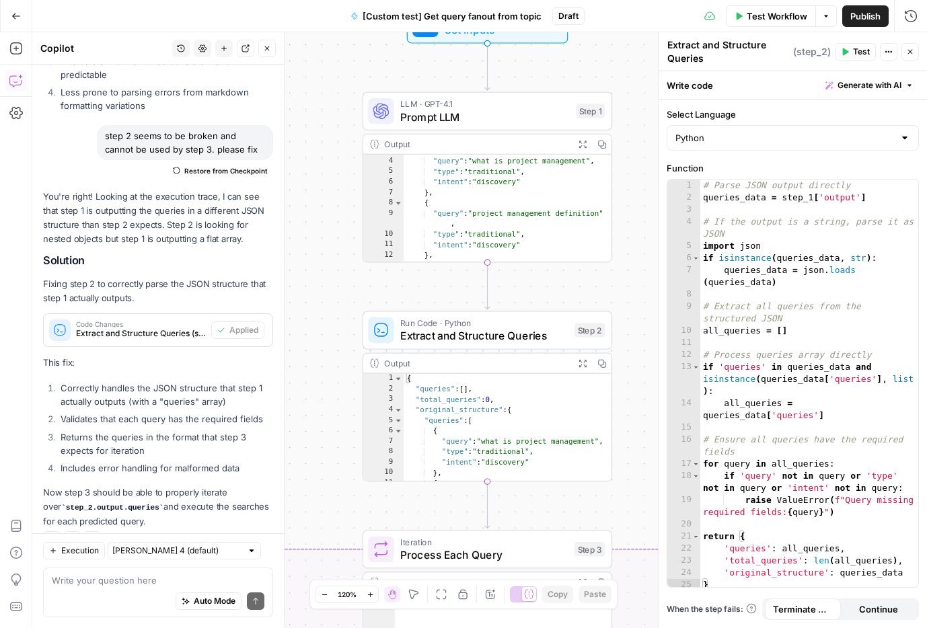
click at [102, 540] on textarea at bounding box center [158, 580] width 213 height 13
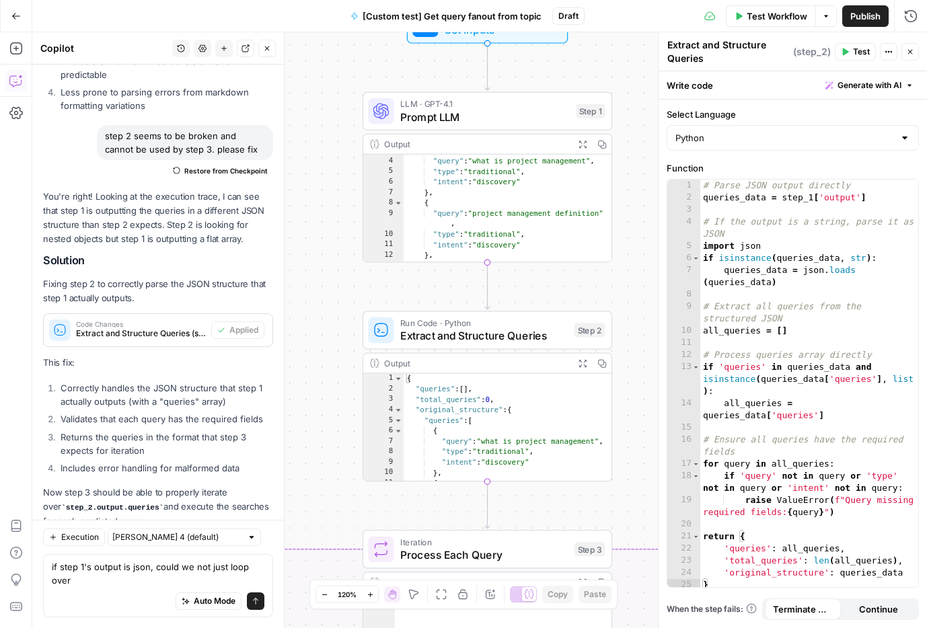
scroll to position [2157, 0]
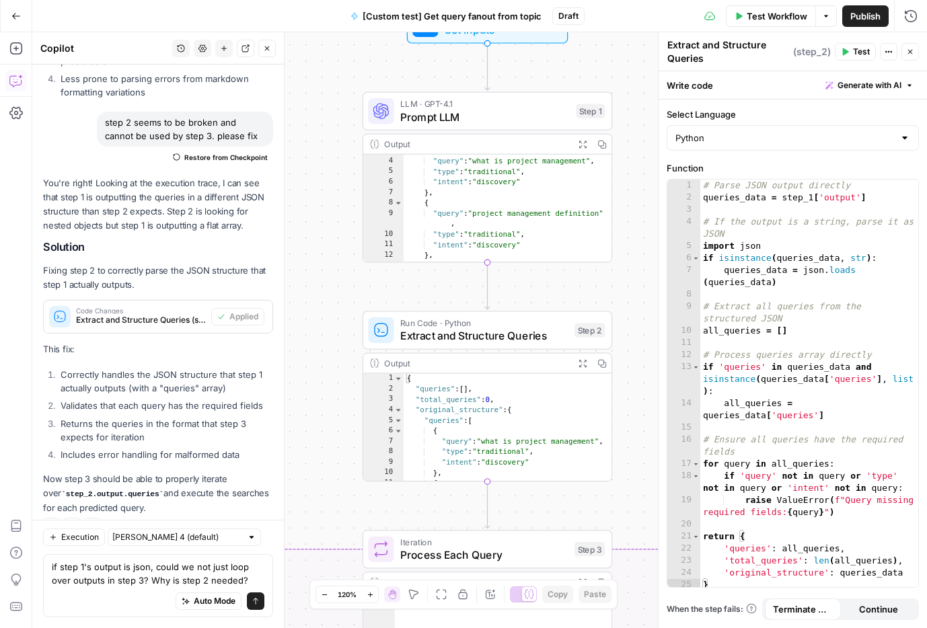
type textarea "if step 1's output is json, could we not just loop over outputs in step 3? Why …"
click at [257, 540] on icon "submit" at bounding box center [256, 601] width 8 height 8
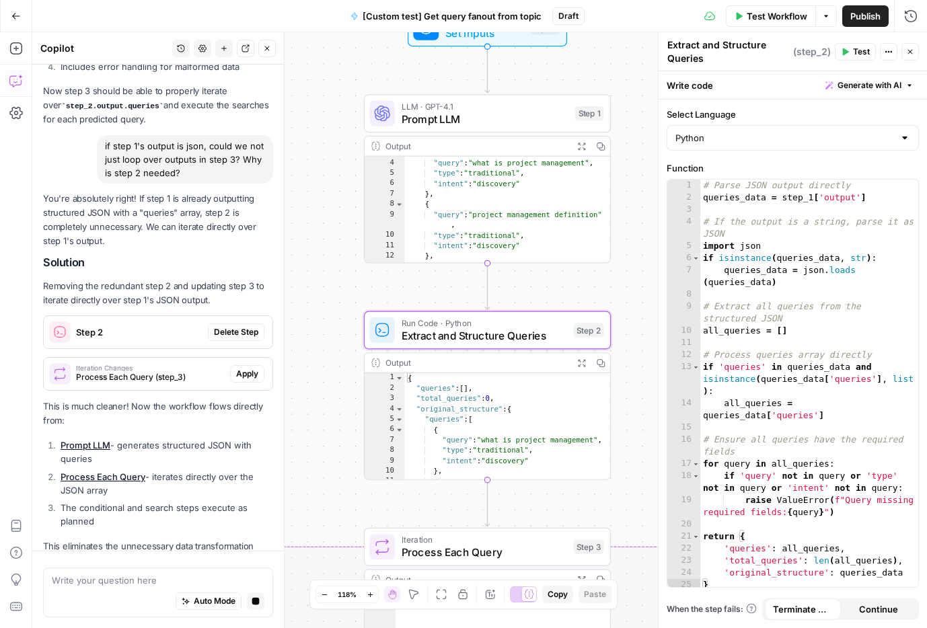
scroll to position [2585, 0]
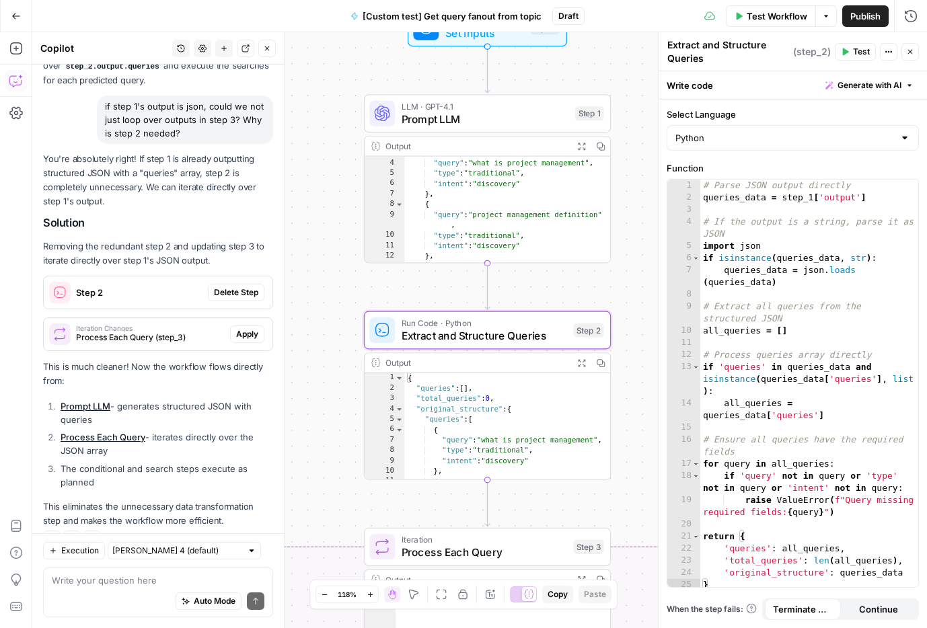
click at [235, 287] on span "Delete Step" at bounding box center [236, 293] width 44 height 12
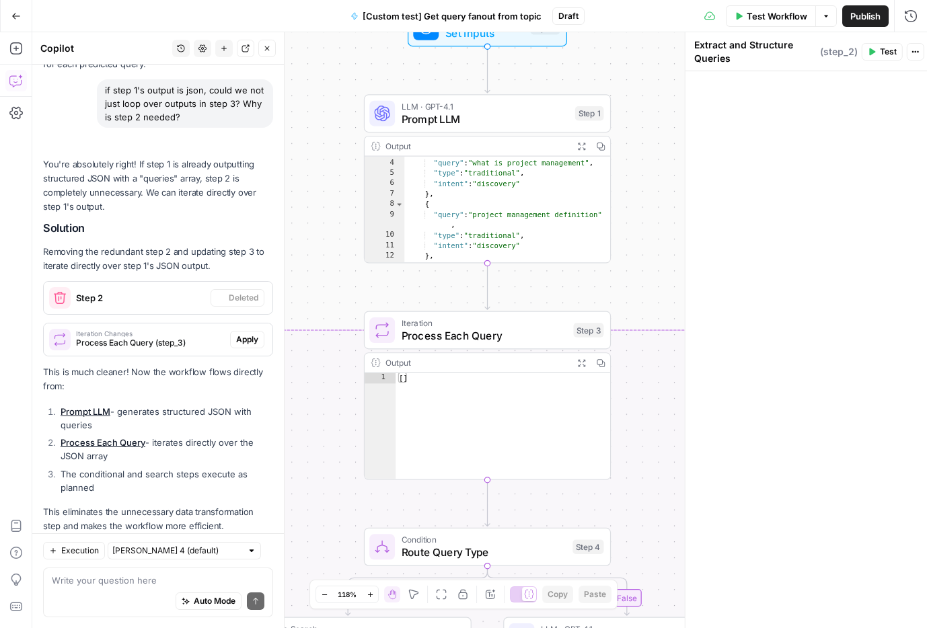
scroll to position [2590, 0]
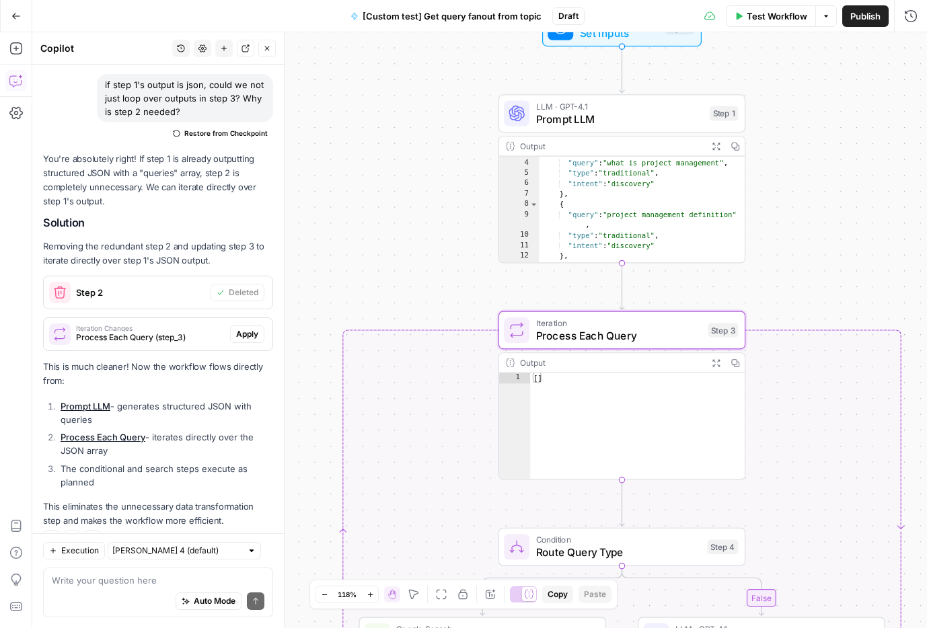
click at [248, 328] on span "Apply" at bounding box center [247, 334] width 22 height 12
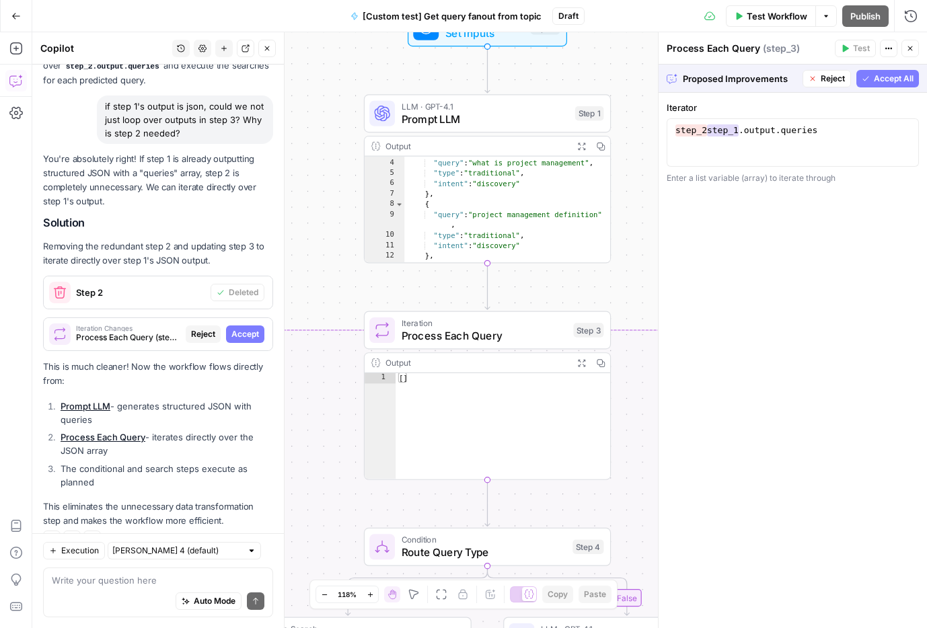
click at [628, 278] on div "true false Workflow Set Inputs Inputs LLM · GPT-4.1 Prompt LLM Step 1 Output Ex…" at bounding box center [479, 330] width 895 height 596
click at [248, 328] on span "Accept" at bounding box center [245, 334] width 28 height 12
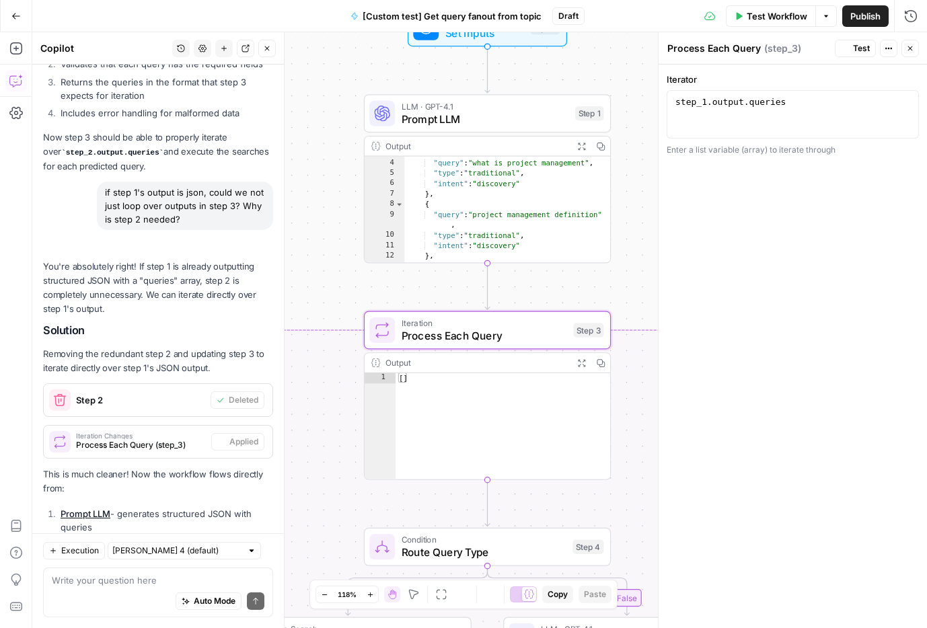
scroll to position [2590, 0]
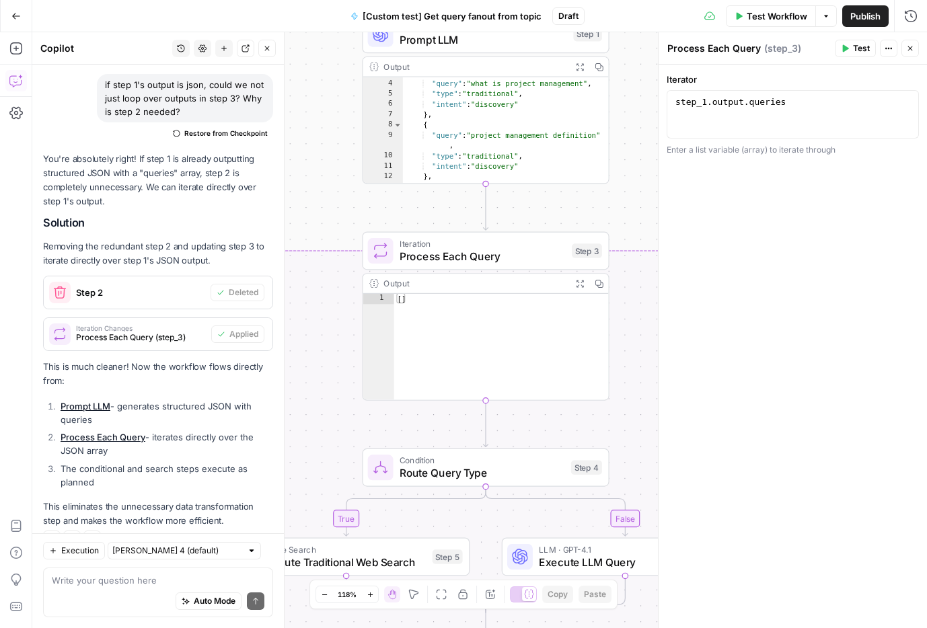
click at [800, 15] on span "Test Workflow" at bounding box center [777, 15] width 61 height 13
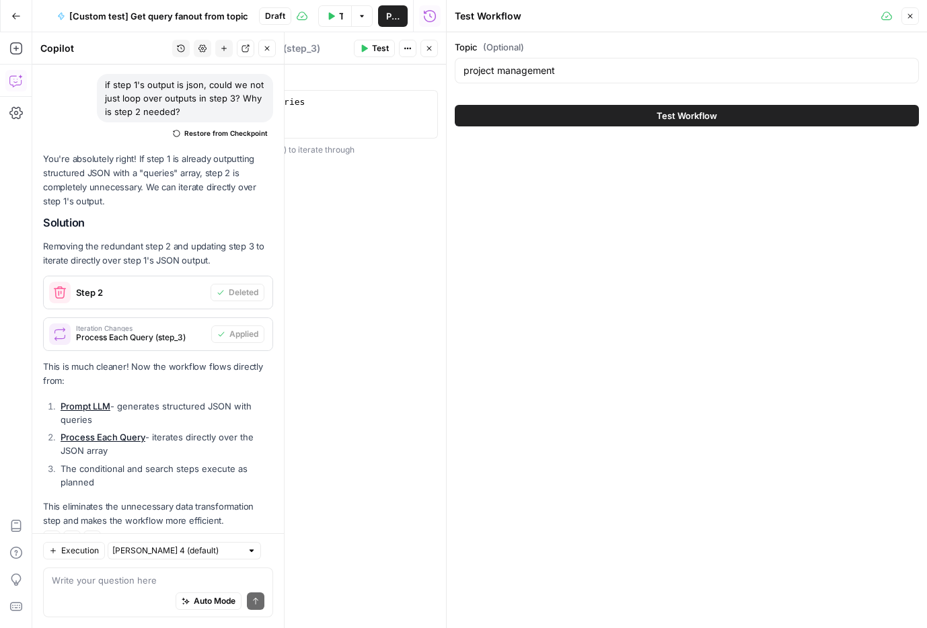
click at [690, 110] on span "Test Workflow" at bounding box center [687, 115] width 61 height 13
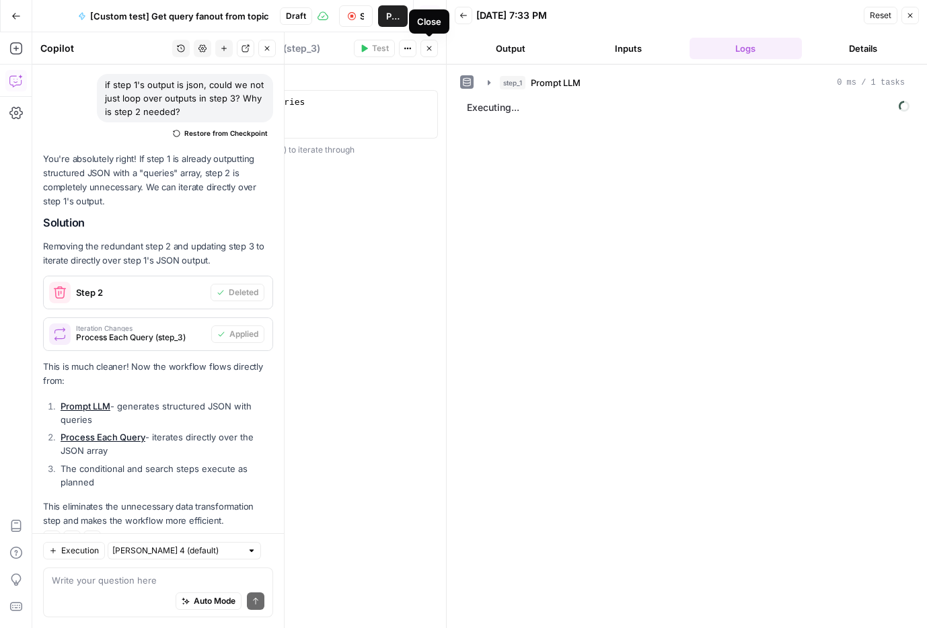
click at [431, 47] on icon "button" at bounding box center [429, 48] width 8 height 8
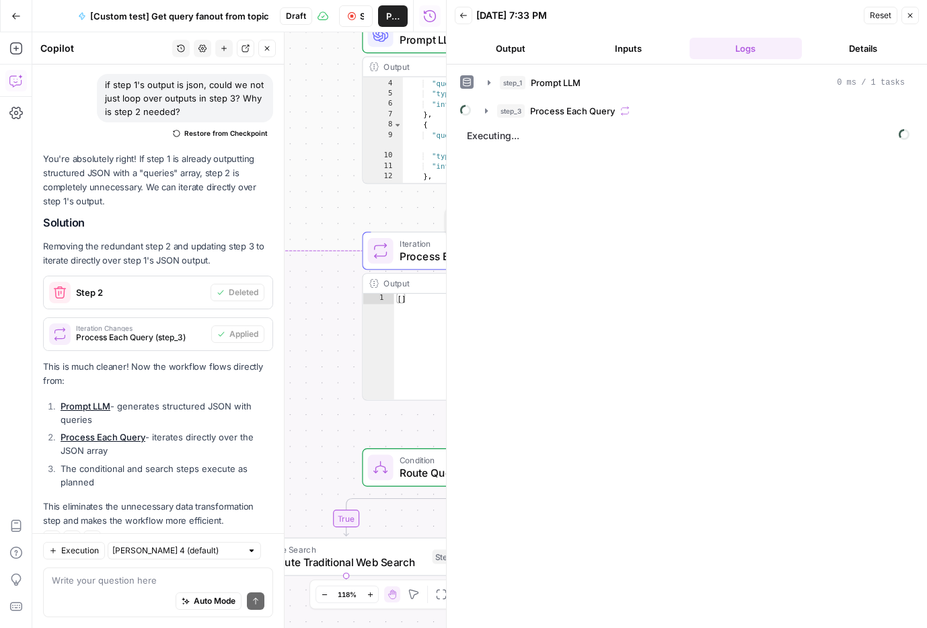
click at [423, 255] on span "Process Each Query" at bounding box center [483, 256] width 166 height 16
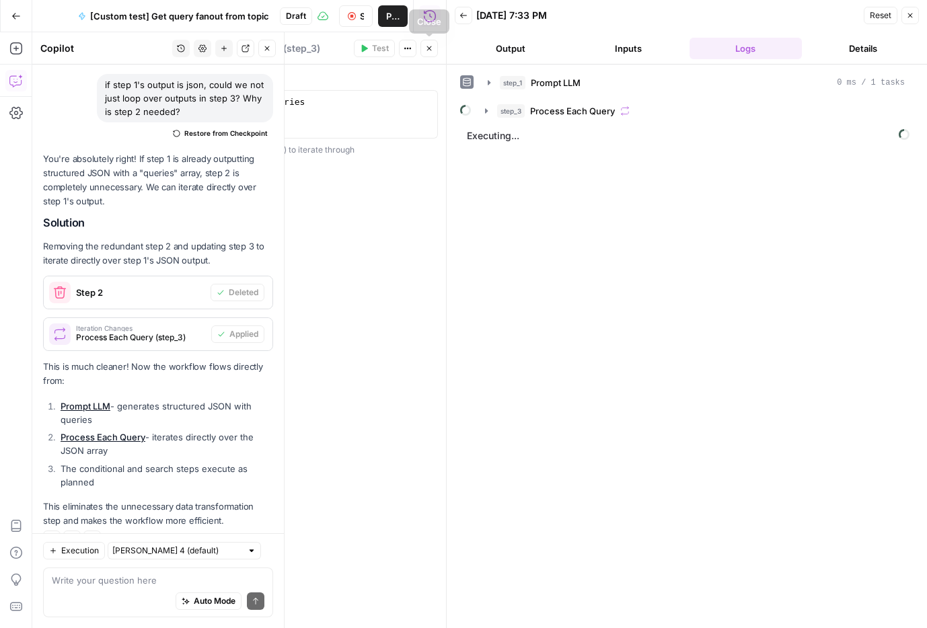
click at [432, 52] on icon "button" at bounding box center [429, 48] width 8 height 8
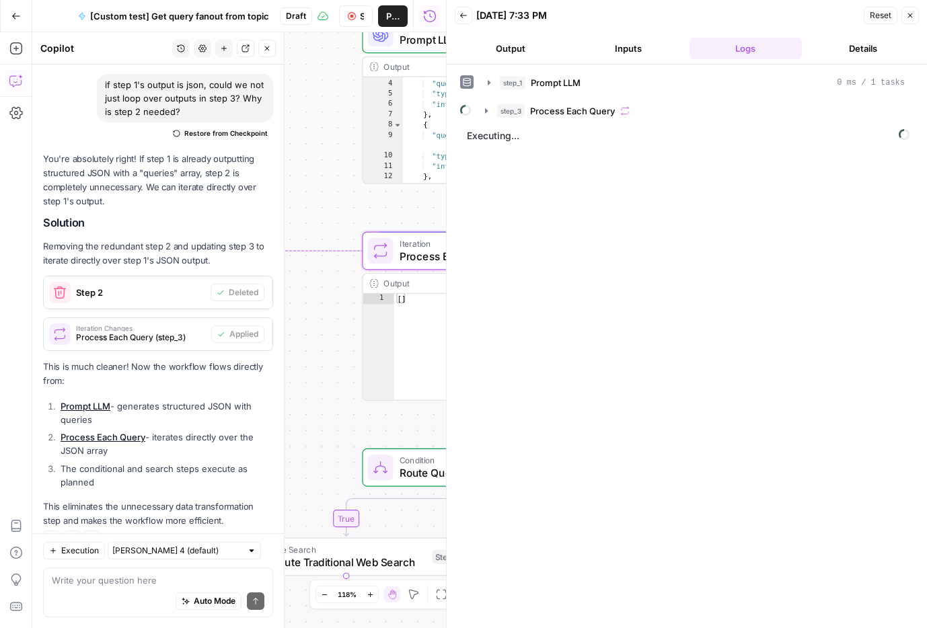
type textarea "**********"
click at [418, 151] on div "{ "query" : "what is project management" , "type" : "traditional" , "intent" : …" at bounding box center [506, 133] width 207 height 128
click at [414, 65] on div "Output" at bounding box center [474, 67] width 182 height 13
click at [415, 43] on span "Prompt LLM" at bounding box center [484, 40] width 168 height 16
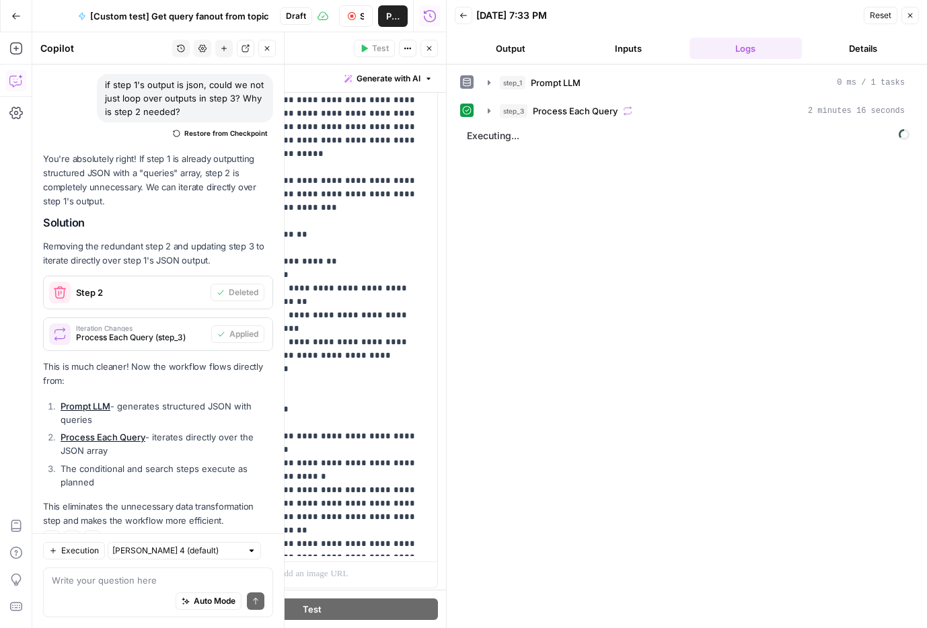
scroll to position [365, 0]
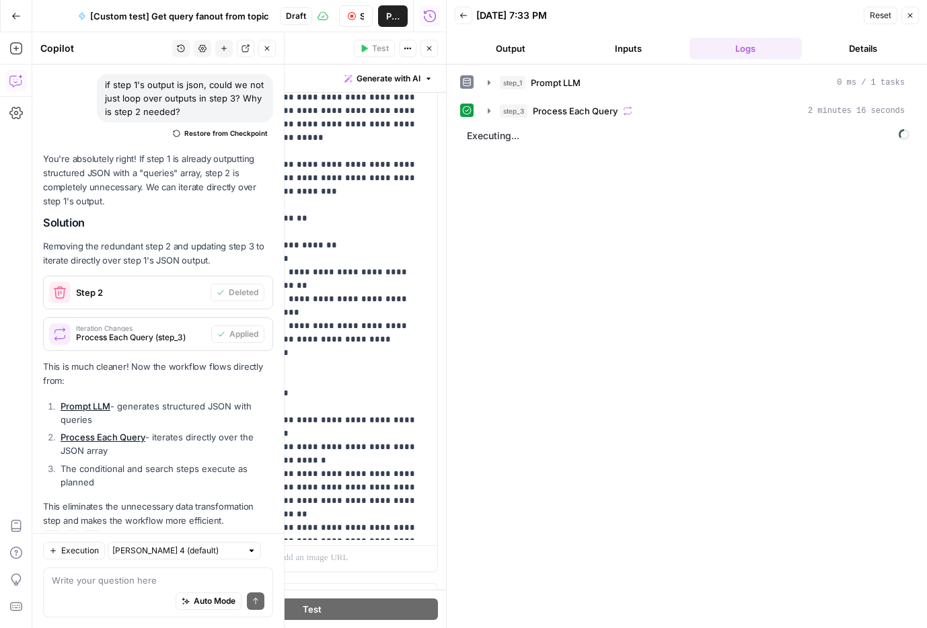
click at [434, 46] on button "Close" at bounding box center [428, 48] width 17 height 17
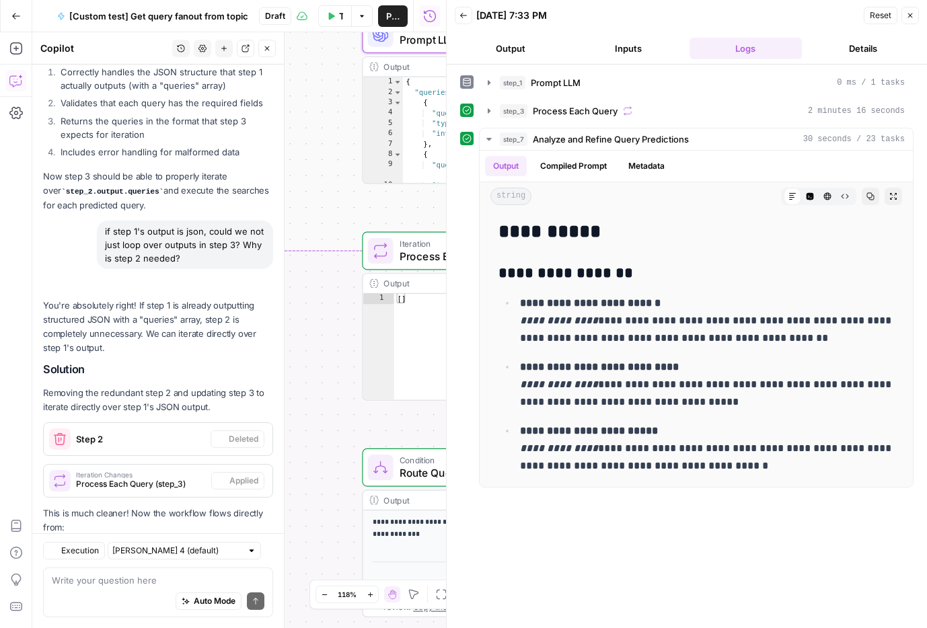
scroll to position [2590, 0]
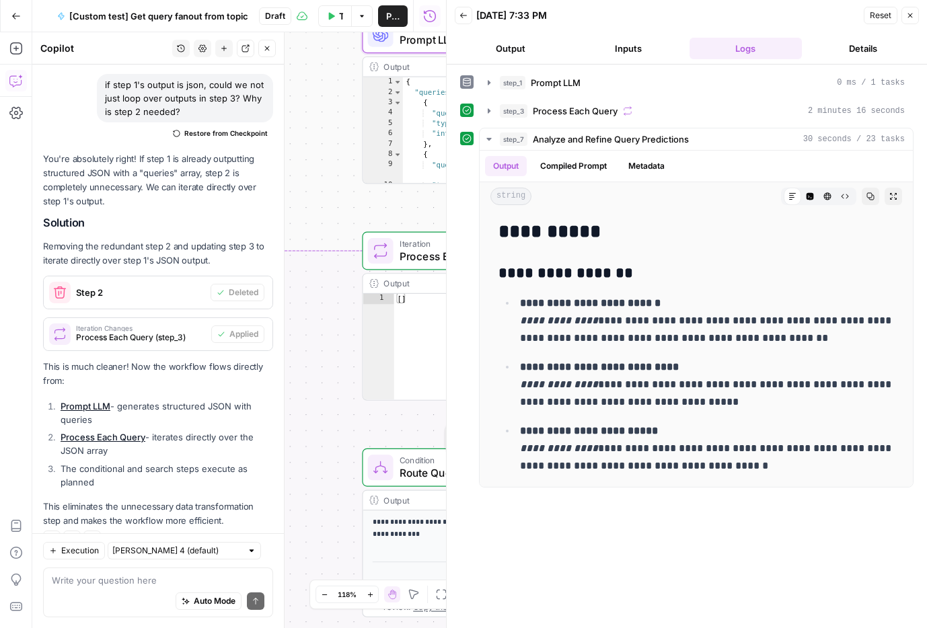
click at [414, 471] on span "Route Query Type" at bounding box center [482, 474] width 165 height 16
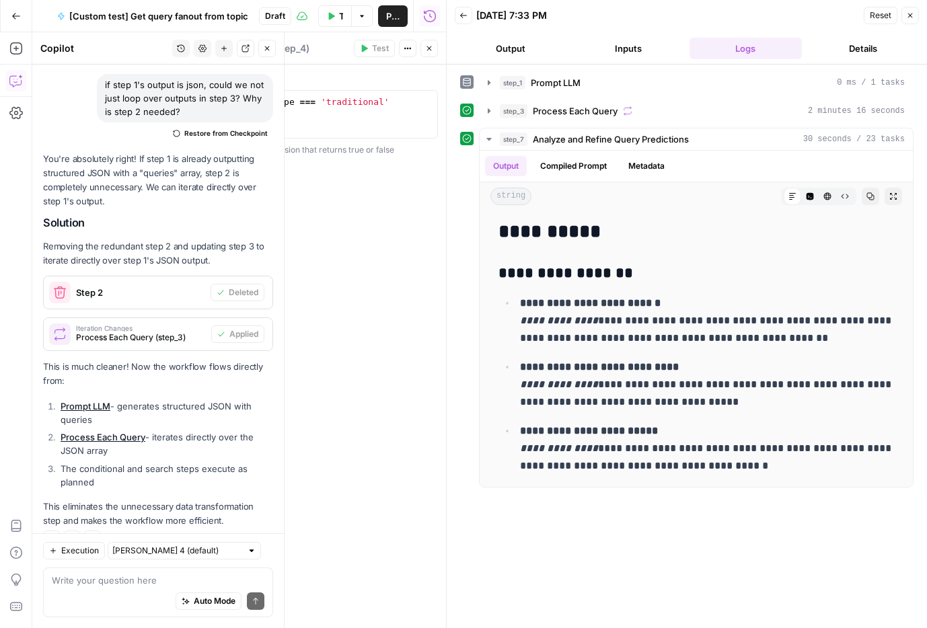
click at [435, 47] on button "Close" at bounding box center [428, 48] width 17 height 17
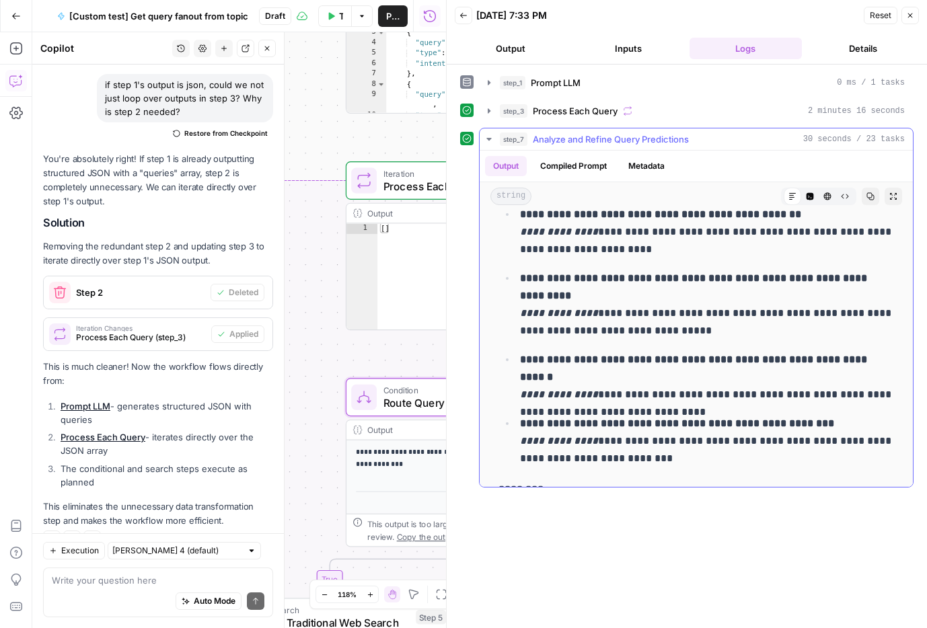
scroll to position [1385, 0]
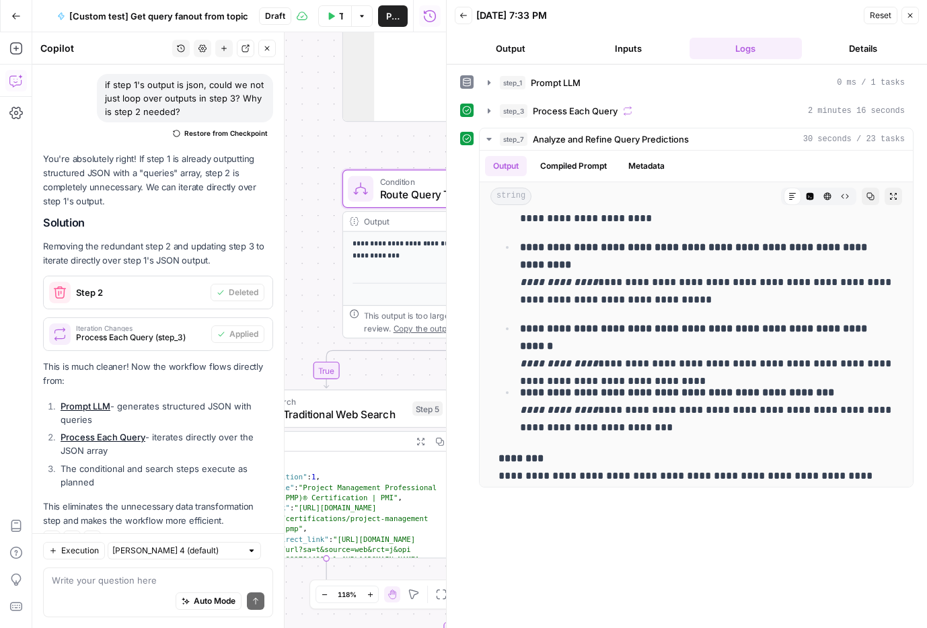
drag, startPoint x: 336, startPoint y: 463, endPoint x: 332, endPoint y: 256, distance: 207.3
click at [332, 256] on div "**********" at bounding box center [239, 330] width 414 height 596
click at [425, 185] on span "Condition" at bounding box center [461, 183] width 165 height 13
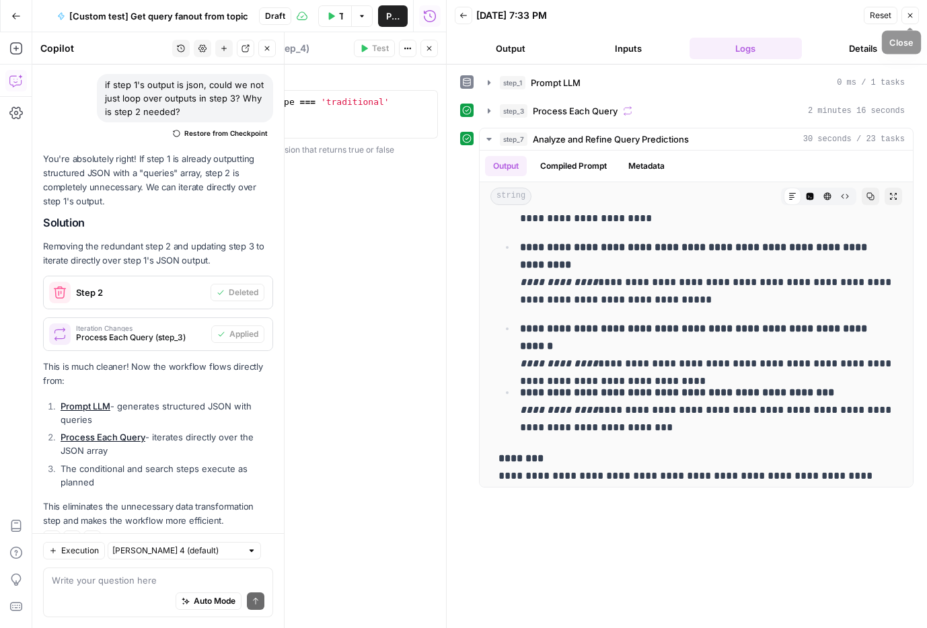
click at [910, 15] on icon "button" at bounding box center [910, 15] width 8 height 8
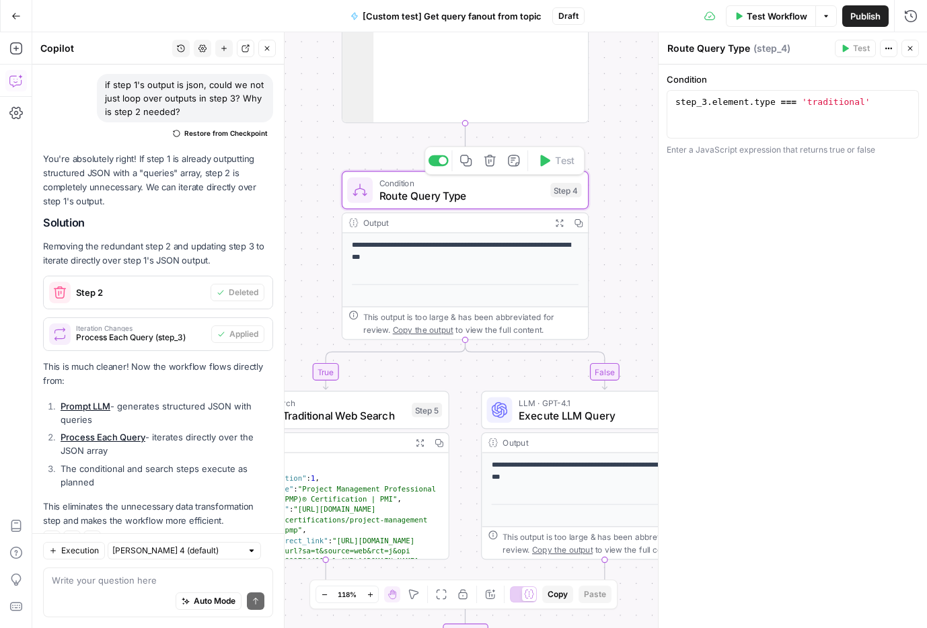
click at [501, 203] on span "Route Query Type" at bounding box center [461, 196] width 165 height 16
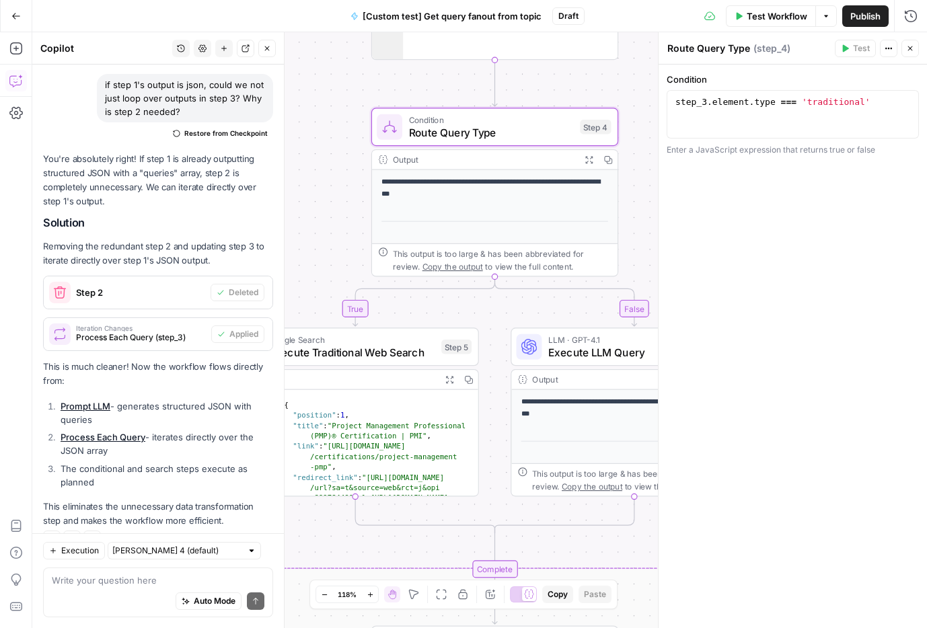
drag, startPoint x: 625, startPoint y: 314, endPoint x: 655, endPoint y: 250, distance: 69.8
click at [655, 250] on body "**********" at bounding box center [463, 314] width 927 height 628
click at [442, 182] on p "**********" at bounding box center [494, 188] width 227 height 24
click at [454, 131] on span "Route Query Type" at bounding box center [491, 132] width 165 height 16
click at [357, 346] on span "Execute Traditional Web Search" at bounding box center [352, 352] width 166 height 16
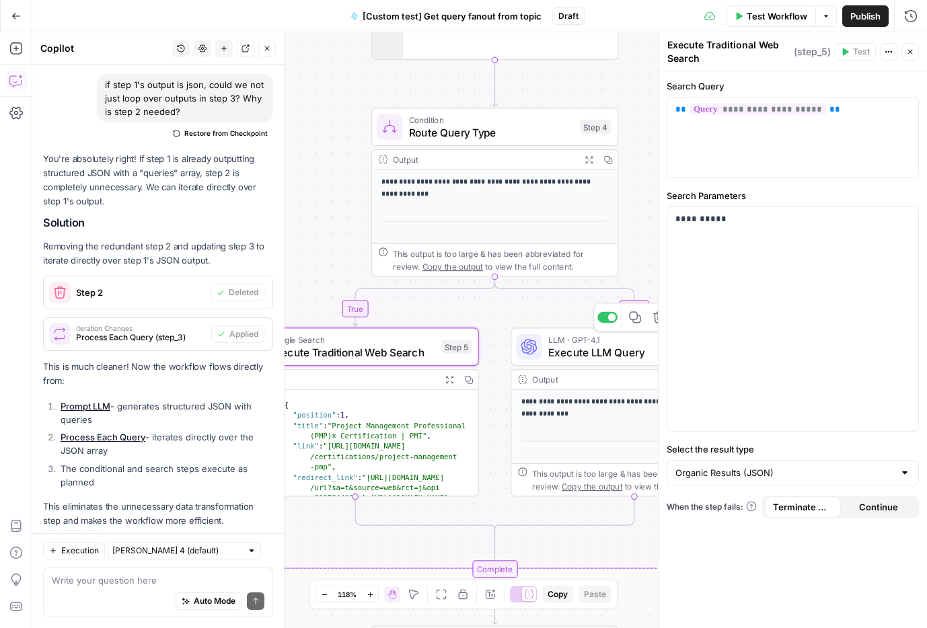
click at [548, 346] on span "Execute LLM Query" at bounding box center [631, 352] width 166 height 16
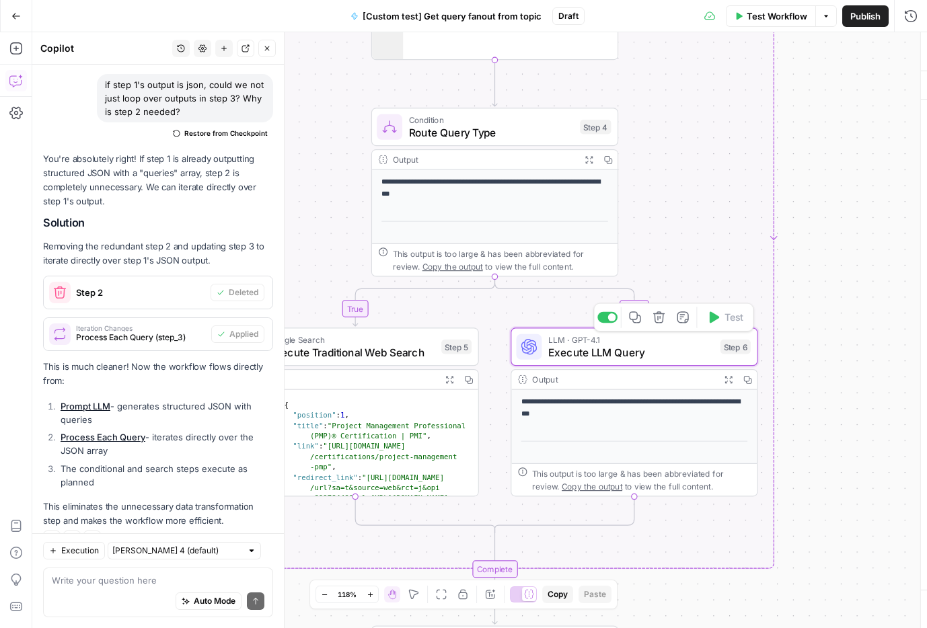
type textarea "Execute LLM Query"
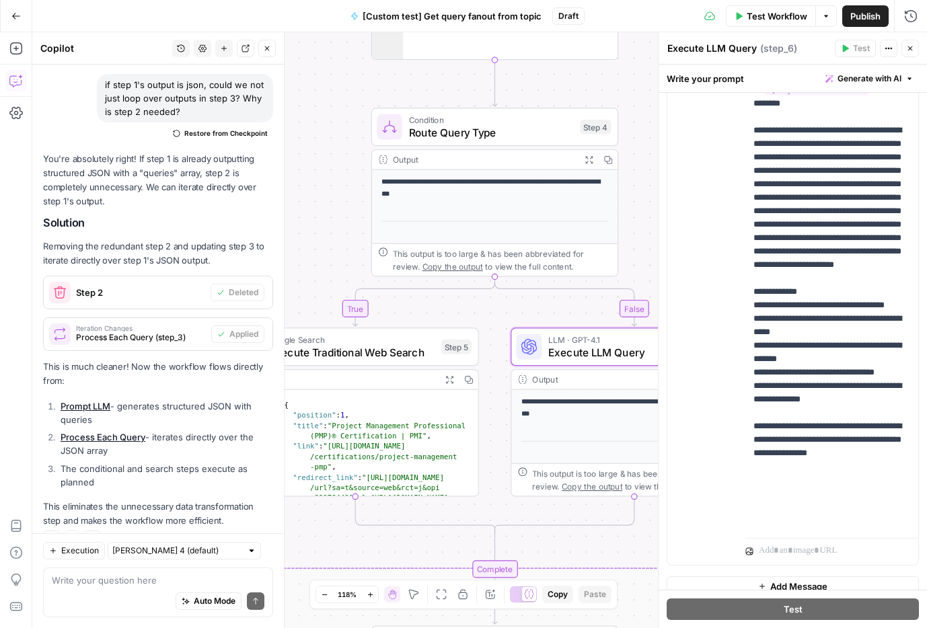
scroll to position [281, 0]
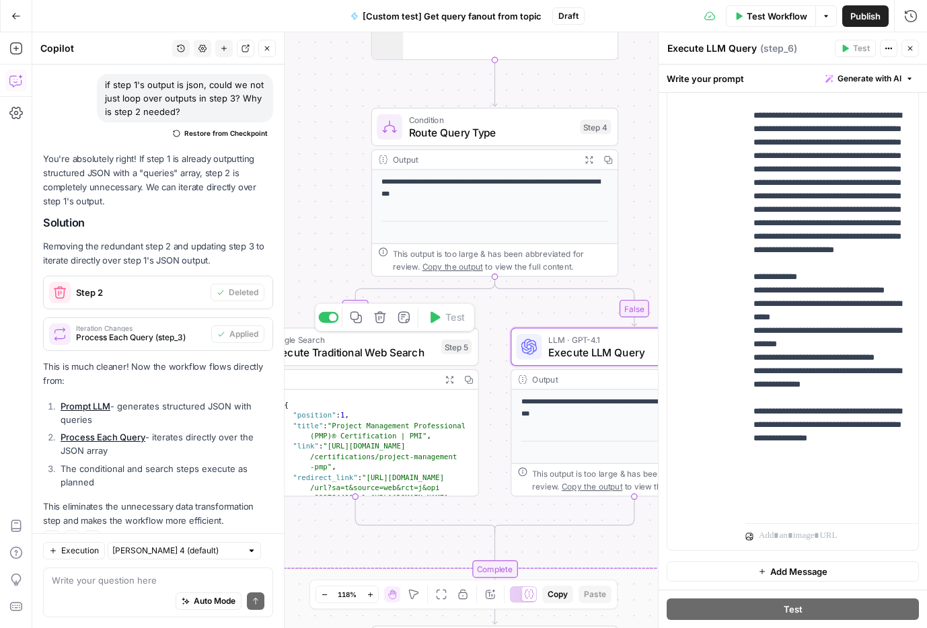
click at [392, 357] on span "Execute Traditional Web Search" at bounding box center [352, 352] width 166 height 16
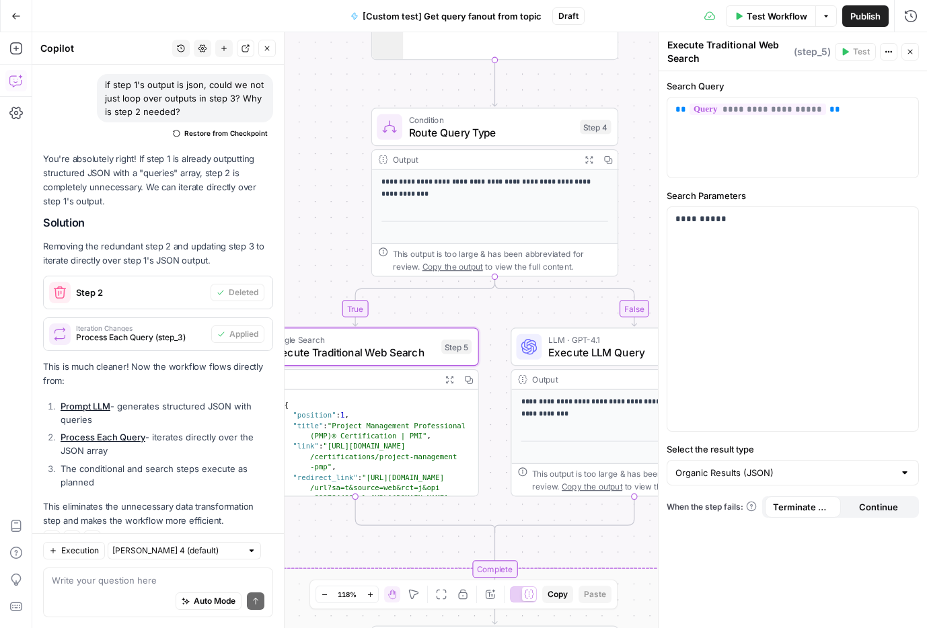
click at [566, 412] on p "**********" at bounding box center [634, 408] width 227 height 24
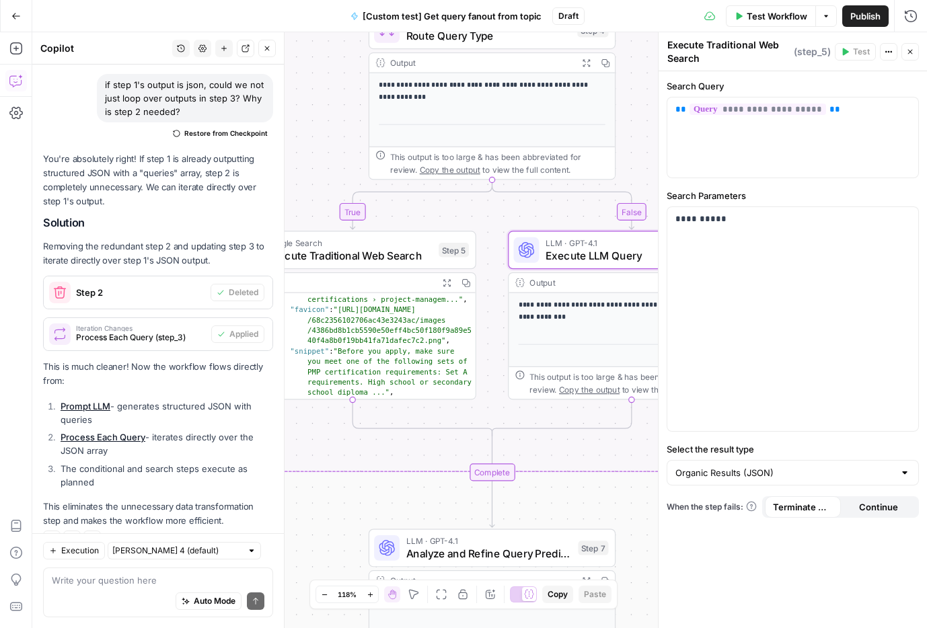
scroll to position [151, 0]
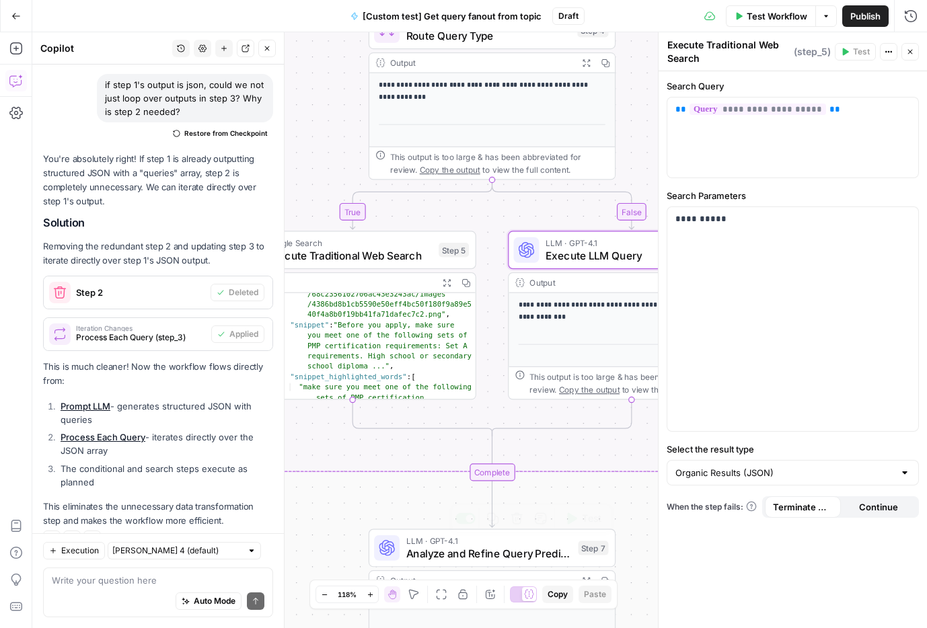
click at [451, 540] on span "Analyze and Refine Query Predictions" at bounding box center [489, 554] width 166 height 16
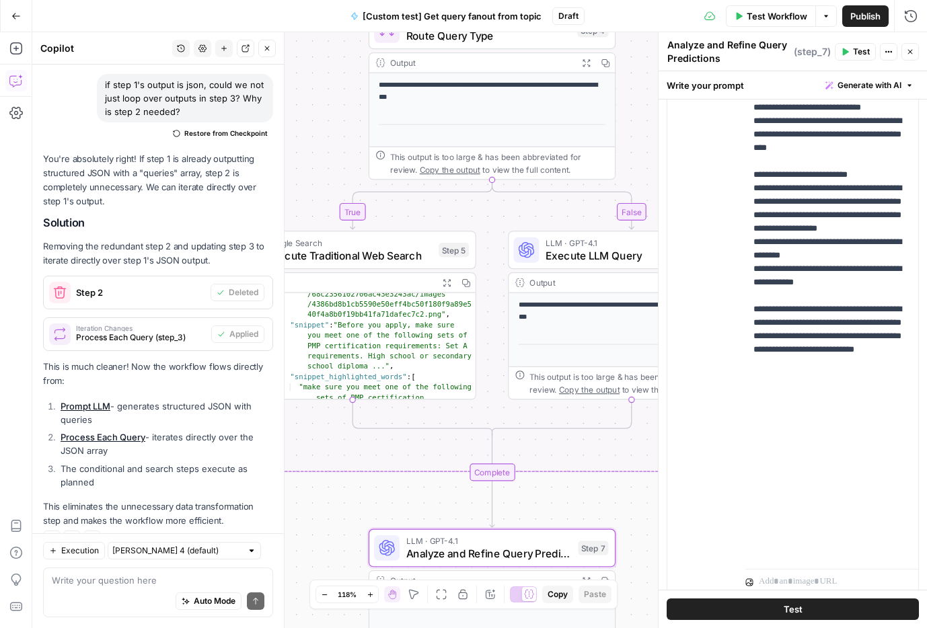
scroll to position [286, 0]
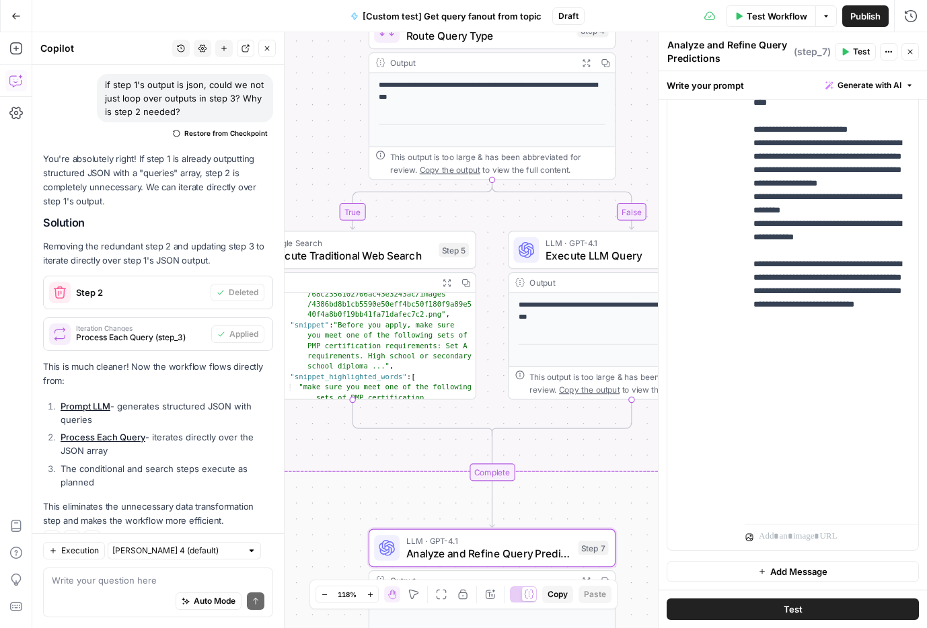
click at [118, 540] on div "Auto Mode Send" at bounding box center [158, 602] width 213 height 30
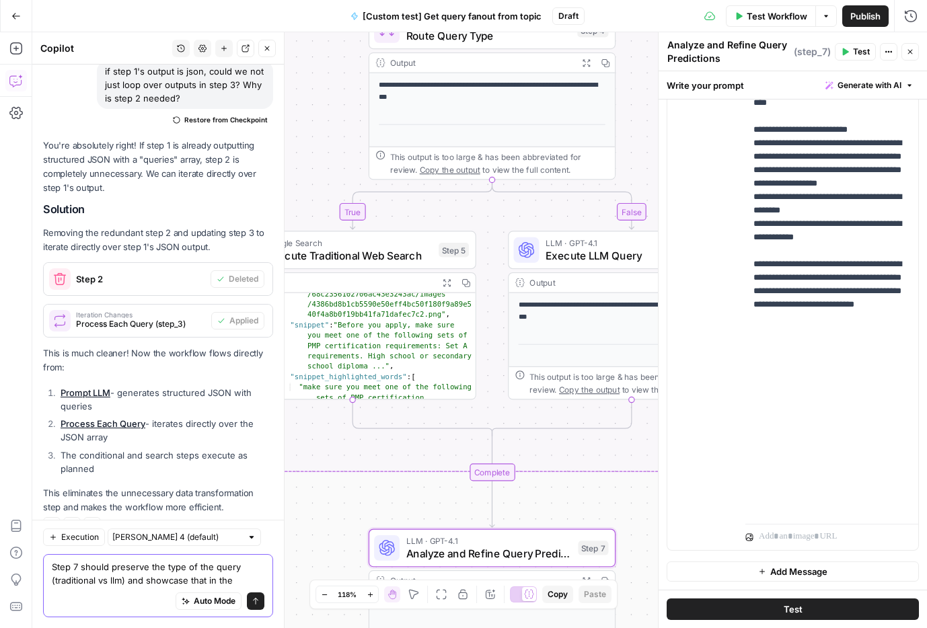
scroll to position [2617, 0]
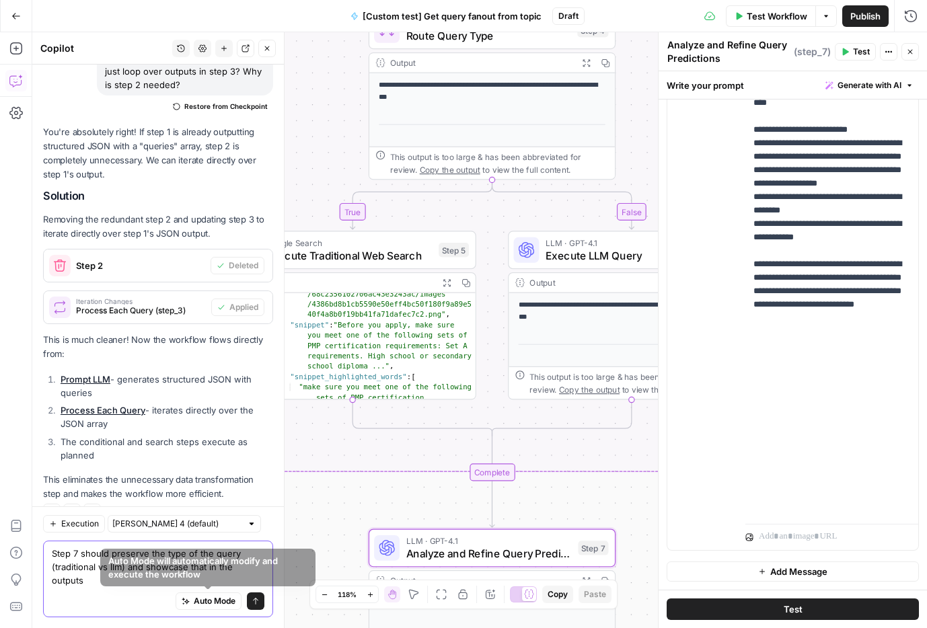
type textarea "Step 7 should preserve the type of the query (traditional vs llm) and showcase …"
click at [254, 540] on icon "submit" at bounding box center [256, 601] width 8 height 8
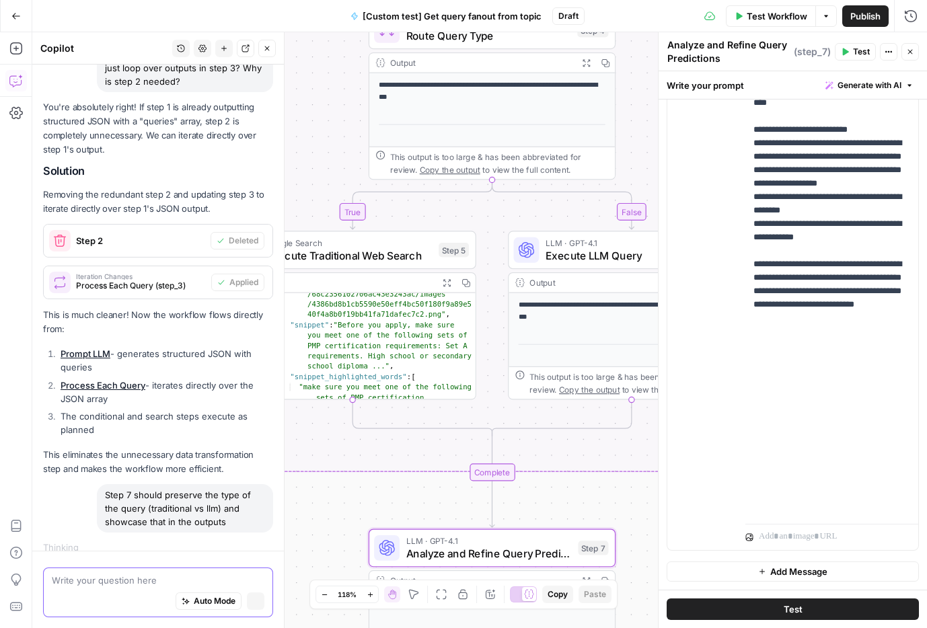
scroll to position [2516, 0]
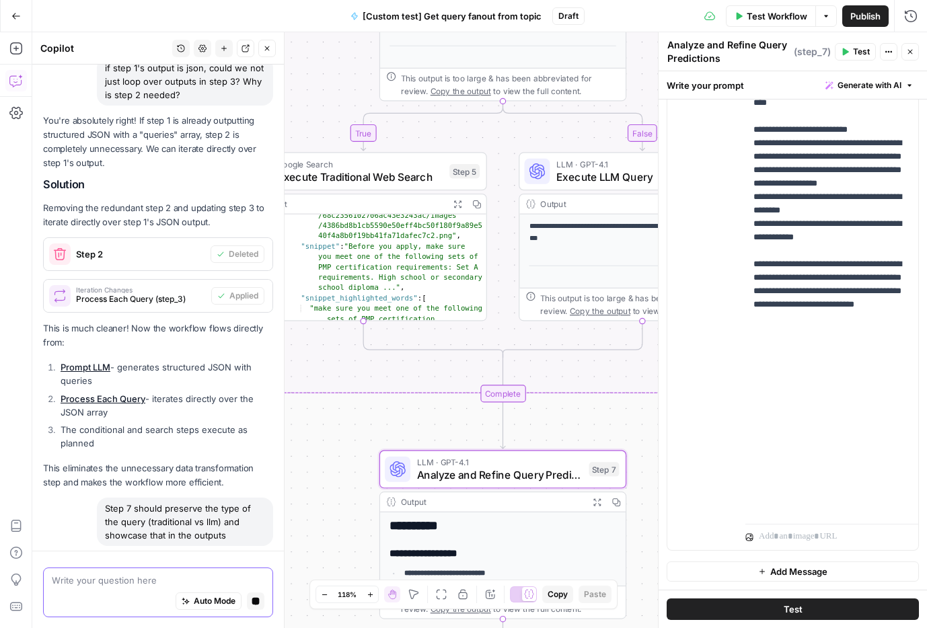
drag, startPoint x: 399, startPoint y: 503, endPoint x: 410, endPoint y: 372, distance: 131.0
click at [410, 372] on div "**********" at bounding box center [479, 330] width 895 height 596
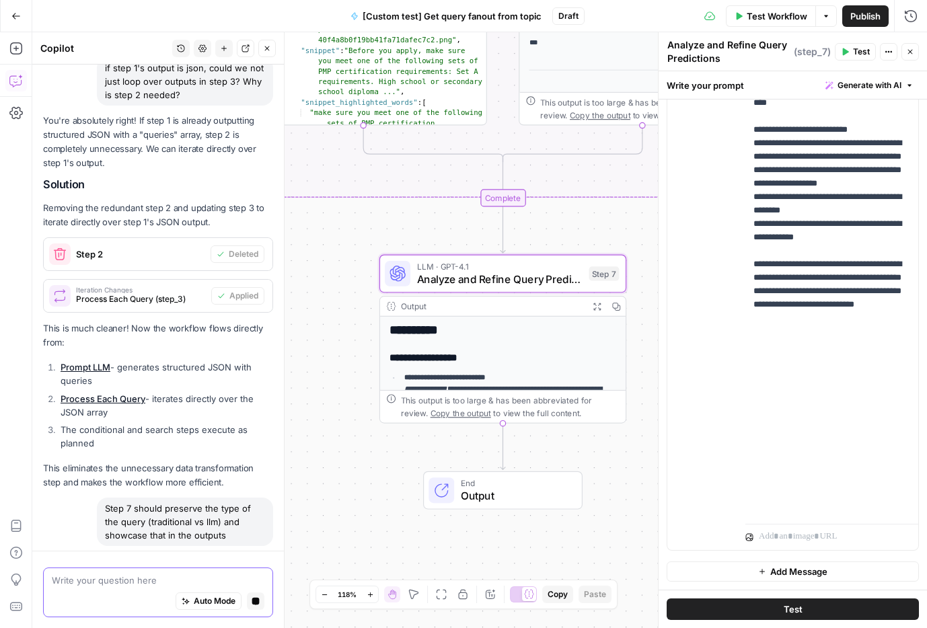
drag, startPoint x: 350, startPoint y: 427, endPoint x: 349, endPoint y: 285, distance: 142.0
click at [349, 285] on div "**********" at bounding box center [479, 330] width 895 height 596
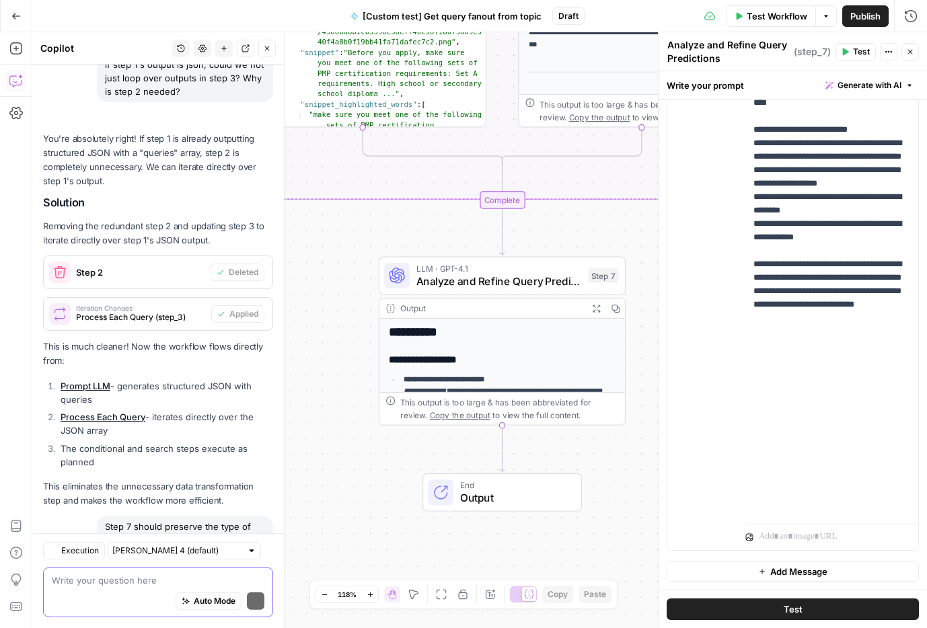
scroll to position [2762, 0]
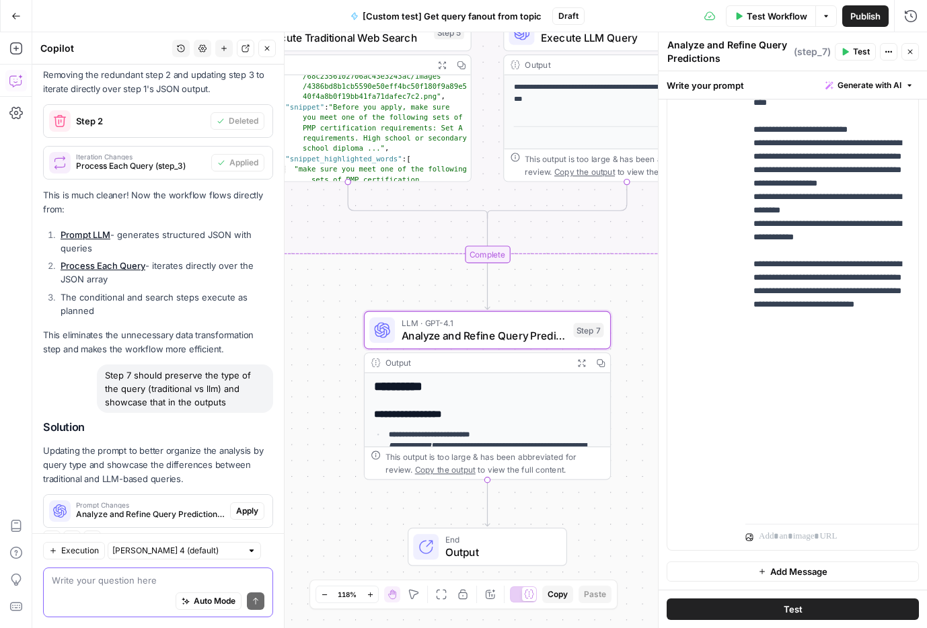
click at [248, 505] on span "Apply" at bounding box center [247, 511] width 22 height 12
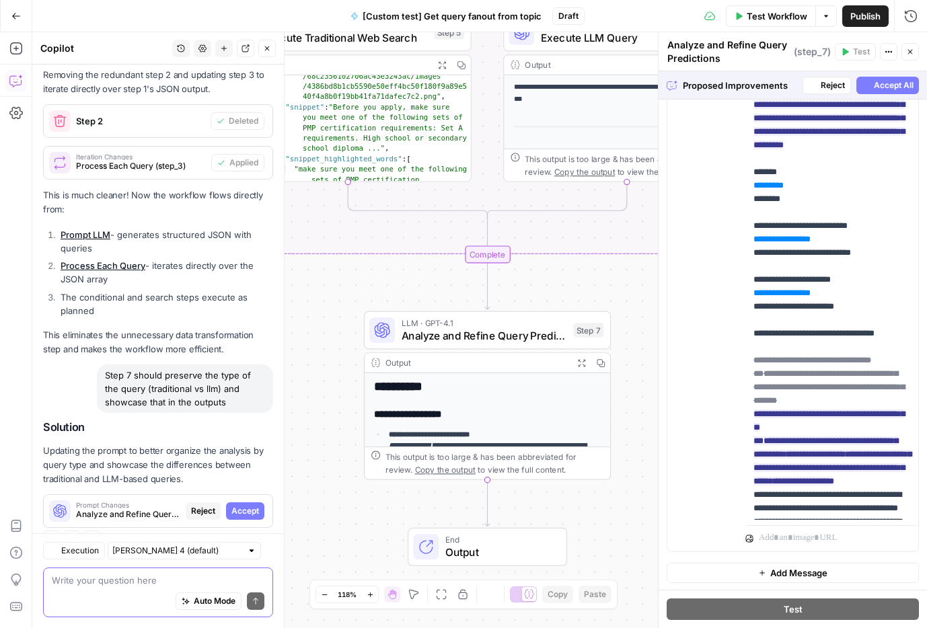
scroll to position [286, 0]
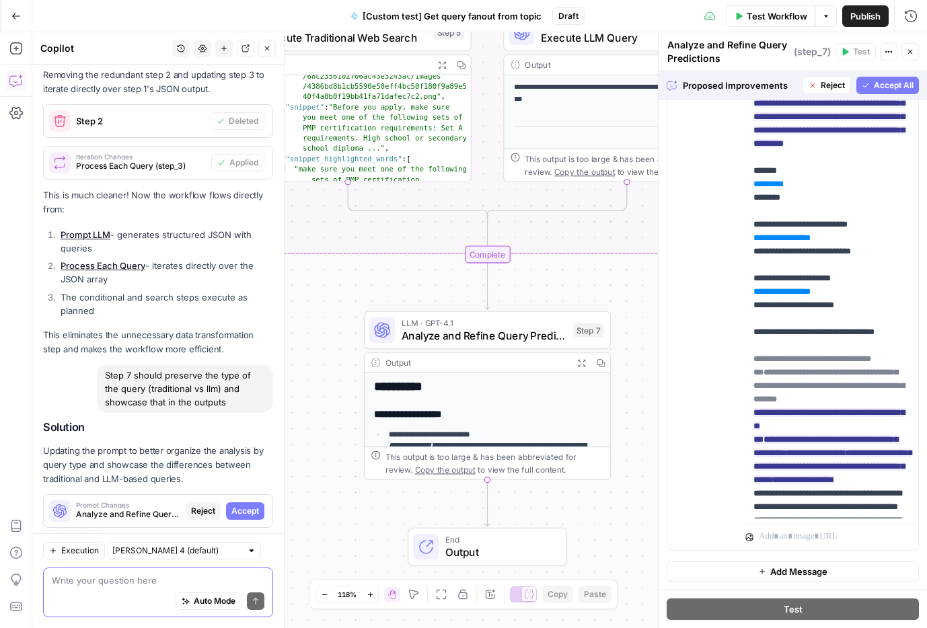
click at [882, 86] on span "Accept All" at bounding box center [894, 85] width 40 height 12
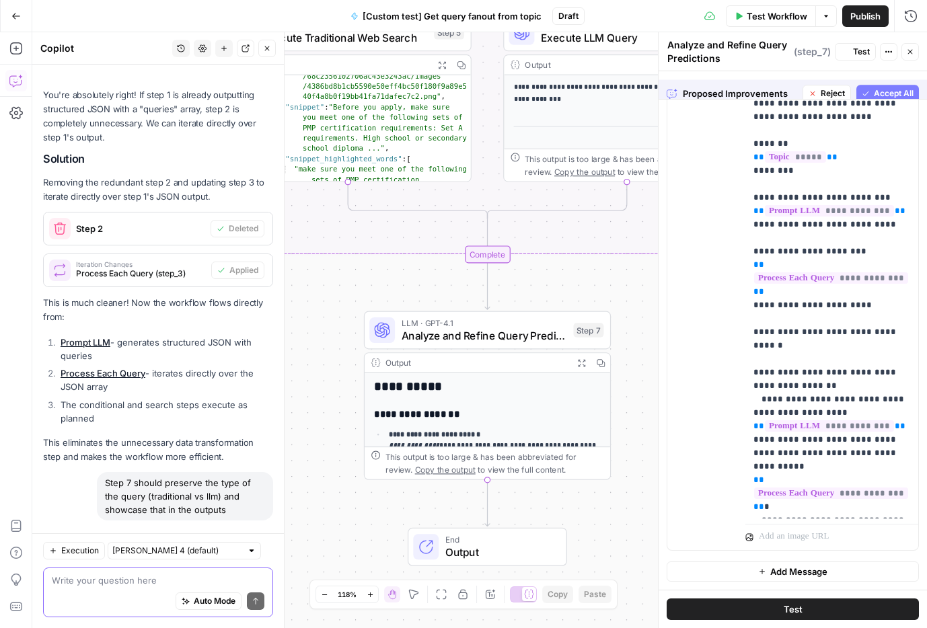
scroll to position [0, 0]
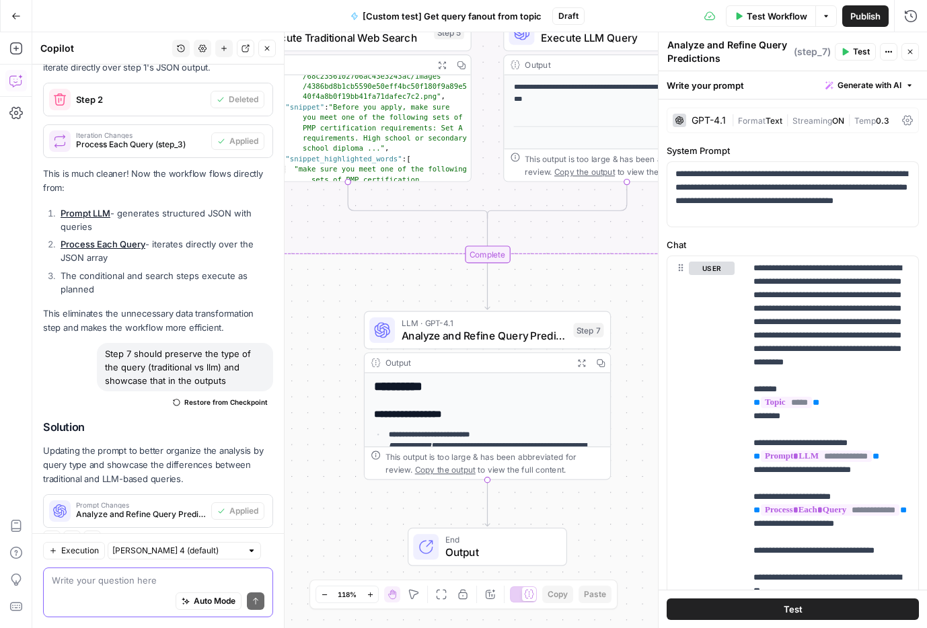
click at [828, 540] on button "Test" at bounding box center [793, 610] width 252 height 22
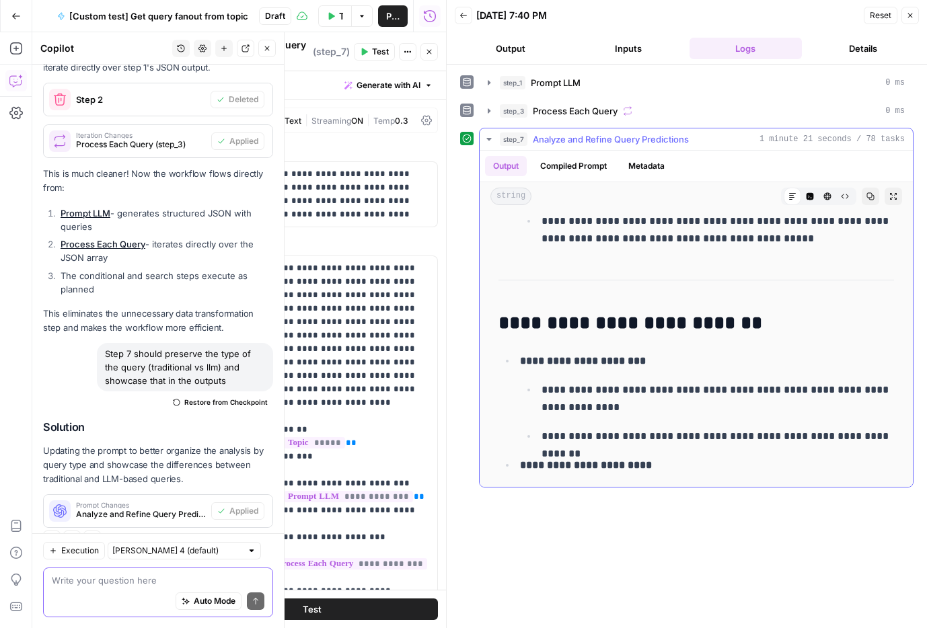
scroll to position [6791, 0]
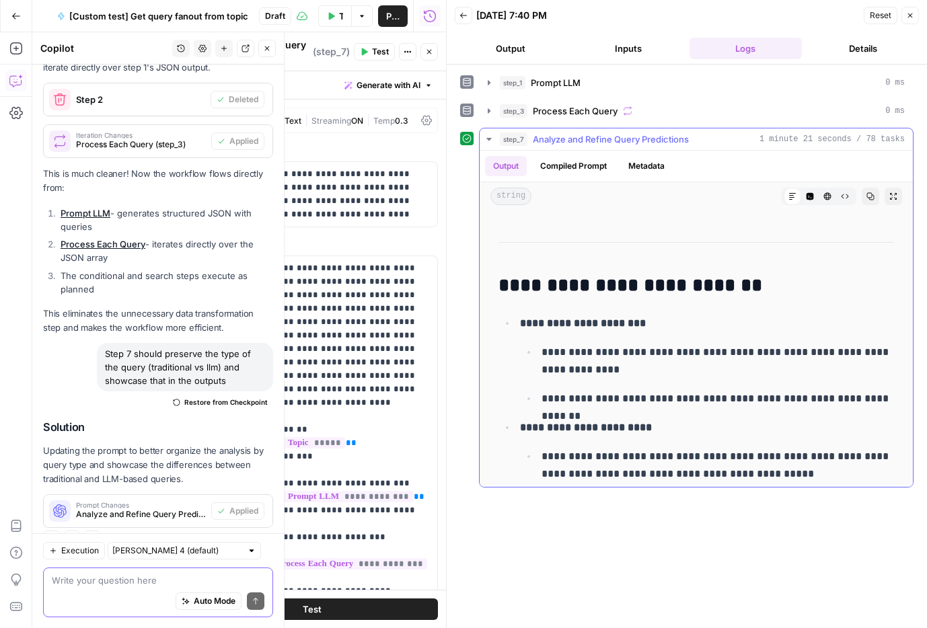
click at [731, 320] on li "**********" at bounding box center [705, 361] width 378 height 94
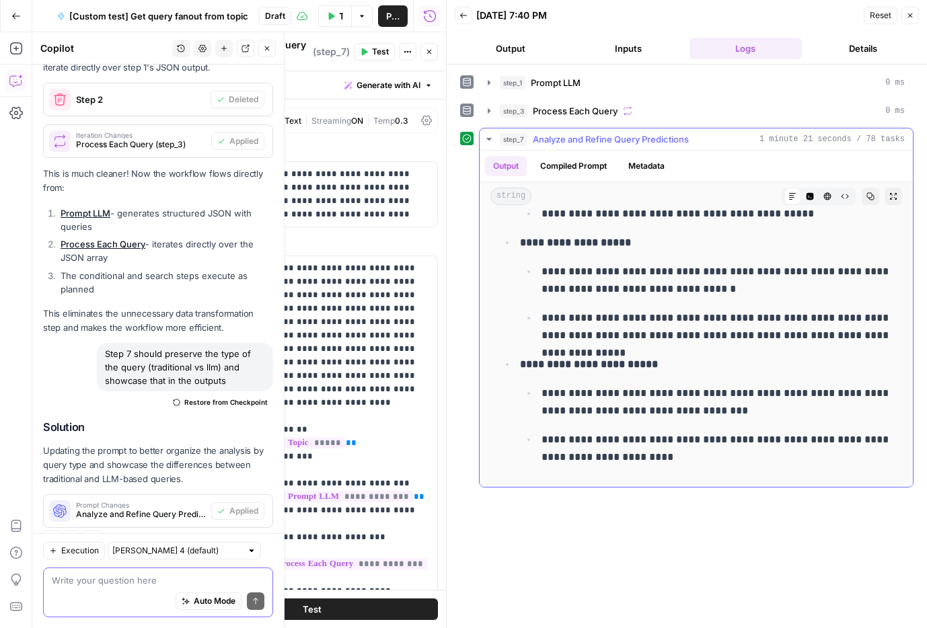
scroll to position [7432, 0]
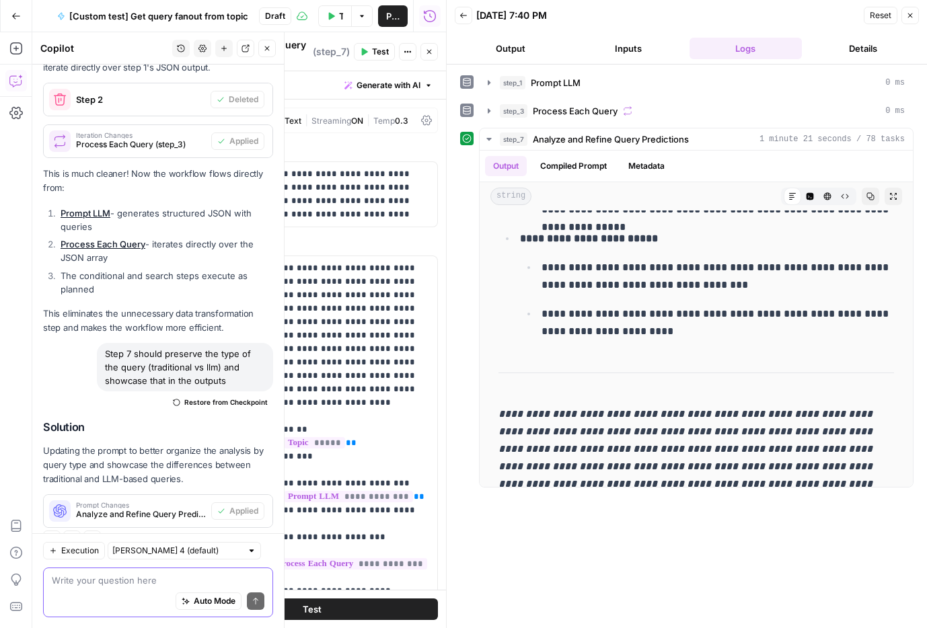
click at [88, 540] on textarea at bounding box center [158, 580] width 213 height 13
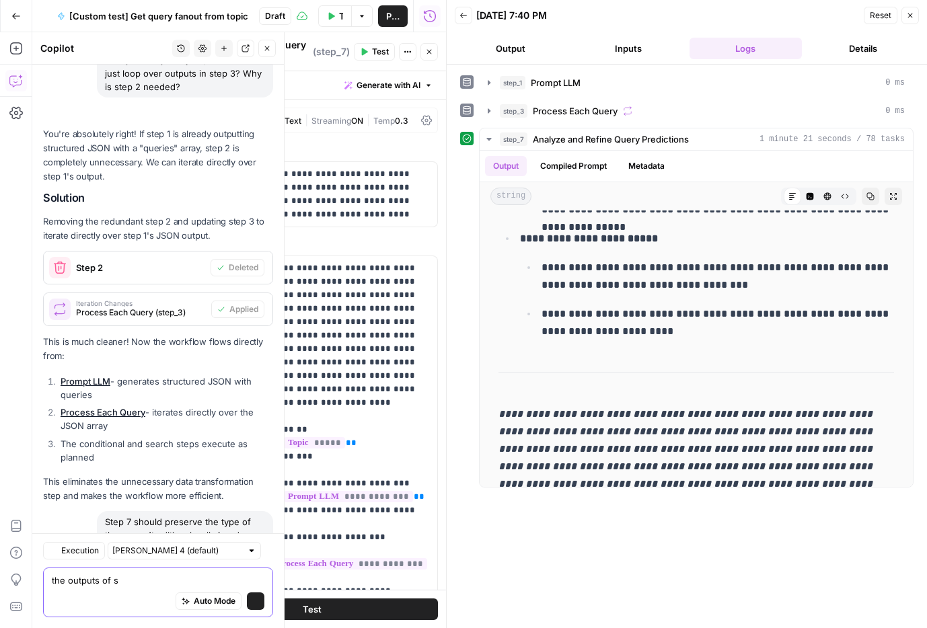
scroll to position [2783, 0]
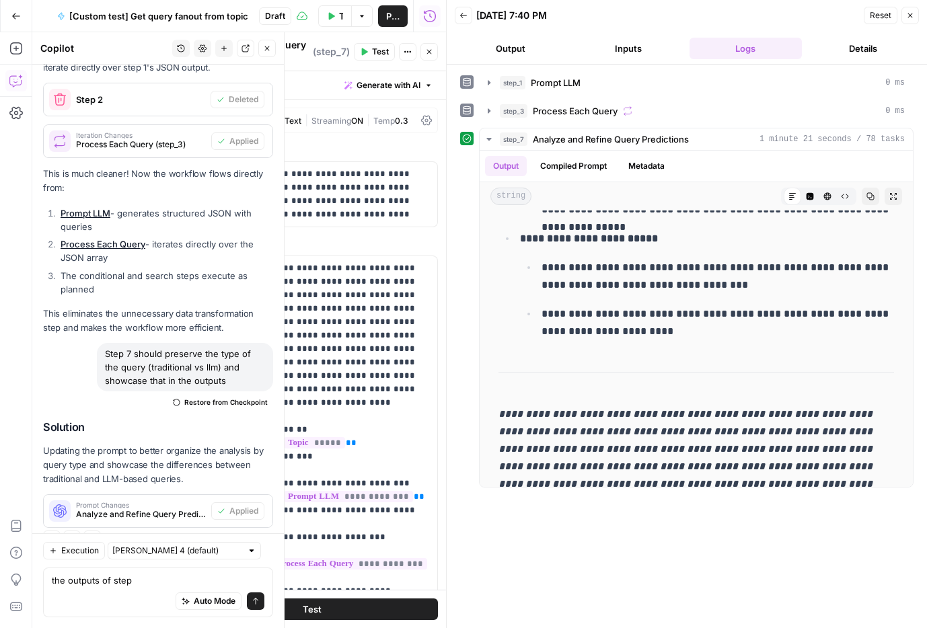
click at [428, 48] on icon "button" at bounding box center [429, 52] width 8 height 8
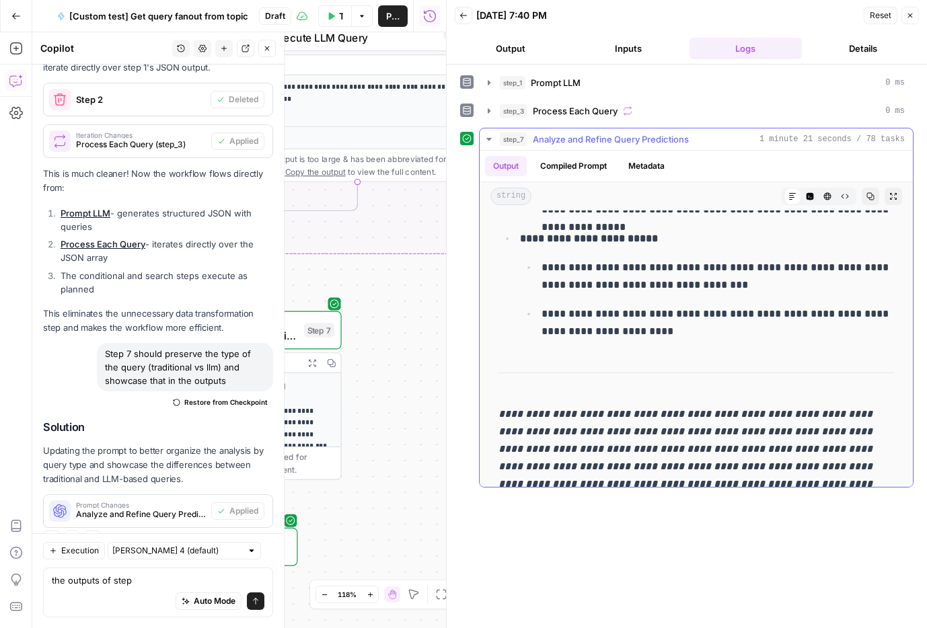
drag, startPoint x: 412, startPoint y: 352, endPoint x: 590, endPoint y: 352, distance: 178.3
click at [590, 352] on body "**********" at bounding box center [463, 314] width 927 height 628
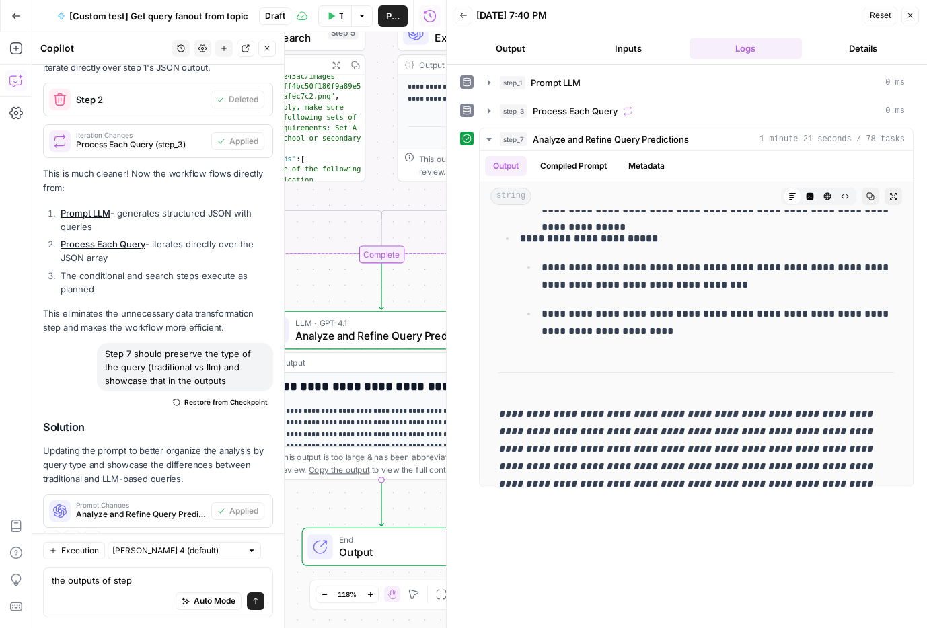
click at [163, 540] on div "Auto Mode Send" at bounding box center [158, 602] width 213 height 30
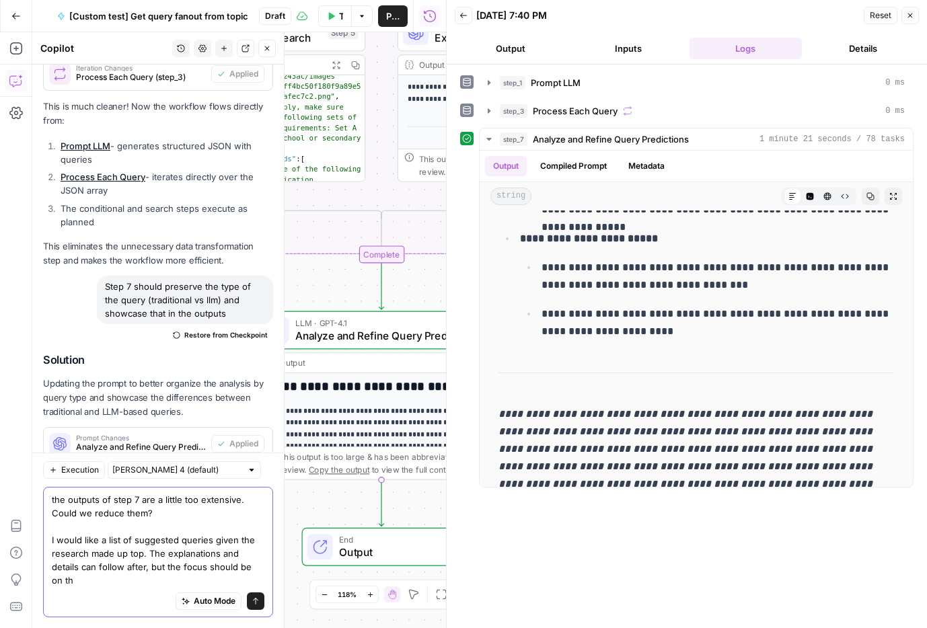
scroll to position [2864, 0]
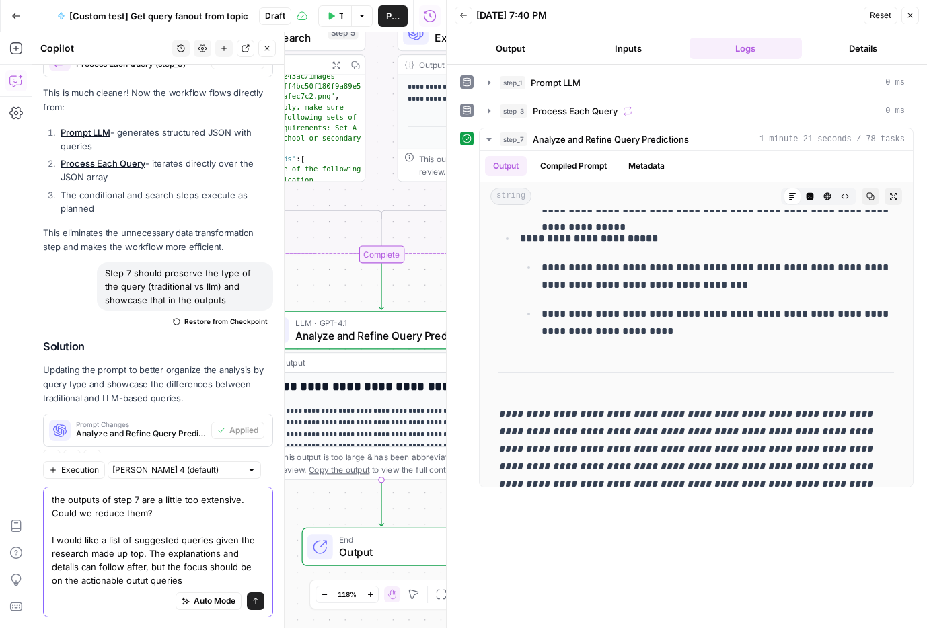
click at [125, 540] on textarea "the outputs of step 7 are a little too extensive. Could we reduce them? I would…" at bounding box center [158, 540] width 213 height 94
type textarea "the outputs of step 7 are a little too extensive. Could we reduce them? I would…"
click at [225, 540] on span "Auto Mode" at bounding box center [215, 601] width 42 height 12
click at [258, 540] on icon "submit" at bounding box center [256, 601] width 8 height 8
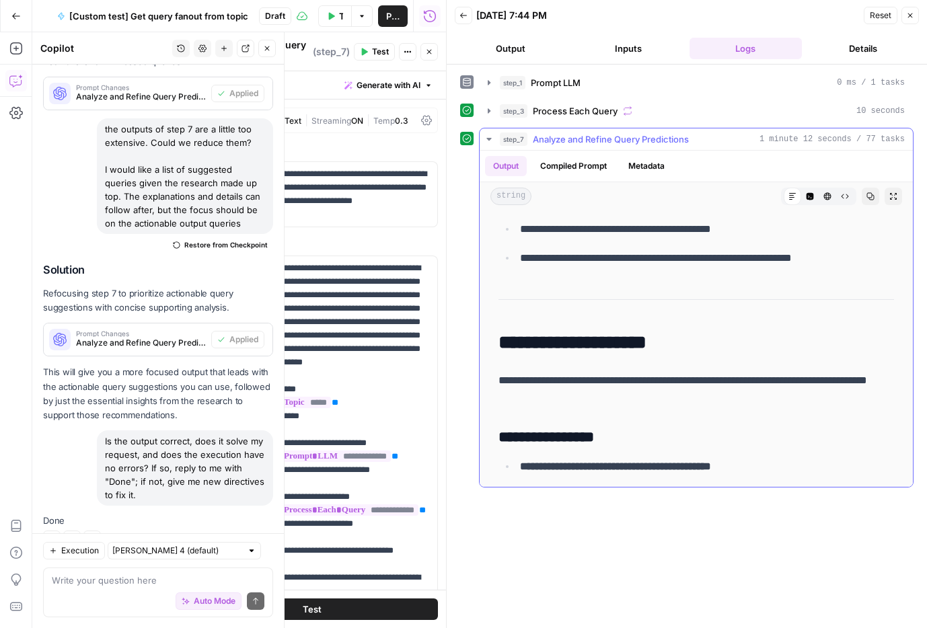
scroll to position [1629, 0]
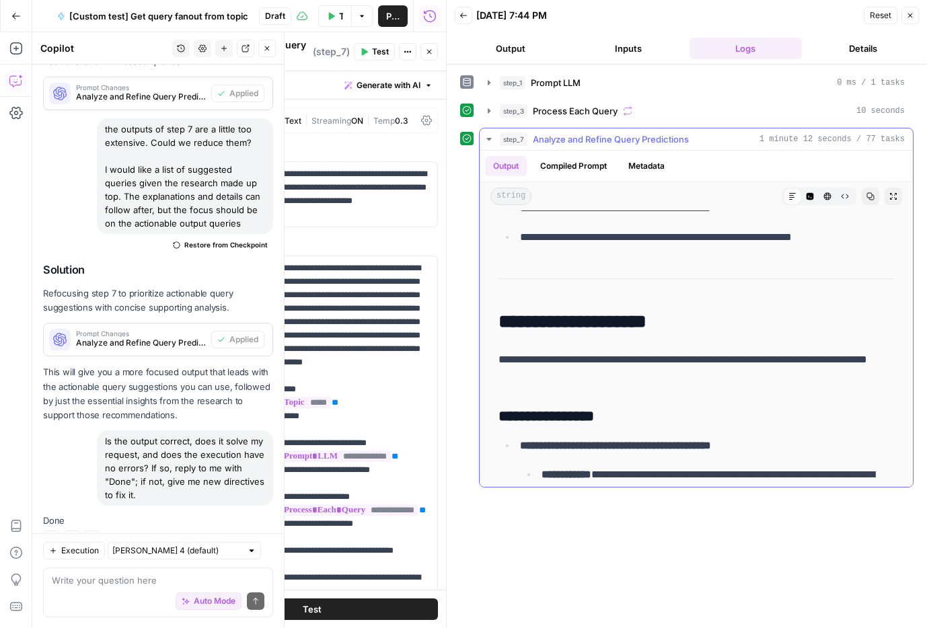
click at [675, 316] on h2 "**********" at bounding box center [697, 322] width 396 height 22
click at [651, 160] on button "Metadata" at bounding box center [646, 166] width 52 height 20
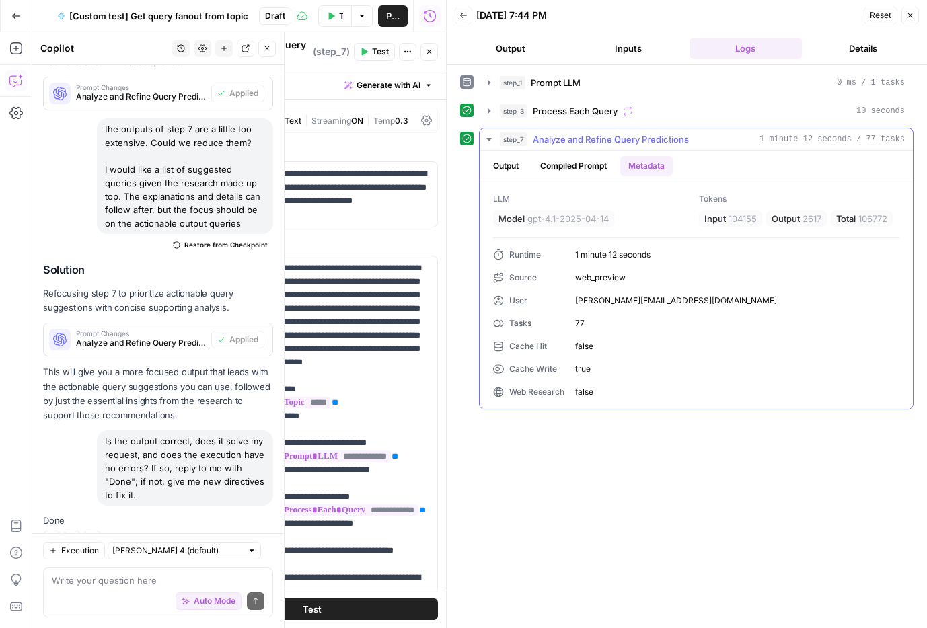
click at [507, 164] on button "Output" at bounding box center [506, 166] width 42 height 20
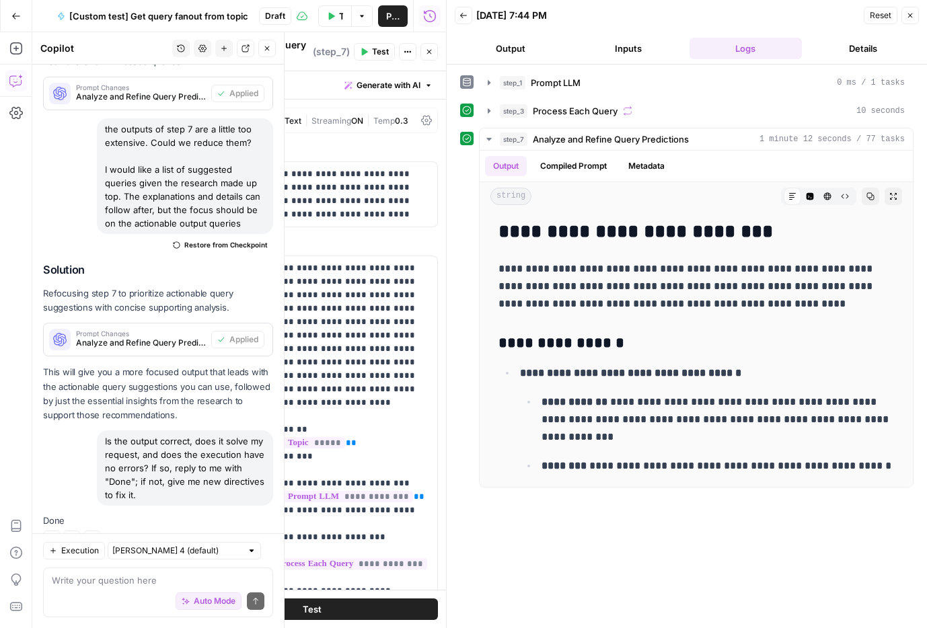
click at [912, 13] on icon "button" at bounding box center [910, 15] width 5 height 5
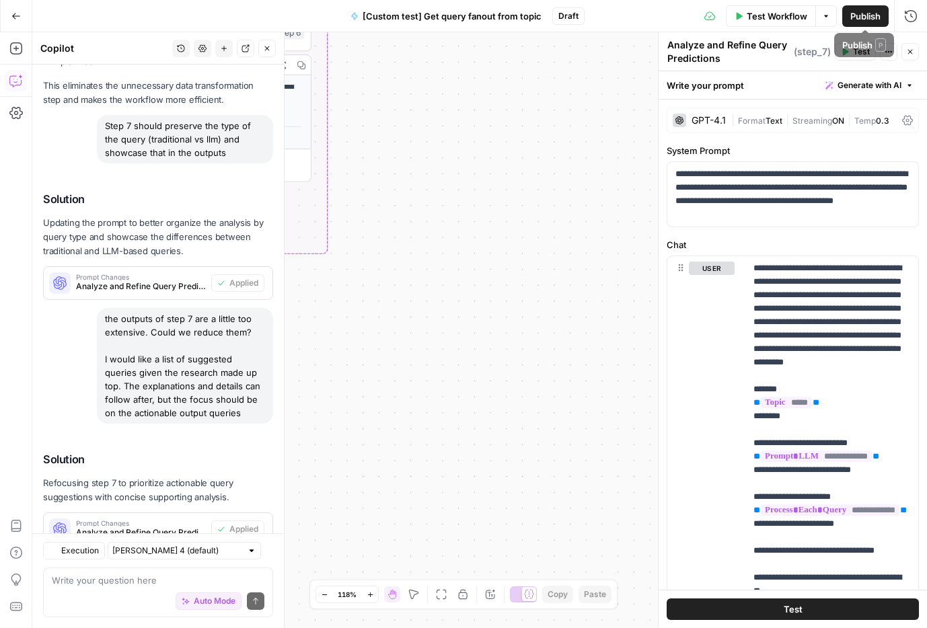
scroll to position [3201, 0]
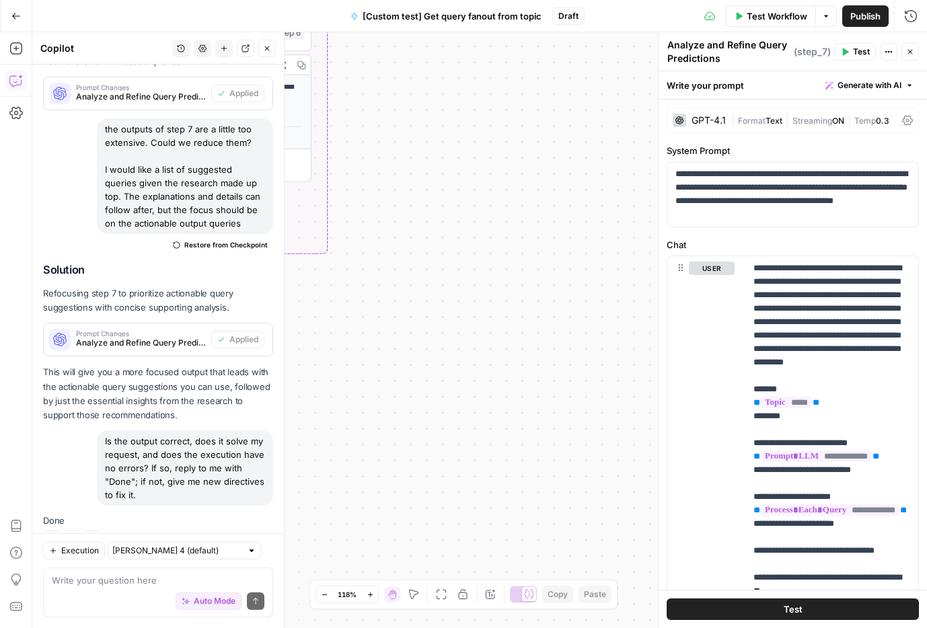
click at [388, 137] on div "**********" at bounding box center [479, 330] width 895 height 596
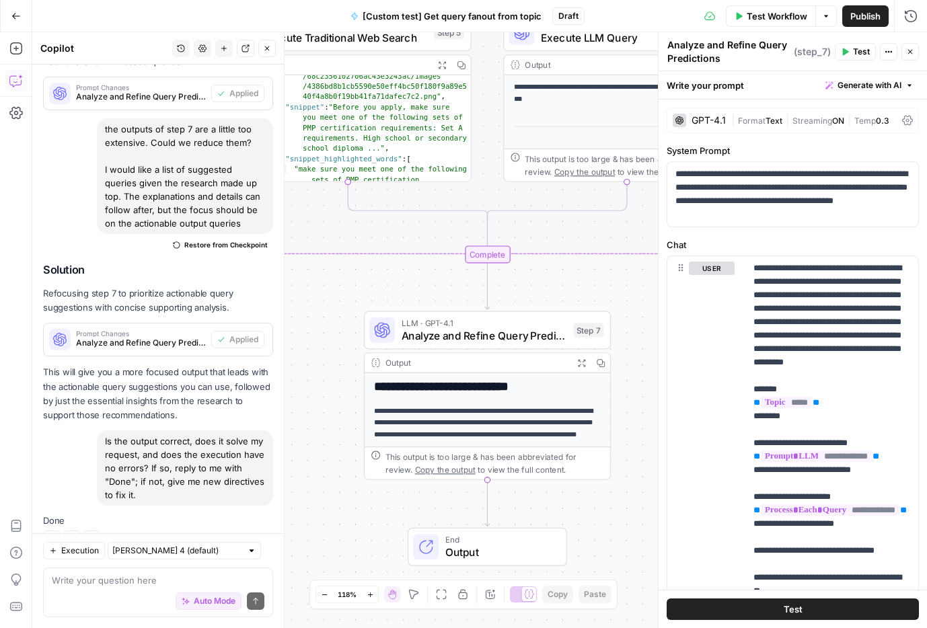
click at [268, 52] on icon "button" at bounding box center [267, 48] width 8 height 8
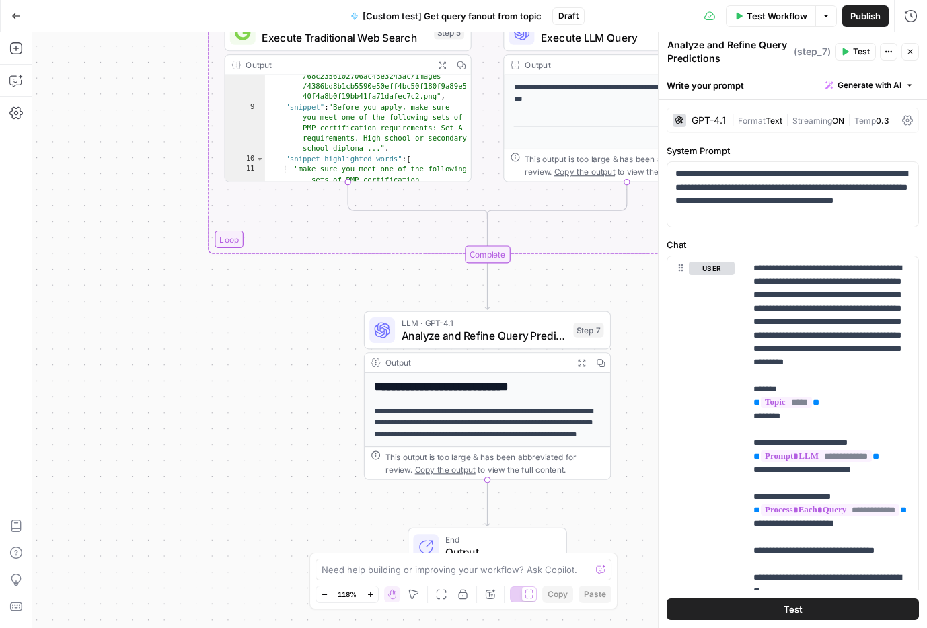
click at [274, 328] on div "**********" at bounding box center [479, 330] width 895 height 596
click at [19, 14] on icon "button" at bounding box center [15, 15] width 9 height 9
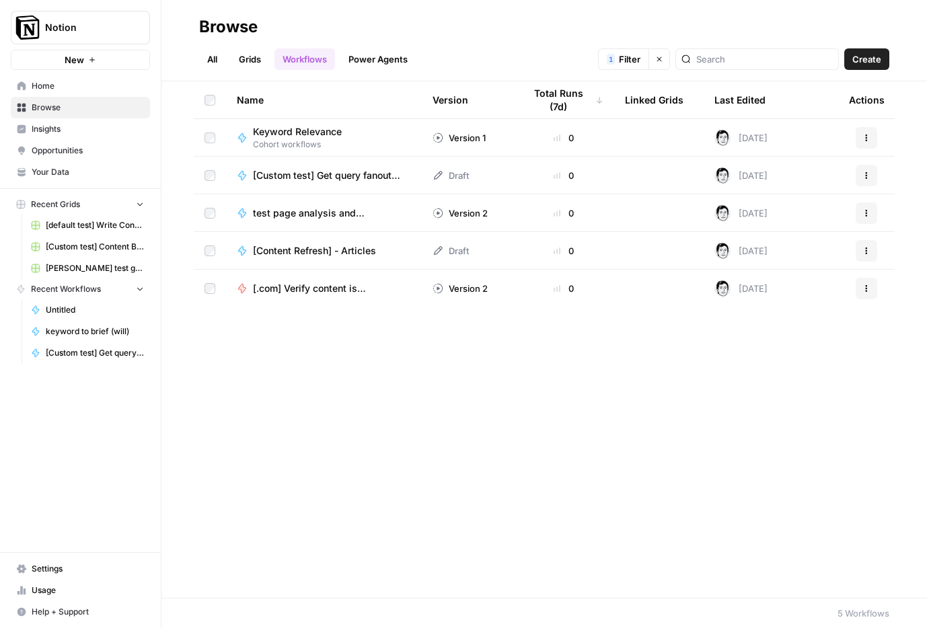
click at [870, 58] on span "Create" at bounding box center [866, 58] width 29 height 13
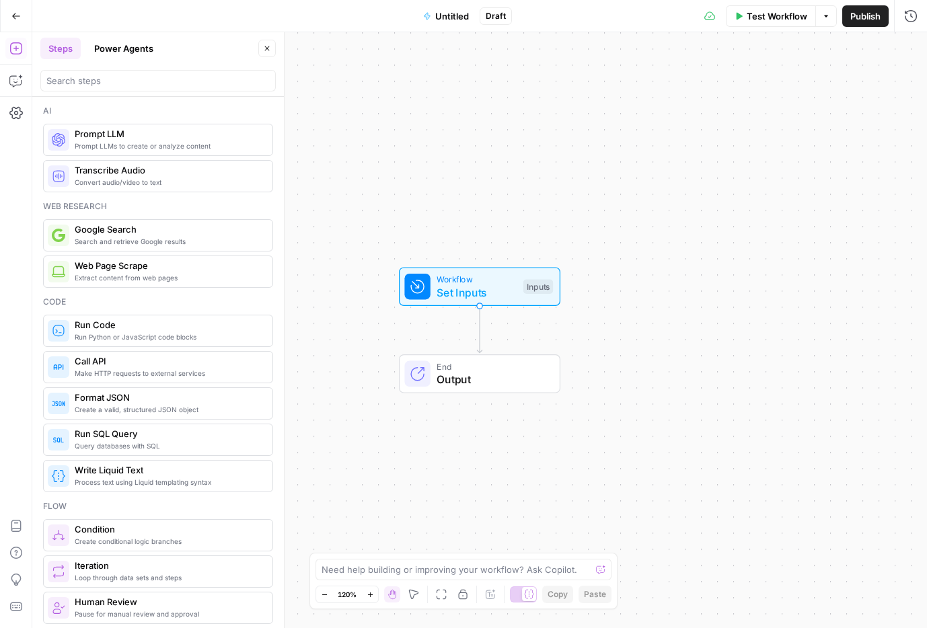
click at [369, 104] on div "Workflow Set Inputs Inputs End Output" at bounding box center [479, 330] width 895 height 596
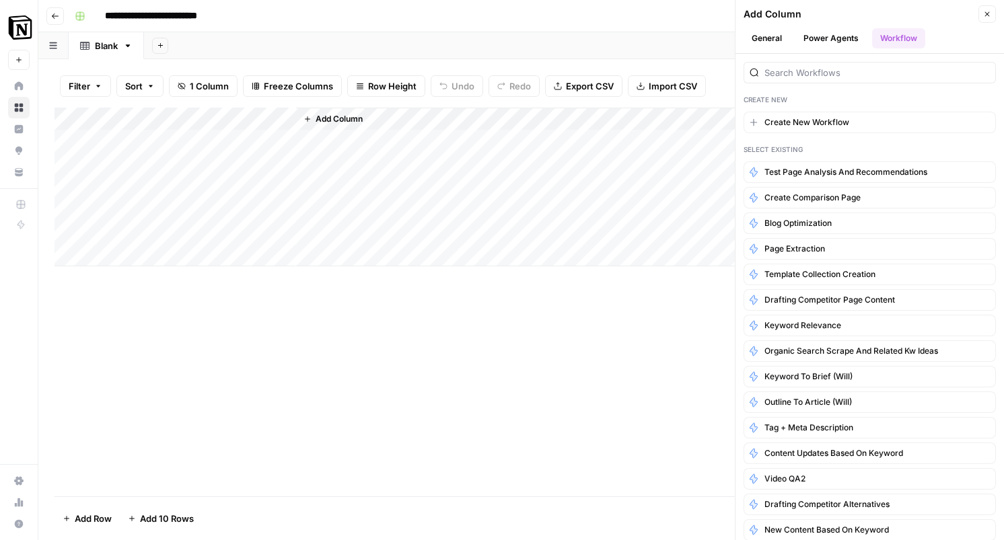
scroll to position [60, 0]
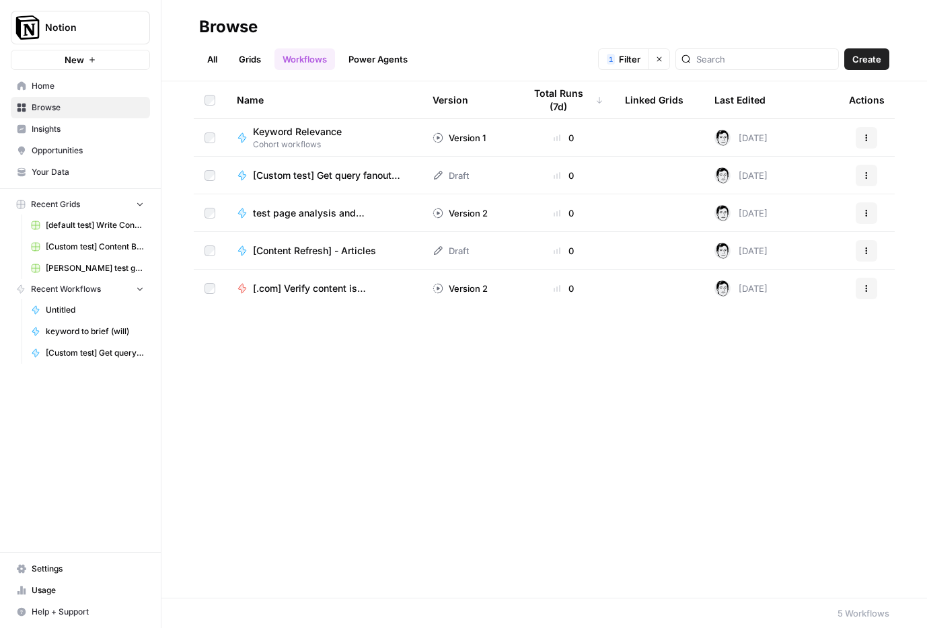
click at [283, 179] on span "[Custom test] Get query fanout from topic" at bounding box center [326, 175] width 147 height 13
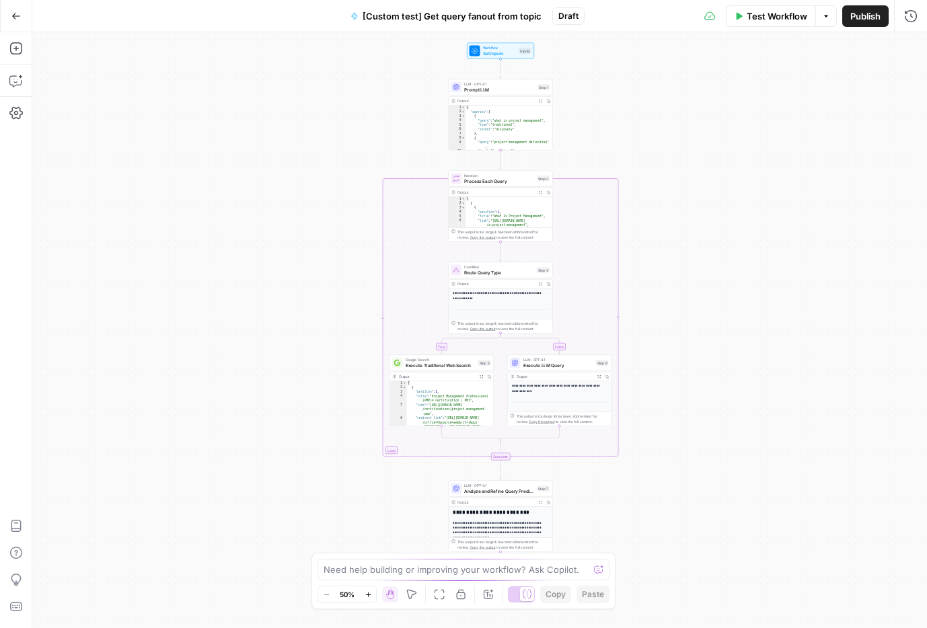
drag, startPoint x: 224, startPoint y: 437, endPoint x: 254, endPoint y: 416, distance: 36.2
click at [254, 416] on div "true false Workflow Set Inputs Inputs LLM · GPT-4.1 Prompt LLM Step 1 Output Ex…" at bounding box center [479, 330] width 895 height 596
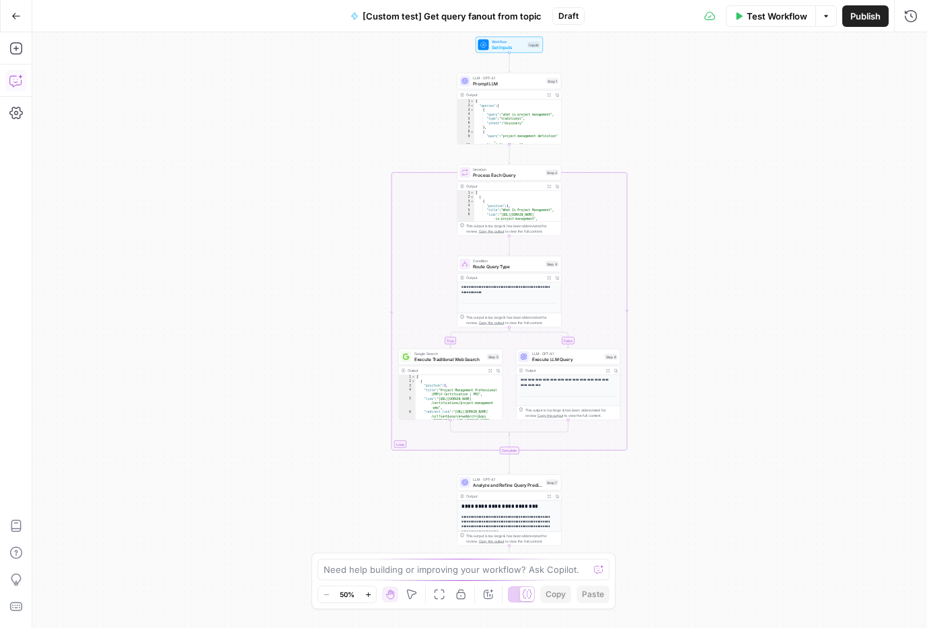
click at [15, 89] on button "Copilot" at bounding box center [16, 81] width 22 height 22
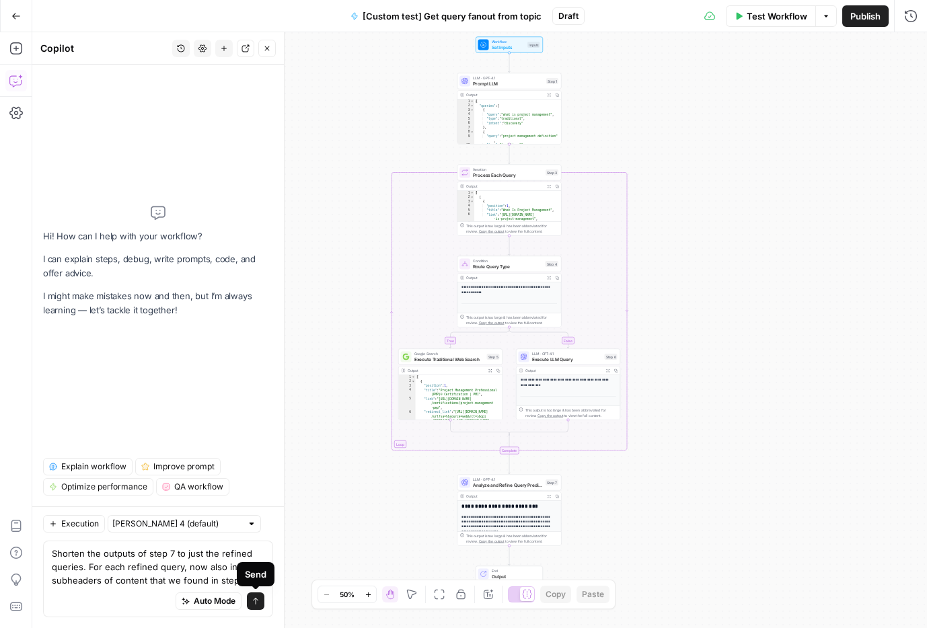
type textarea "Shorten the outputs of step 7 to just the refined queries. For each refined que…"
click at [233, 600] on span "Auto Mode" at bounding box center [215, 601] width 42 height 12
click at [259, 601] on icon "submit" at bounding box center [256, 601] width 8 height 8
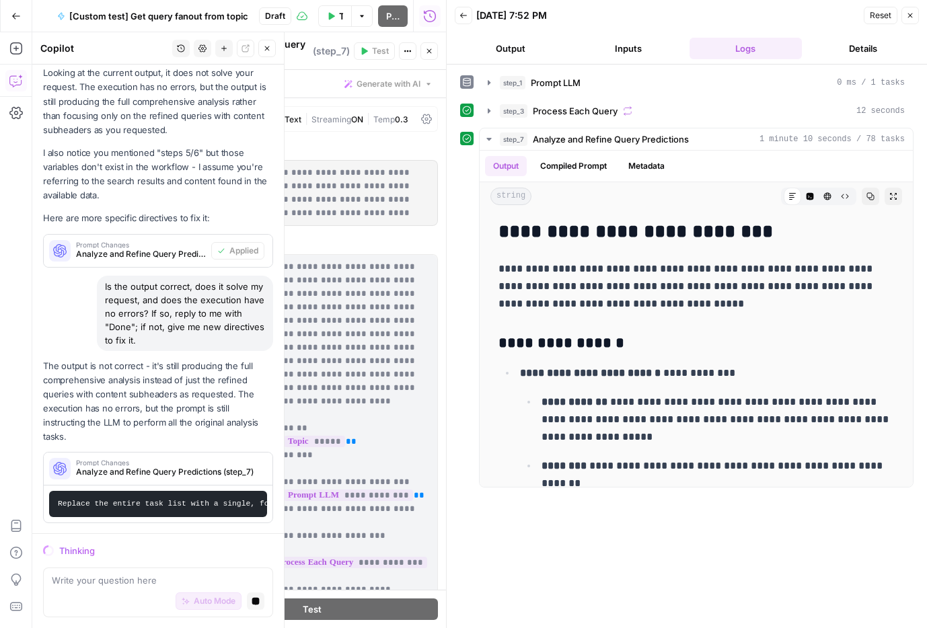
scroll to position [394, 0]
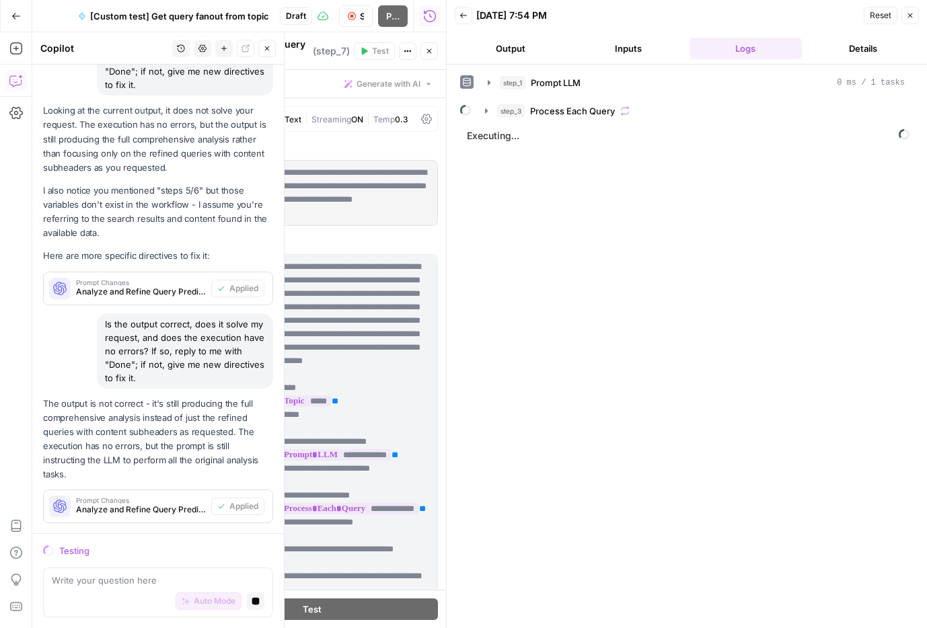
click at [140, 435] on p "The output is not correct - it's still producing the full comprehensive analysi…" at bounding box center [158, 439] width 230 height 85
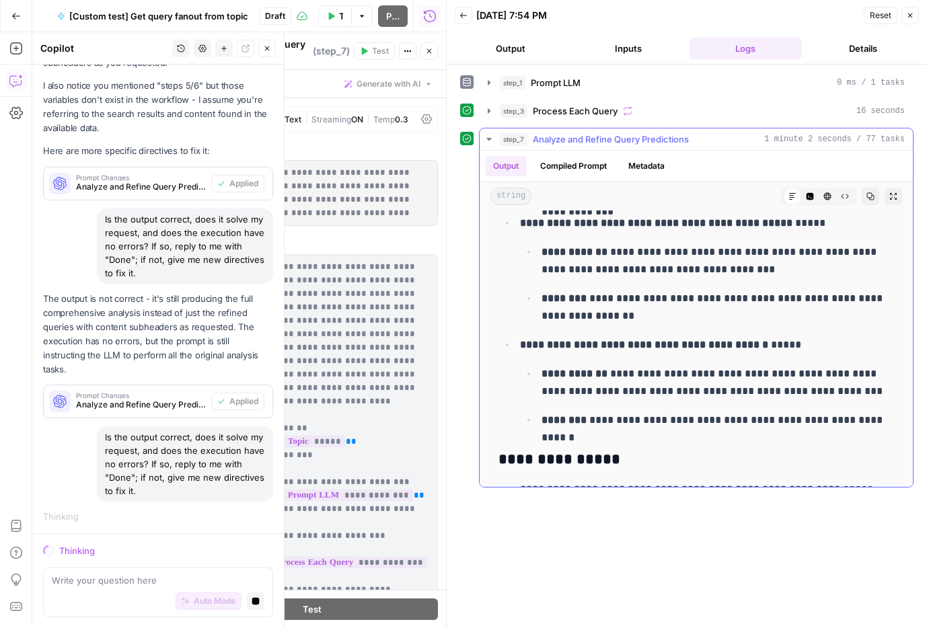
scroll to position [2107, 0]
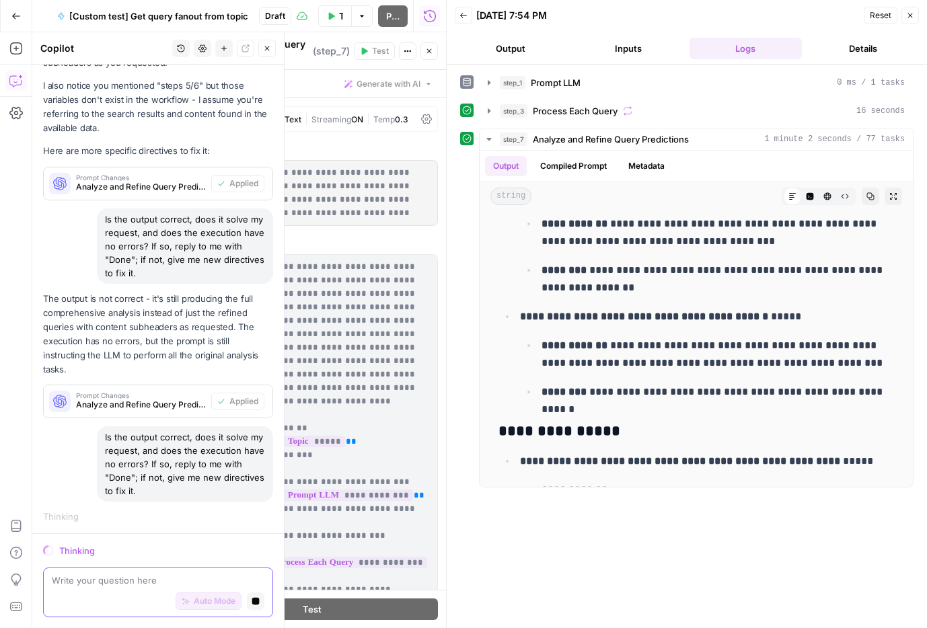
click at [129, 581] on textarea at bounding box center [158, 580] width 213 height 13
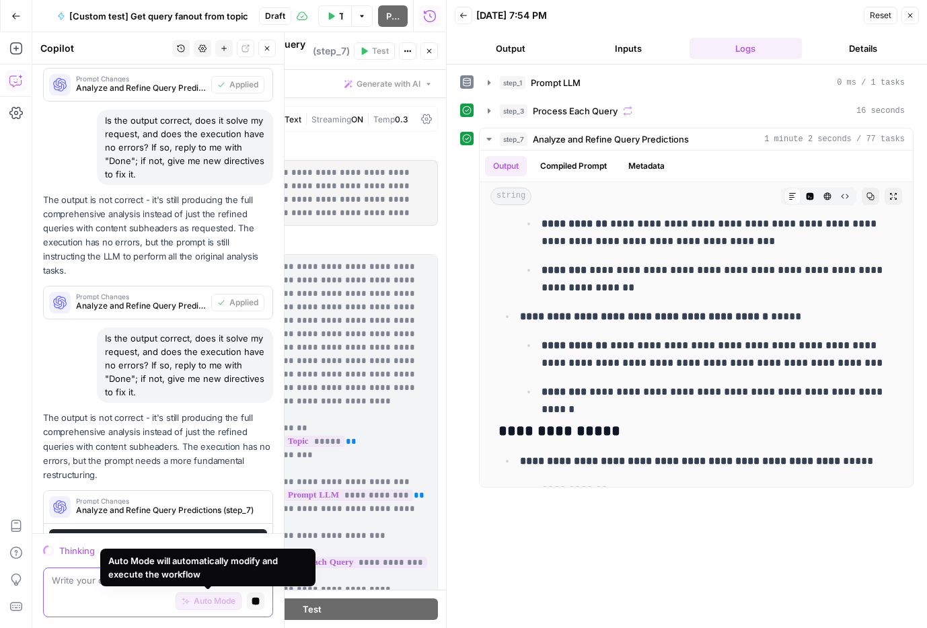
scroll to position [636, 0]
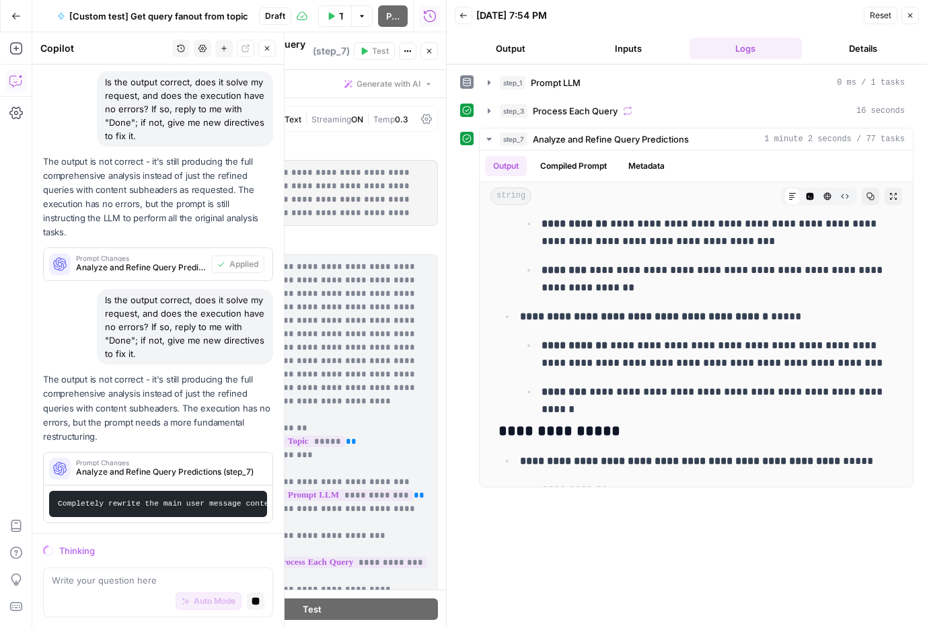
click at [112, 594] on div "Auto Mode Stop generating" at bounding box center [158, 602] width 213 height 30
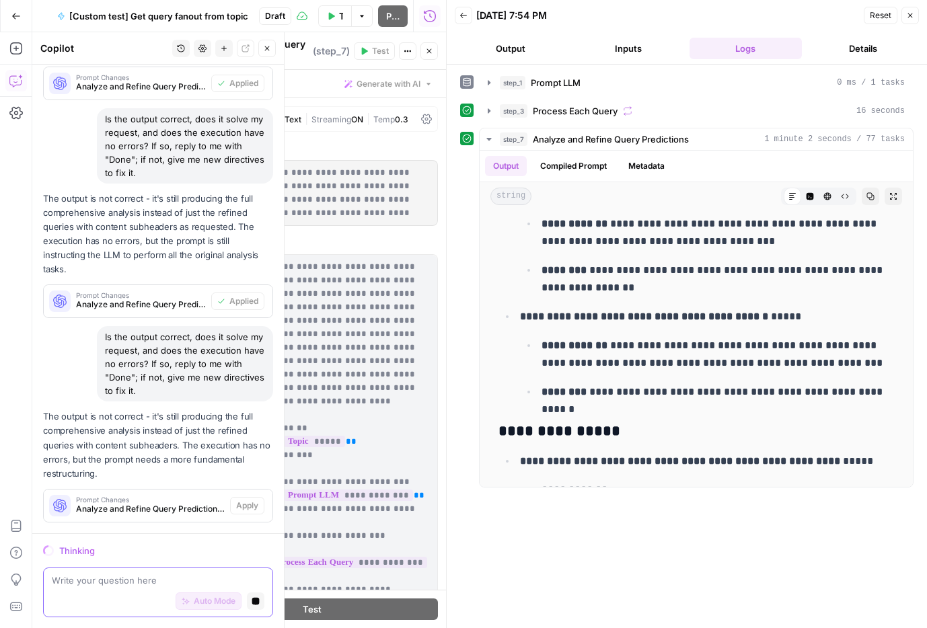
scroll to position [598, 0]
click at [139, 507] on span "Analyze and Refine Query Predictions (step_7)" at bounding box center [144, 510] width 137 height 12
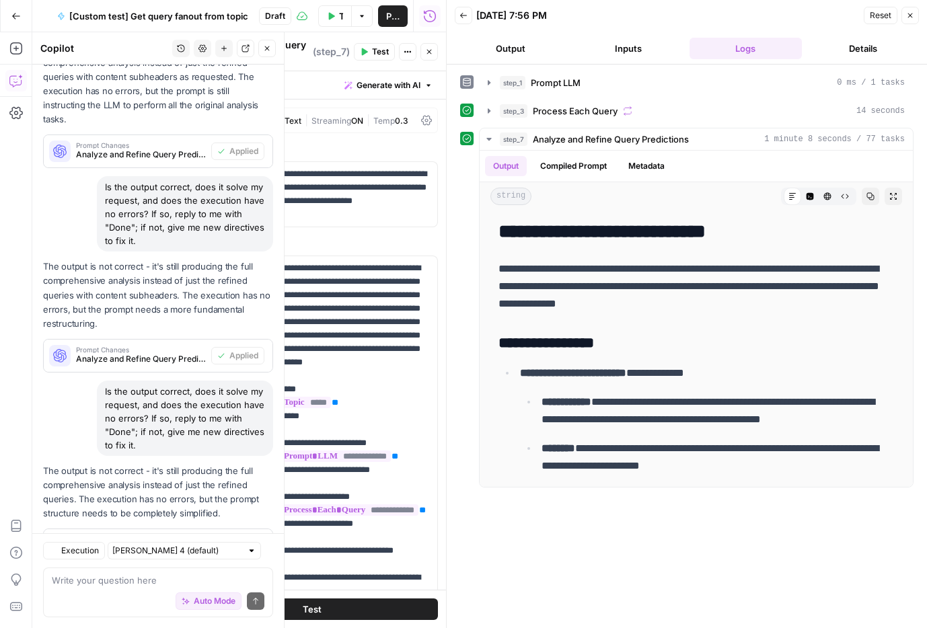
scroll to position [831, 0]
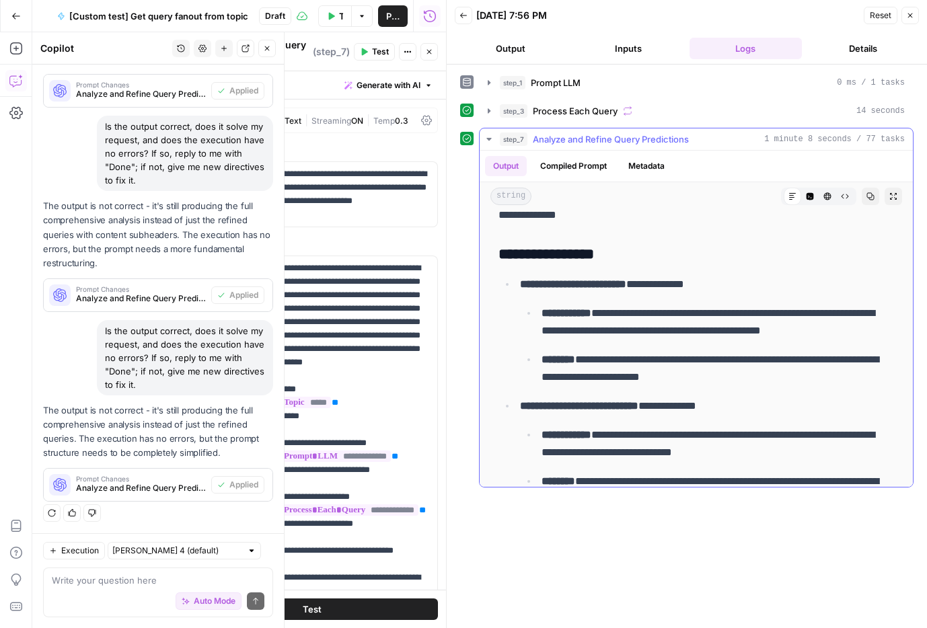
scroll to position [89, 0]
click at [649, 304] on p "**********" at bounding box center [718, 321] width 353 height 35
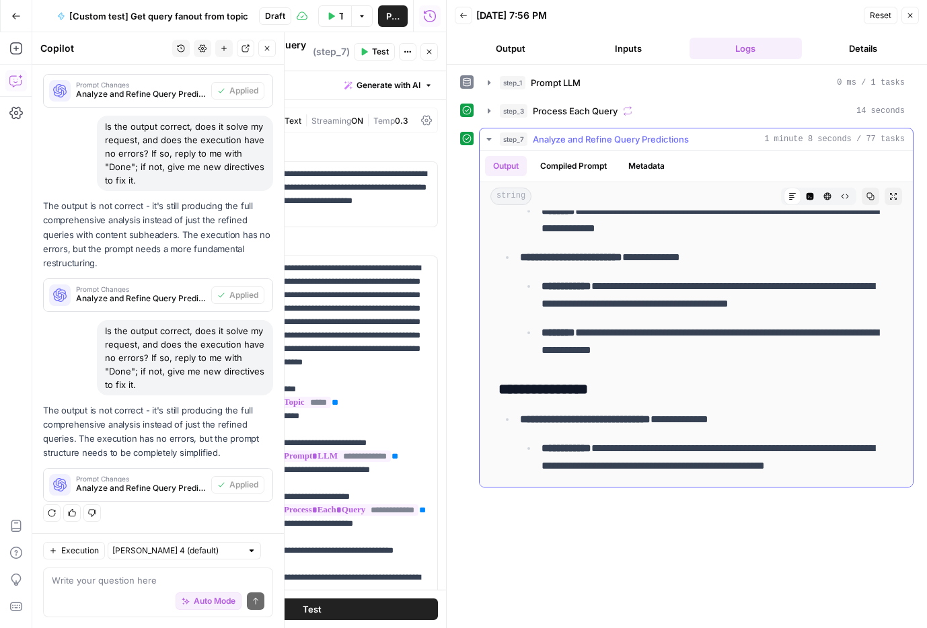
scroll to position [369, 0]
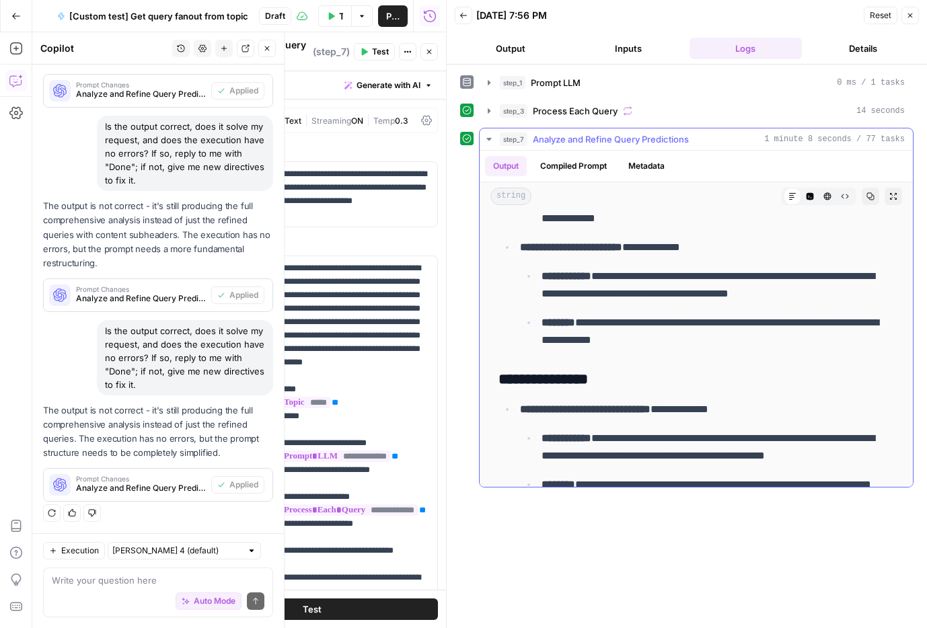
click at [649, 304] on ul "**********" at bounding box center [707, 308] width 374 height 82
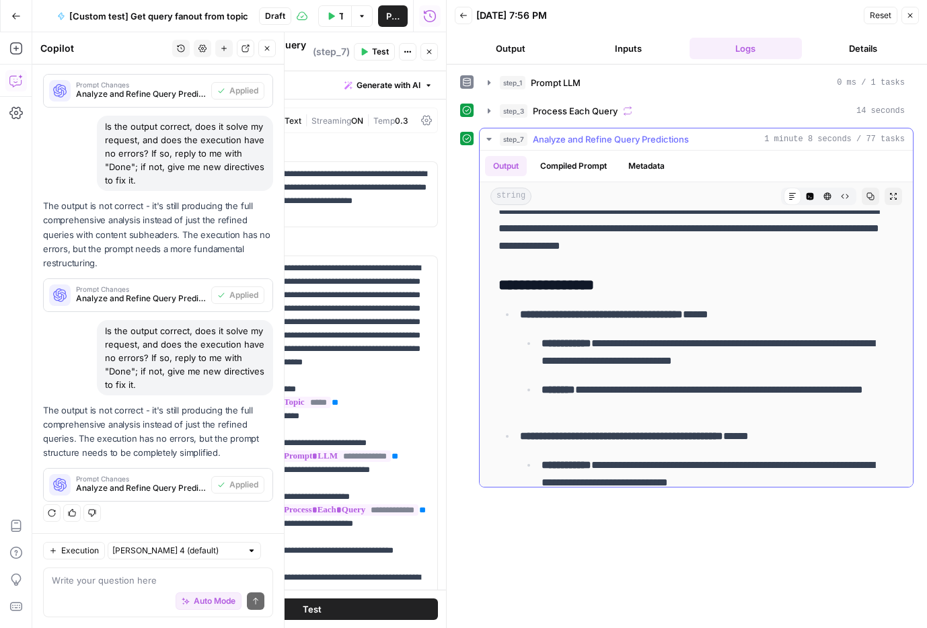
scroll to position [1860, 0]
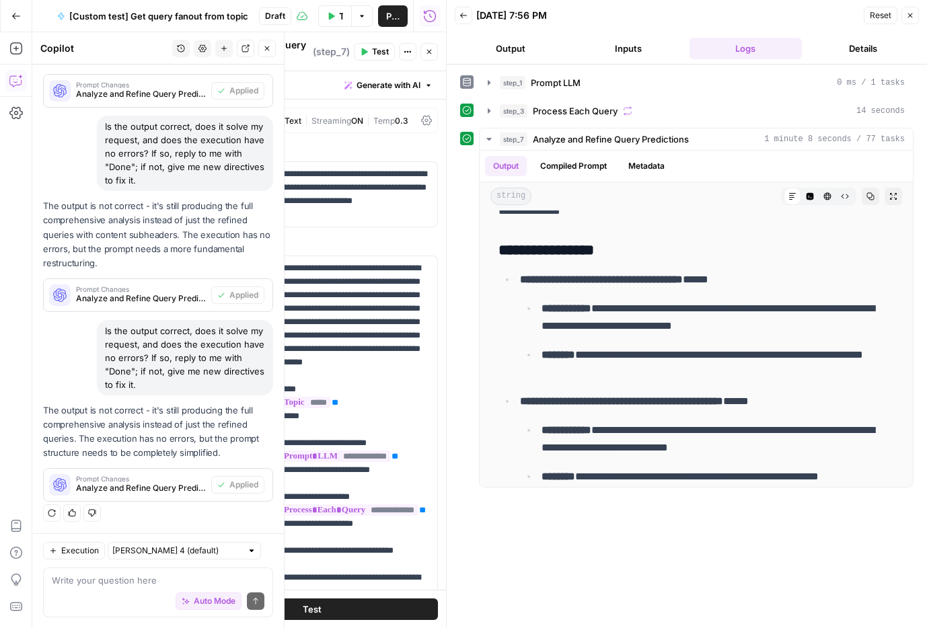
click at [914, 12] on button "Close" at bounding box center [910, 15] width 17 height 17
